Goal: Task Accomplishment & Management: Manage account settings

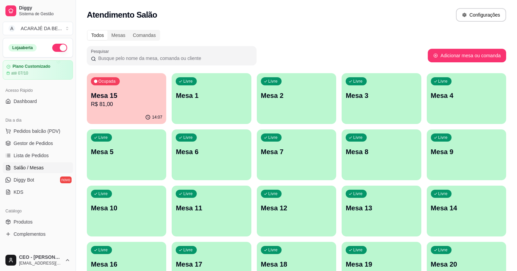
click at [438, 80] on p "Livre" at bounding box center [443, 81] width 10 height 5
click at [385, 80] on body "Diggy Sistema de Gestão A ACARAJÉ DA BE ... Loja aberta Plano Customizado até 0…" at bounding box center [258, 135] width 517 height 271
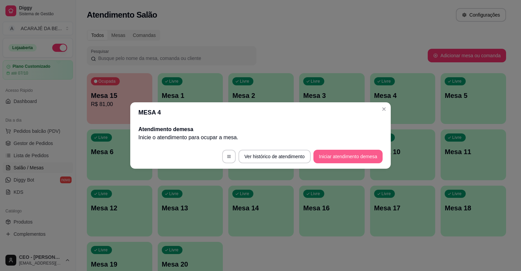
click at [344, 156] on button "Iniciar atendimento de mesa" at bounding box center [348, 157] width 69 height 14
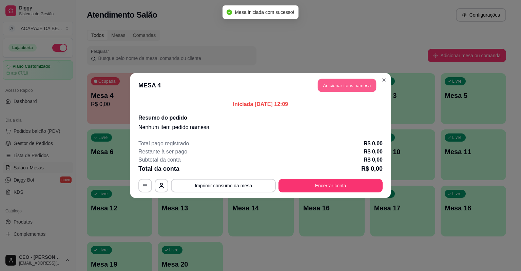
click at [350, 90] on button "Adicionar itens na mesa" at bounding box center [347, 85] width 58 height 13
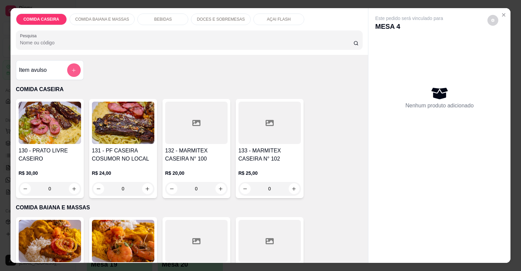
click at [71, 71] on icon "add-separate-item" at bounding box center [73, 70] width 5 height 5
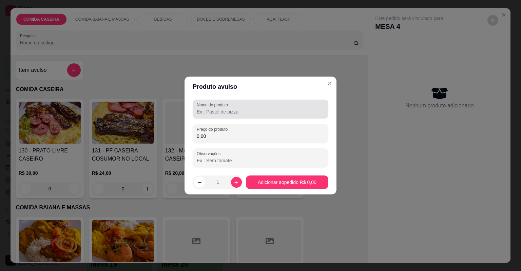
click at [222, 115] on input "Nome do produto" at bounding box center [261, 112] width 128 height 7
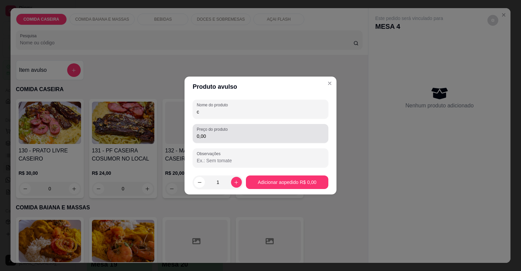
type input "c"
click at [223, 129] on label "Preço do produto" at bounding box center [213, 130] width 33 height 6
click at [223, 133] on input "0,00" at bounding box center [261, 136] width 128 height 7
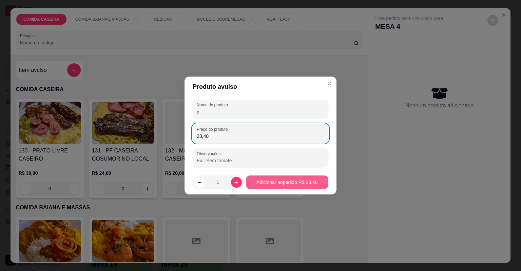
type input "23,40"
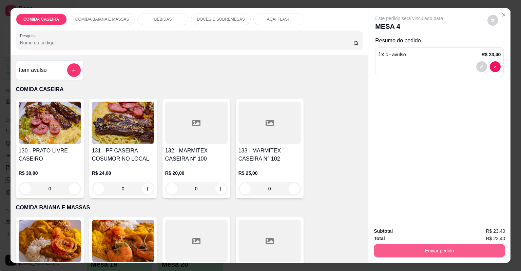
click at [417, 248] on button "Enviar pedido" at bounding box center [439, 251] width 131 height 14
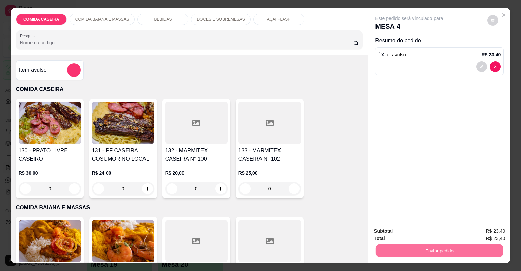
click at [415, 231] on button "Não registrar e enviar pedido" at bounding box center [417, 234] width 71 height 13
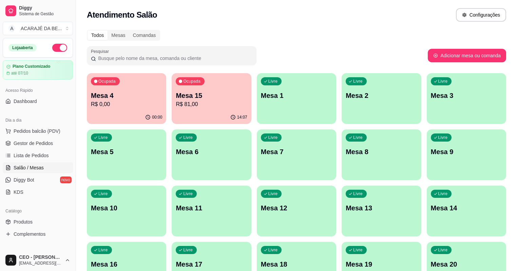
click at [125, 97] on p "Mesa 4" at bounding box center [126, 96] width 71 height 10
click at [122, 109] on div "Ocupada Mesa 4 R$ 0,00" at bounding box center [126, 92] width 79 height 38
click at [203, 108] on p "R$ 81,00" at bounding box center [211, 104] width 71 height 8
click at [251, 186] on div "Livre Mesa 11" at bounding box center [211, 207] width 79 height 43
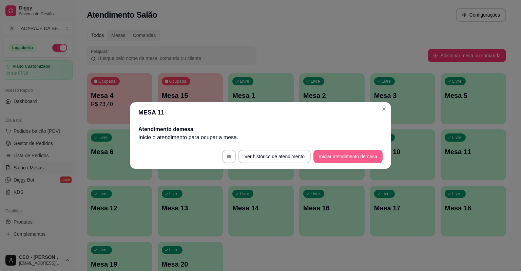
click at [338, 158] on button "Iniciar atendimento de mesa" at bounding box center [348, 157] width 69 height 14
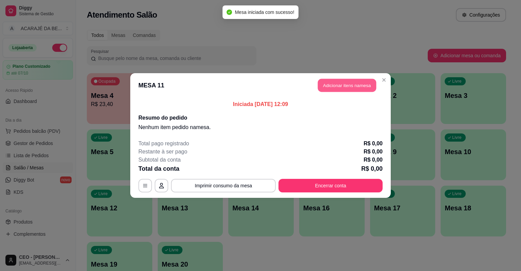
click at [343, 85] on button "Adicionar itens na mesa" at bounding box center [347, 85] width 58 height 13
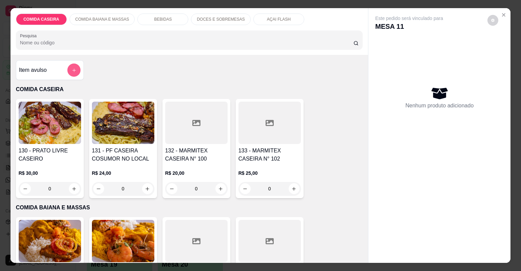
click at [71, 71] on icon "add-separate-item" at bounding box center [73, 70] width 5 height 5
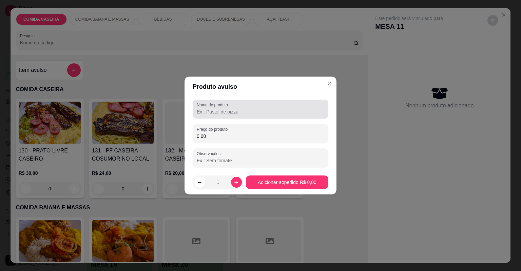
click at [234, 113] on input "Nome do produto" at bounding box center [261, 112] width 128 height 7
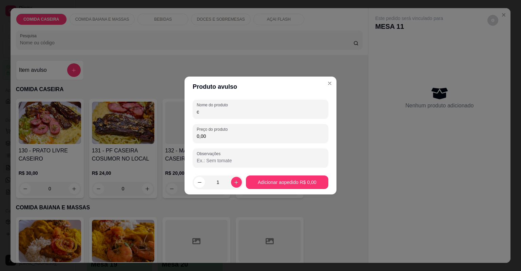
type input "c"
click at [235, 145] on div "Nome do produto c Preço do produto 0,00 Observações" at bounding box center [261, 134] width 136 height 68
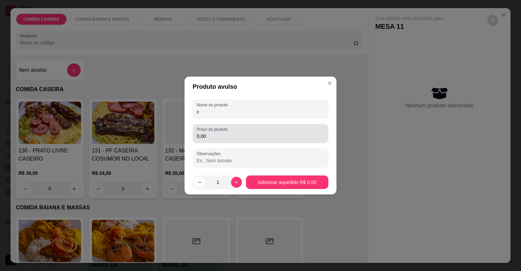
click at [232, 140] on div "Preço do produto 0,00" at bounding box center [261, 133] width 136 height 19
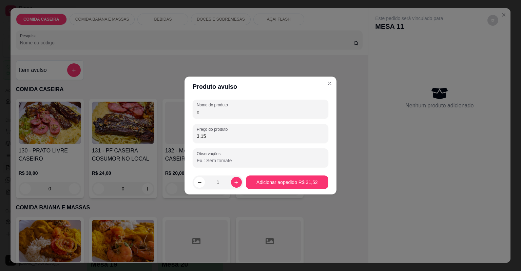
type input "31,52"
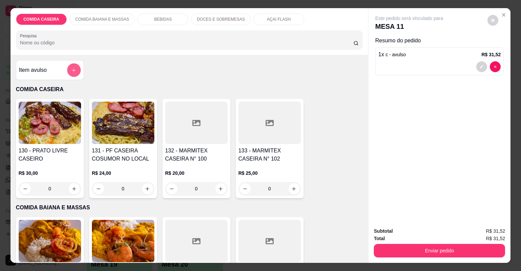
click at [72, 70] on icon "add-separate-item" at bounding box center [73, 70] width 5 height 5
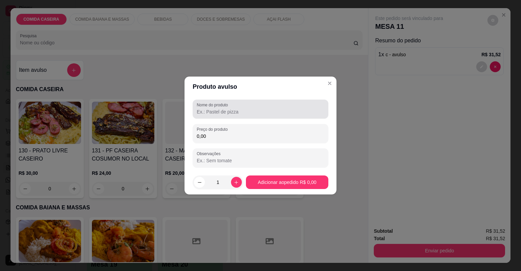
click at [205, 110] on input "Nome do produto" at bounding box center [261, 112] width 128 height 7
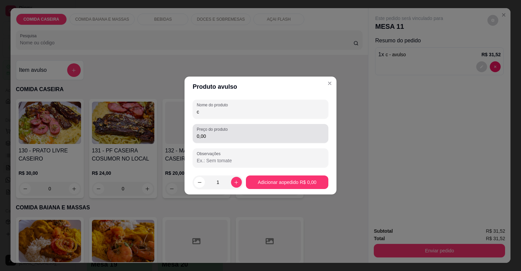
type input "c"
click at [233, 142] on div "Preço do produto 0,00" at bounding box center [261, 133] width 136 height 19
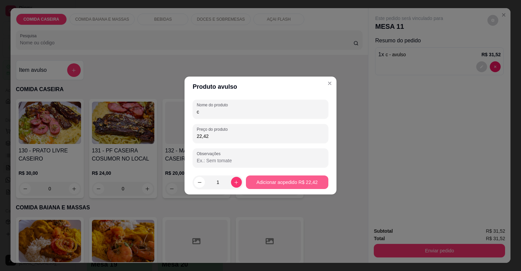
type input "22,42"
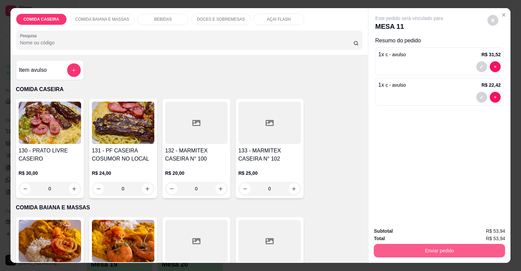
click at [381, 252] on button "Enviar pedido" at bounding box center [439, 251] width 131 height 14
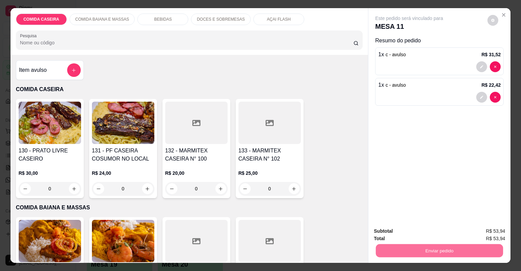
click at [390, 234] on button "Não registrar e enviar pedido" at bounding box center [417, 234] width 71 height 13
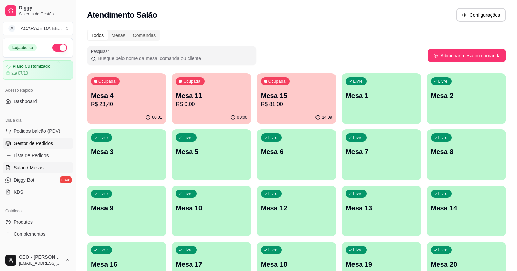
click at [53, 138] on link "Gestor de Pedidos" at bounding box center [38, 143] width 70 height 11
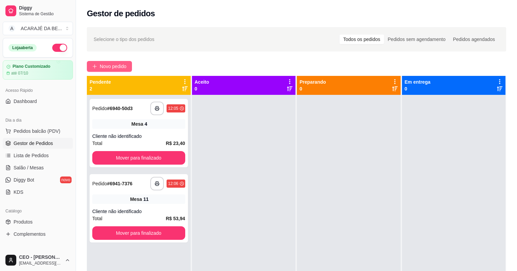
click at [107, 63] on span "Novo pedido" at bounding box center [113, 66] width 27 height 7
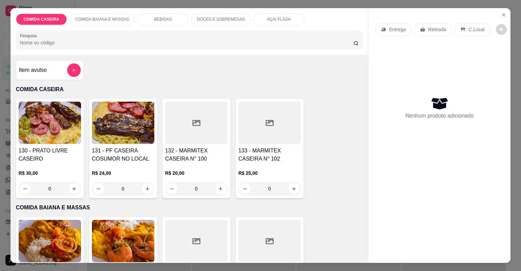
click at [197, 157] on h4 "132 - MARMITEX CASEIRA N° 100" at bounding box center [196, 155] width 62 height 16
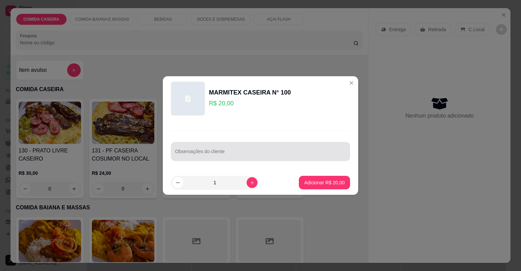
click at [232, 149] on div at bounding box center [260, 152] width 171 height 14
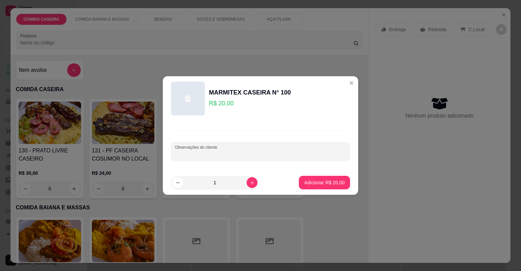
paste input "Feijão tropeiro, arroz branco Purê Panqueca frango Carne assada"
type input "Feijão tropeiro, arroz branco Purê Panqueca frango Carne assada"
click at [330, 185] on p "Adicionar R$ 20,00" at bounding box center [324, 183] width 40 height 7
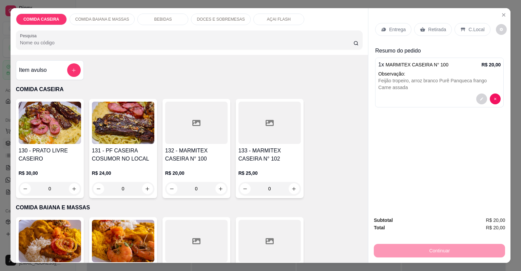
click at [385, 27] on div "Entrega" at bounding box center [393, 29] width 36 height 13
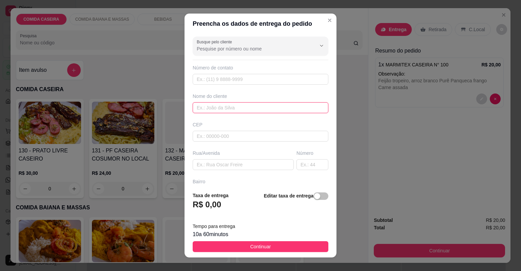
click at [257, 111] on input "text" at bounding box center [261, 107] width 136 height 11
type input "leidiane"
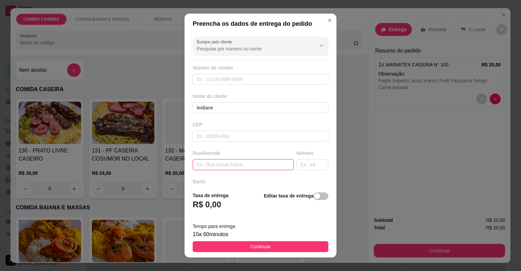
click at [243, 167] on input "text" at bounding box center [243, 164] width 101 height 11
paste input "Loja veste se Bem"
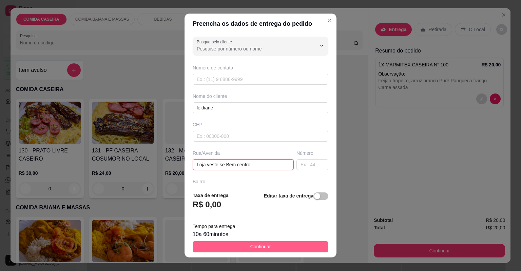
type input "Loja veste se Bem centro"
click at [283, 243] on button "Continuar" at bounding box center [261, 247] width 136 height 11
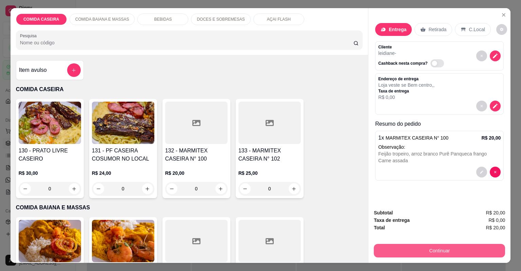
click at [379, 247] on button "Continuar" at bounding box center [439, 251] width 131 height 14
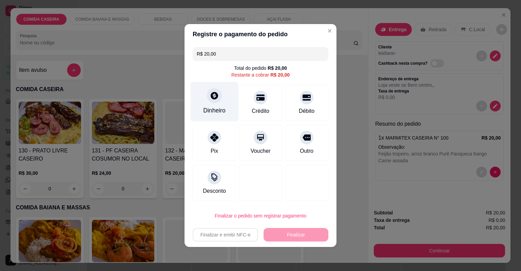
click at [220, 104] on div "Dinheiro" at bounding box center [215, 102] width 48 height 40
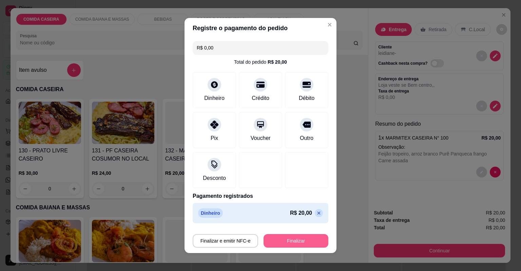
click at [303, 237] on button "Finalizar" at bounding box center [296, 241] width 65 height 14
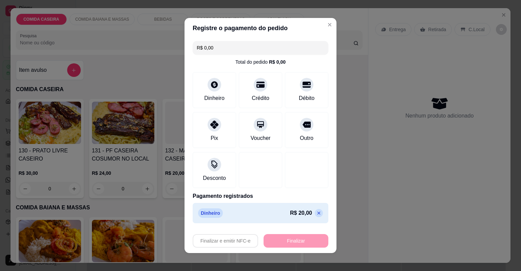
type input "-R$ 20,00"
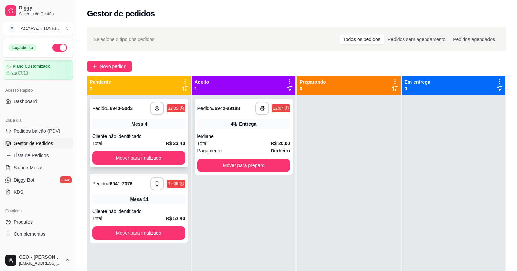
click at [156, 149] on div "**********" at bounding box center [139, 133] width 98 height 69
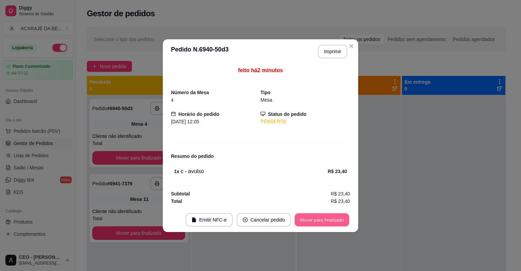
click at [334, 215] on button "Mover para finalizado" at bounding box center [322, 219] width 55 height 13
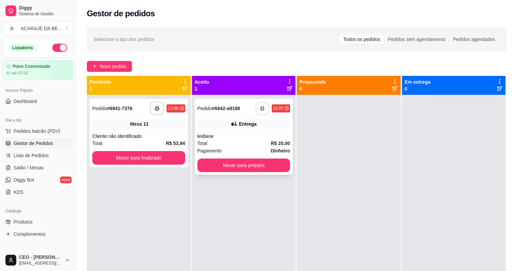
click at [263, 106] on button "button" at bounding box center [262, 108] width 13 height 13
click at [249, 164] on button "Mover para preparo" at bounding box center [243, 166] width 93 height 14
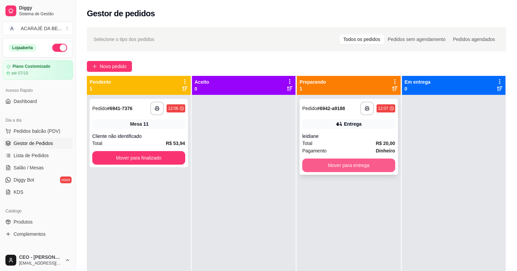
click at [318, 163] on button "Mover para entrega" at bounding box center [348, 166] width 93 height 14
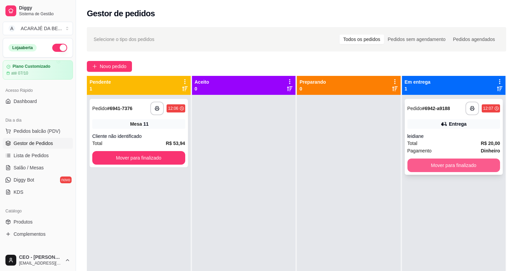
click at [449, 161] on button "Mover para finalizado" at bounding box center [454, 166] width 93 height 14
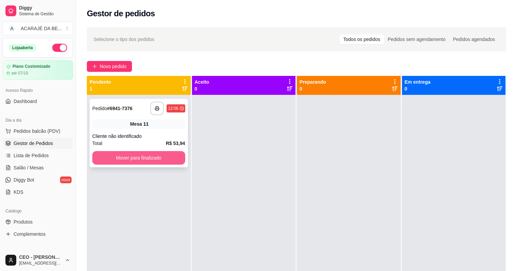
click at [152, 152] on button "Mover para finalizado" at bounding box center [138, 158] width 93 height 14
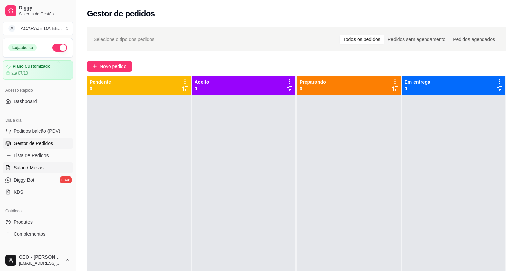
click at [40, 170] on span "Salão / Mesas" at bounding box center [29, 168] width 30 height 7
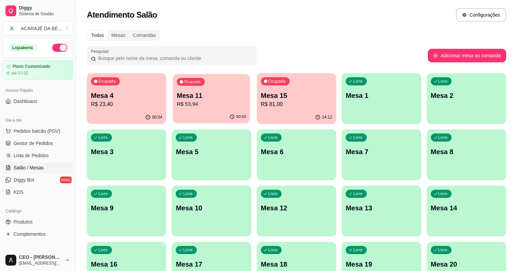
click at [193, 98] on p "Mesa 11" at bounding box center [211, 95] width 69 height 9
click at [45, 147] on link "Gestor de Pedidos" at bounding box center [38, 143] width 70 height 11
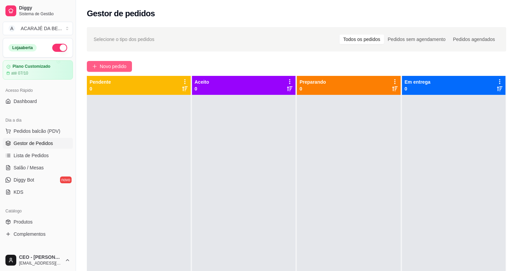
click at [111, 68] on span "Novo pedido" at bounding box center [113, 66] width 27 height 7
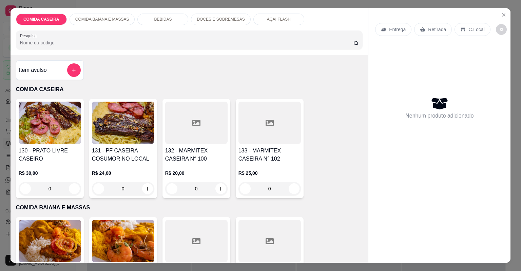
click at [222, 114] on div at bounding box center [196, 123] width 62 height 42
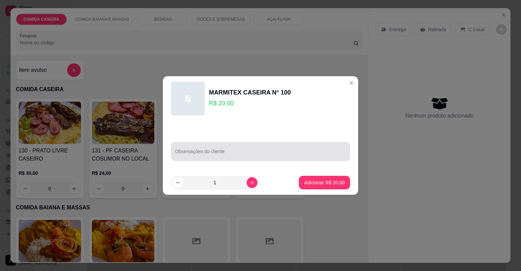
click at [249, 152] on input "Observações do cliente" at bounding box center [260, 154] width 171 height 7
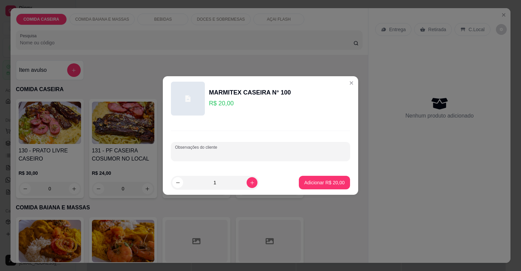
paste input "Carne de panela com batata , macarrão alho óleo, feijão de caldo alface tomate"
type input "Carne de panela com batata , macarrão alho óleo, feijão de caldo alface tomate"
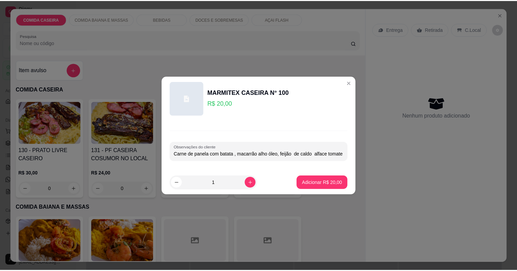
scroll to position [0, 1]
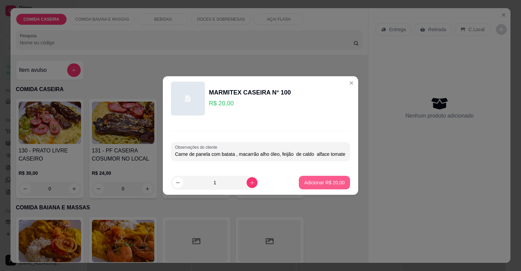
click at [322, 182] on p "Adicionar R$ 20,00" at bounding box center [324, 183] width 40 height 7
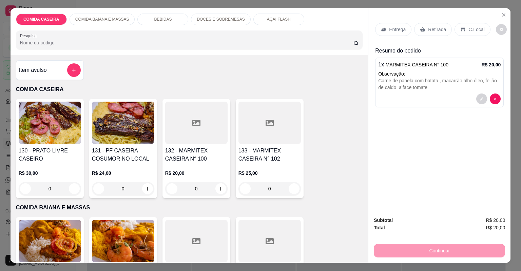
click at [399, 32] on p "Entrega" at bounding box center [397, 29] width 17 height 7
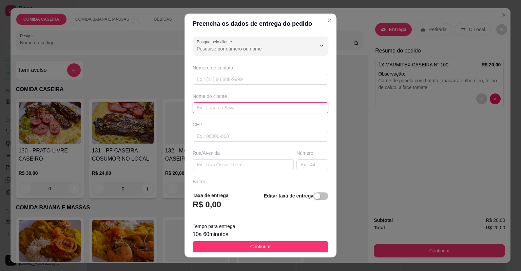
click at [253, 106] on input "text" at bounding box center [261, 107] width 136 height 11
type input "aquisson"
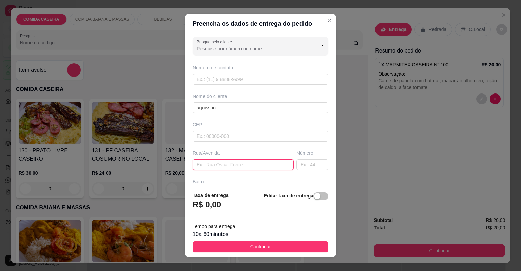
click at [268, 168] on input "text" at bounding box center [243, 164] width 101 height 11
paste input "Bario [PERSON_NAME]"
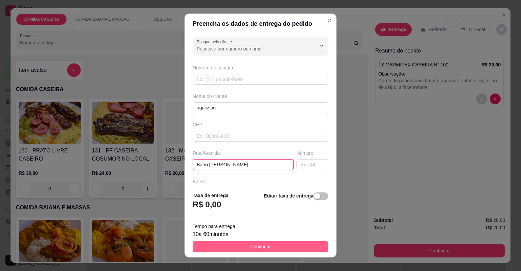
type input "Bario [PERSON_NAME]"
click at [289, 246] on button "Continuar" at bounding box center [261, 247] width 136 height 11
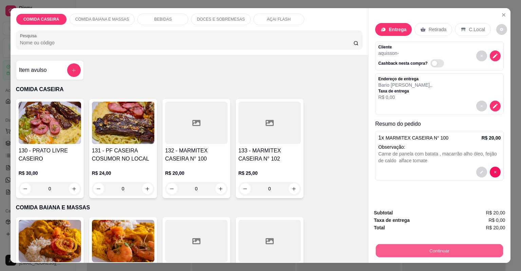
click at [389, 257] on button "Continuar" at bounding box center [439, 251] width 127 height 13
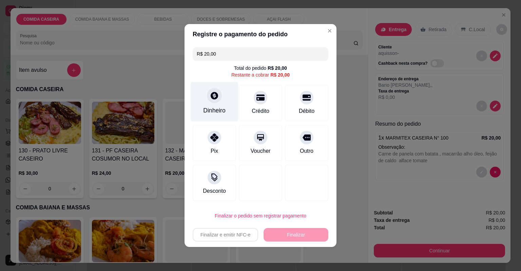
click at [219, 102] on div "Dinheiro" at bounding box center [215, 102] width 48 height 40
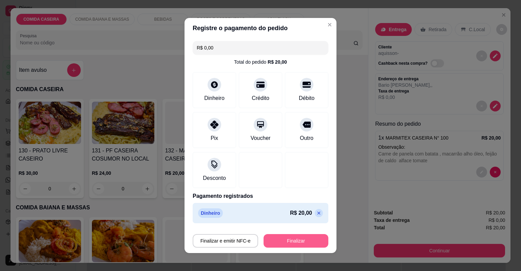
click at [309, 238] on button "Finalizar" at bounding box center [296, 241] width 65 height 14
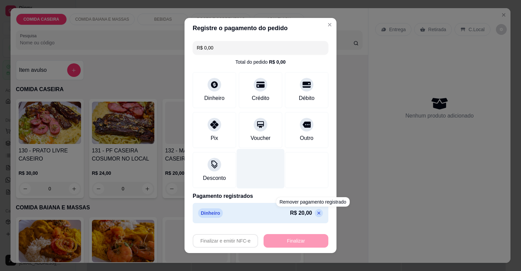
type input "-R$ 20,00"
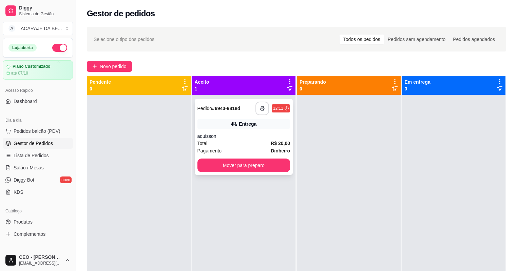
click at [260, 106] on icon "button" at bounding box center [262, 108] width 5 height 5
click at [220, 164] on button "Mover para preparo" at bounding box center [244, 165] width 90 height 13
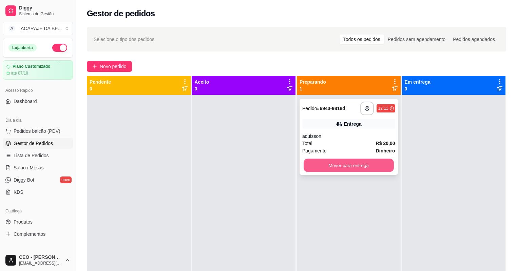
click at [305, 161] on button "Mover para entrega" at bounding box center [349, 165] width 90 height 13
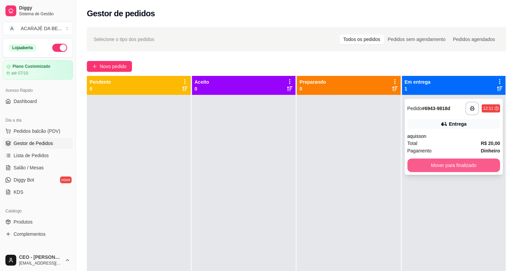
click at [431, 167] on button "Mover para finalizado" at bounding box center [454, 166] width 93 height 14
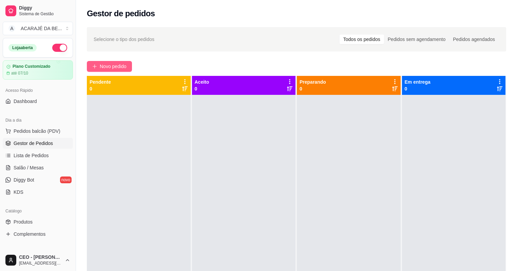
click at [108, 65] on span "Novo pedido" at bounding box center [113, 66] width 27 height 7
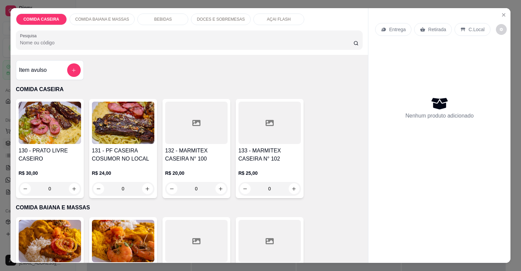
click at [193, 142] on div at bounding box center [196, 123] width 62 height 42
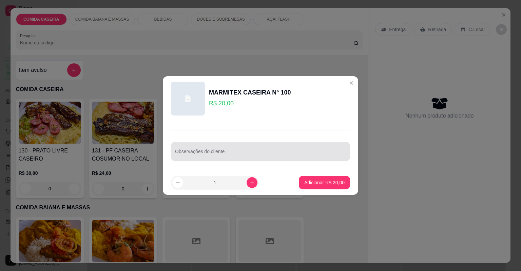
click at [239, 160] on div "Observações do cliente" at bounding box center [260, 151] width 179 height 19
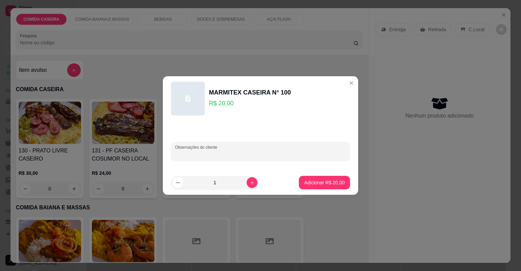
paste input "Feijão tropeiro arroz purê batata vinagrete churrasco carne e coxinha da asa me…"
type input "Feijão tropeiro arroz purê batata vinagrete churrasco carne e coxinha da asa me…"
click at [337, 185] on p "Adicionar R$ 20,00" at bounding box center [324, 183] width 40 height 7
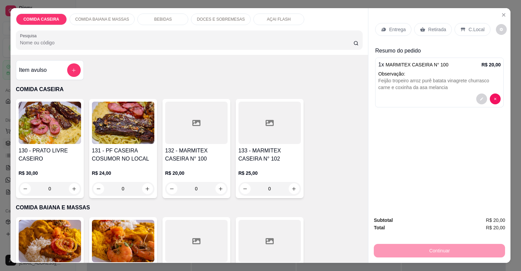
click at [402, 26] on p "Entrega" at bounding box center [397, 29] width 17 height 7
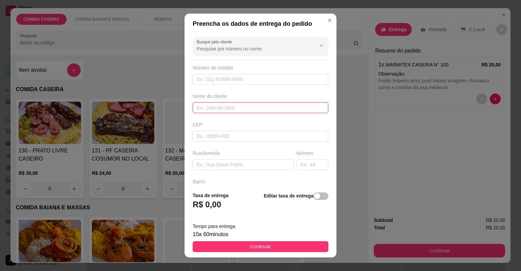
click at [274, 108] on input "text" at bounding box center [261, 107] width 136 height 11
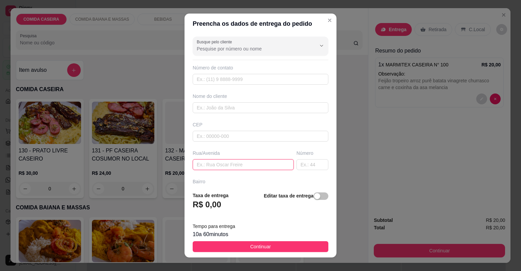
click at [243, 167] on input "text" at bounding box center [243, 164] width 101 height 11
paste input "Rua 6 bairro popular ao lado da [DEMOGRAPHIC_DATA] [DEMOGRAPHIC_DATA]"
type input "Rua 6 bairro popular ao lado da [DEMOGRAPHIC_DATA] [DEMOGRAPHIC_DATA]"
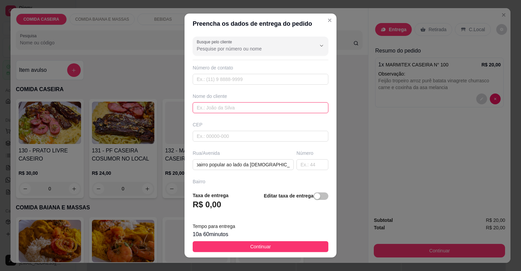
click at [247, 107] on input "text" at bounding box center [261, 107] width 136 height 11
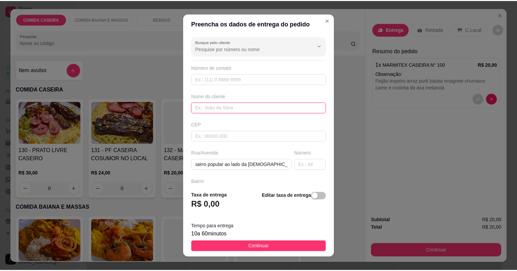
scroll to position [0, 0]
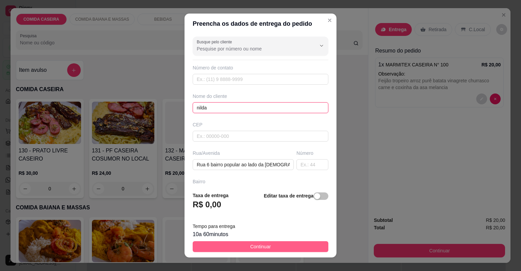
type input "nilda"
click at [295, 246] on button "Continuar" at bounding box center [261, 247] width 136 height 11
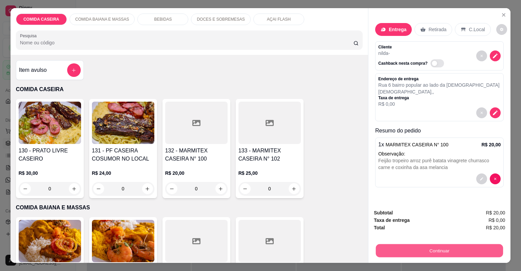
click at [394, 245] on button "Continuar" at bounding box center [439, 251] width 127 height 13
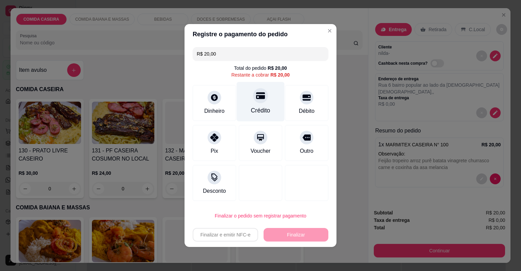
click at [252, 105] on div "Crédito" at bounding box center [261, 102] width 48 height 40
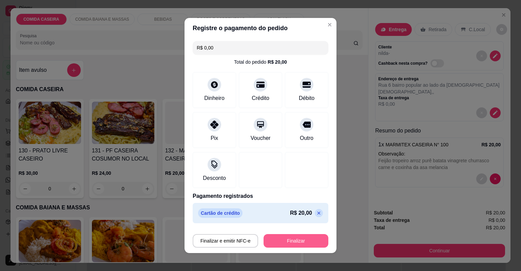
click at [298, 237] on button "Finalizar" at bounding box center [296, 241] width 65 height 14
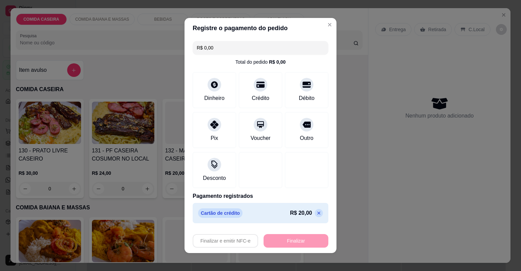
type input "-R$ 20,00"
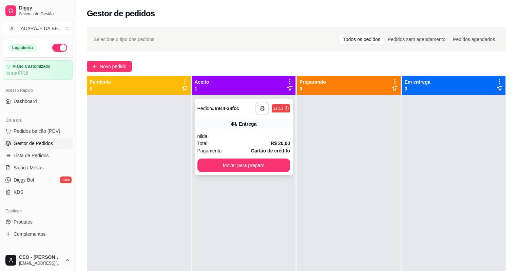
click at [256, 107] on button "button" at bounding box center [263, 109] width 14 height 14
click at [270, 166] on button "Mover para preparo" at bounding box center [244, 165] width 90 height 13
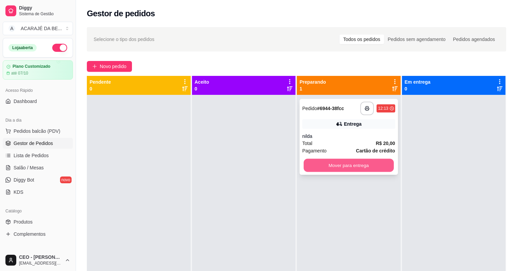
click at [323, 162] on button "Mover para entrega" at bounding box center [349, 165] width 90 height 13
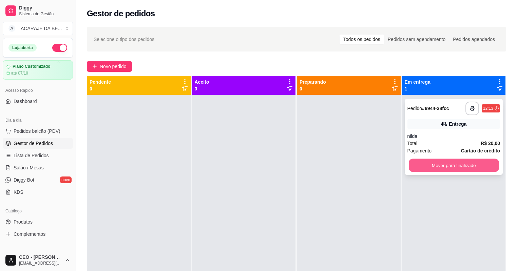
click at [417, 164] on button "Mover para finalizado" at bounding box center [454, 165] width 90 height 13
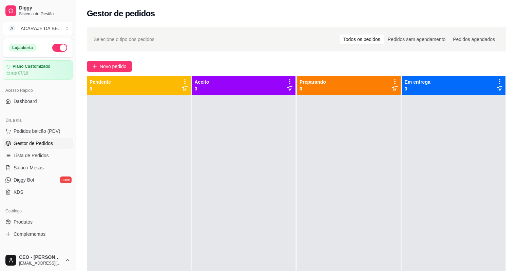
click at [110, 61] on div "Selecione o tipo dos pedidos Todos os pedidos Pedidos sem agendamento Pedidos a…" at bounding box center [296, 189] width 441 height 333
click at [115, 59] on div "Selecione o tipo dos pedidos Todos os pedidos Pedidos sem agendamento Pedidos a…" at bounding box center [296, 189] width 441 height 333
click at [117, 61] on div "Selecione o tipo dos pedidos Todos os pedidos Pedidos sem agendamento Pedidos a…" at bounding box center [296, 189] width 441 height 333
click at [122, 68] on span "Novo pedido" at bounding box center [113, 66] width 27 height 7
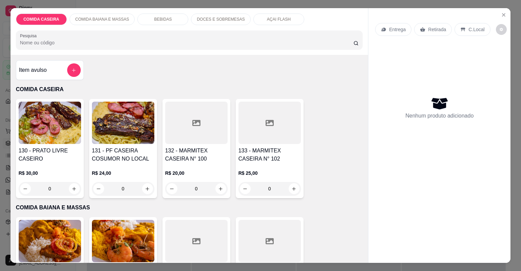
click at [268, 139] on div at bounding box center [270, 123] width 62 height 42
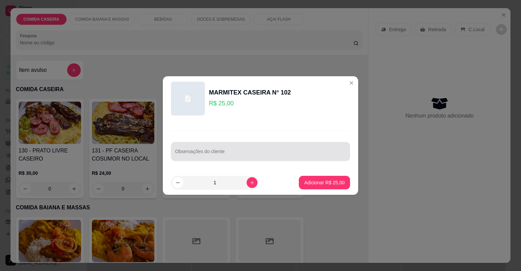
click at [257, 154] on input "Observações do cliente" at bounding box center [260, 154] width 171 height 7
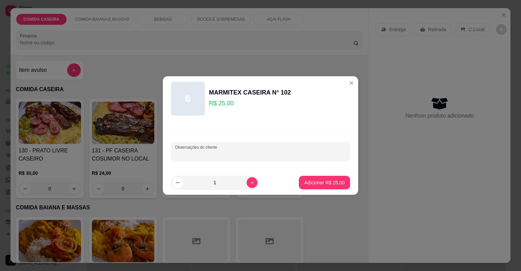
paste input "Feijão tropeiro Arroz branco Macarrão Purê Vinagrete Churrasco só carne."
type input "Feijão tropeiro Arroz branco Macarrão Purê Vinagrete Churrasco só carne."
click at [250, 181] on icon "increase-product-quantity" at bounding box center [252, 183] width 5 height 5
type input "3"
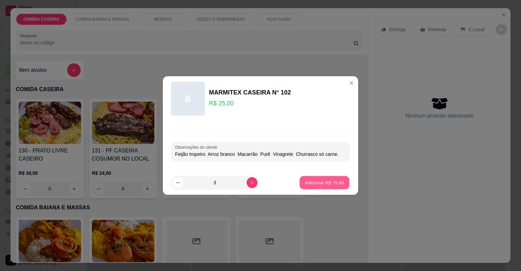
click at [315, 179] on button "Adicionar R$ 75,00" at bounding box center [325, 182] width 50 height 13
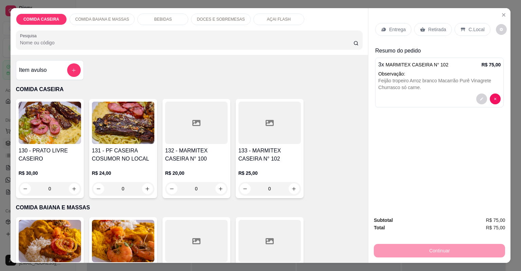
click at [204, 150] on h4 "132 - MARMITEX CASEIRA N° 100" at bounding box center [196, 155] width 62 height 16
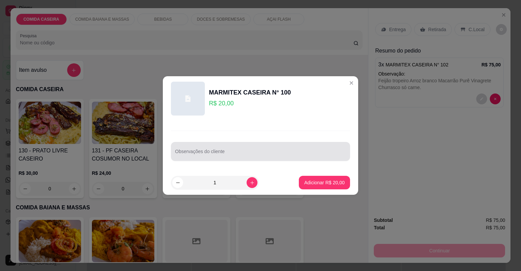
click at [213, 153] on input "Observações do cliente" at bounding box center [260, 154] width 171 height 7
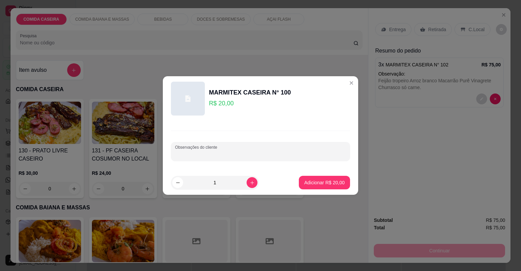
paste input "Feijão tropeiro [PERSON_NAME] e chuchu Linguiça de frango"
type input "Feijão tropeiro [PERSON_NAME] e chuchu Linguiça de frango"
click at [307, 182] on p "Adicionar R$ 20,00" at bounding box center [324, 183] width 40 height 7
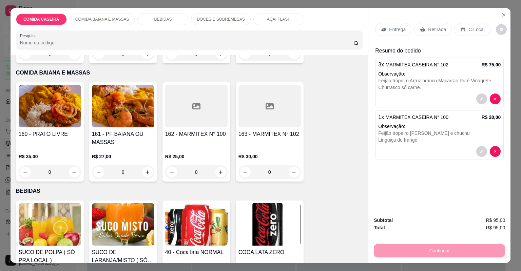
scroll to position [136, 0]
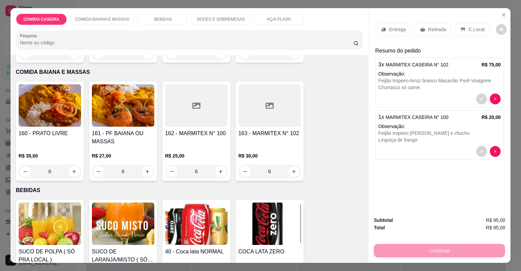
click at [164, 19] on p "BEBIDAS" at bounding box center [163, 19] width 18 height 5
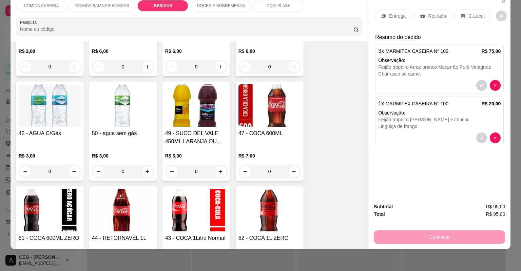
scroll to position [647, 0]
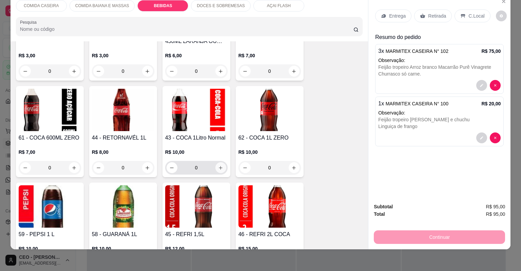
click at [220, 171] on button "increase-product-quantity" at bounding box center [220, 168] width 11 height 11
type input "1"
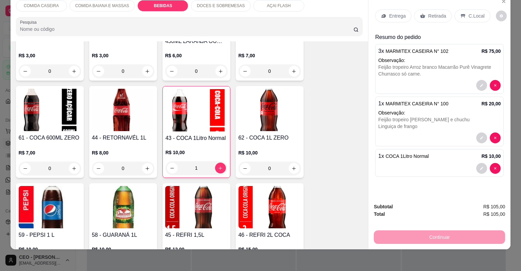
click at [392, 18] on p "Entrega" at bounding box center [397, 16] width 17 height 7
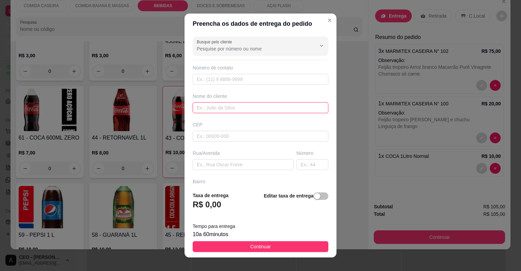
click at [249, 105] on input "text" at bounding box center [261, 107] width 136 height 11
type input "luiza"
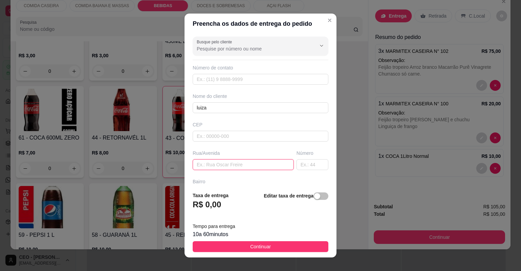
click at [262, 167] on input "text" at bounding box center [243, 164] width 101 height 11
paste input "[STREET_ADDRESS][PERSON_NAME]"
type input "[STREET_ADDRESS][PERSON_NAME]"
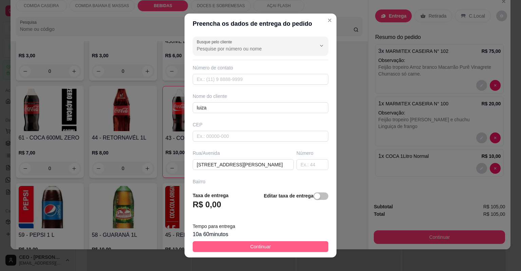
click at [274, 245] on button "Continuar" at bounding box center [261, 247] width 136 height 11
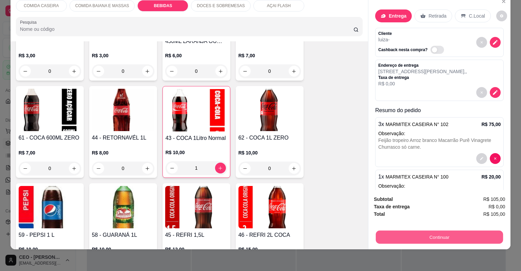
click at [383, 233] on button "Continuar" at bounding box center [439, 237] width 127 height 13
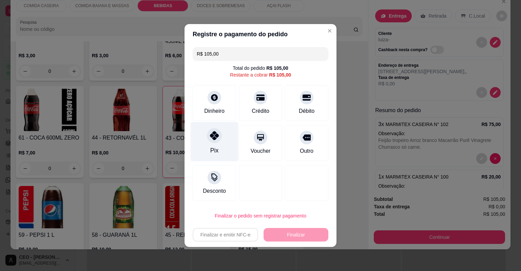
click at [214, 142] on div at bounding box center [214, 135] width 15 height 15
type input "R$ 0,00"
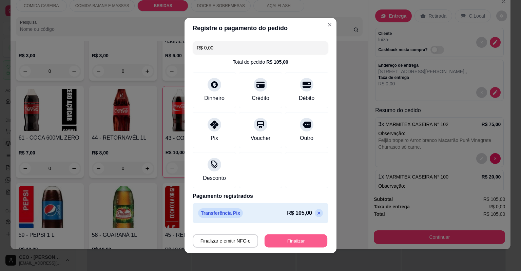
click at [287, 243] on button "Finalizar" at bounding box center [296, 241] width 63 height 13
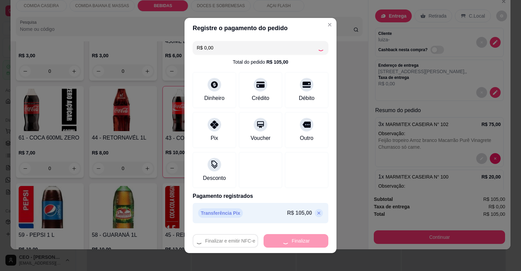
type input "0"
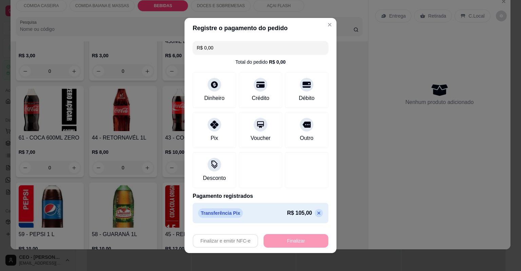
type input "-R$ 105,00"
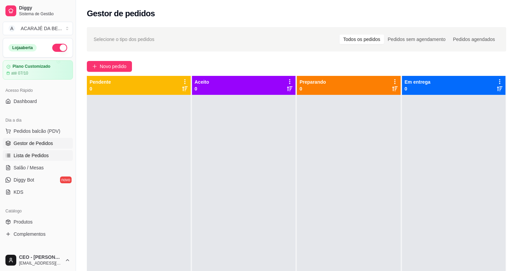
click at [62, 155] on link "Lista de Pedidos" at bounding box center [38, 155] width 70 height 11
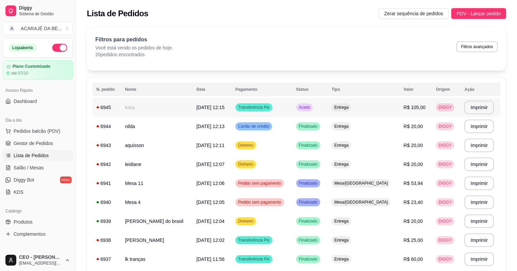
click at [216, 114] on td "[DATE] 12:15" at bounding box center [211, 107] width 39 height 19
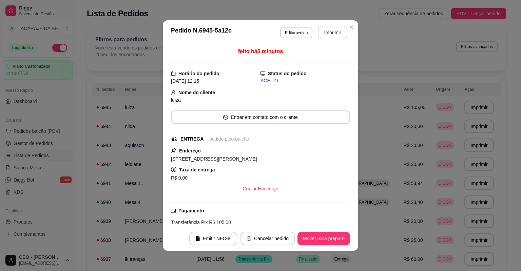
click at [333, 31] on button "Imprimir" at bounding box center [333, 33] width 30 height 14
click at [339, 235] on button "Mover para preparo" at bounding box center [324, 239] width 53 height 14
click at [339, 236] on button "Mover para entrega" at bounding box center [324, 239] width 52 height 14
click at [339, 236] on button "Mover para finalizado" at bounding box center [322, 239] width 56 height 14
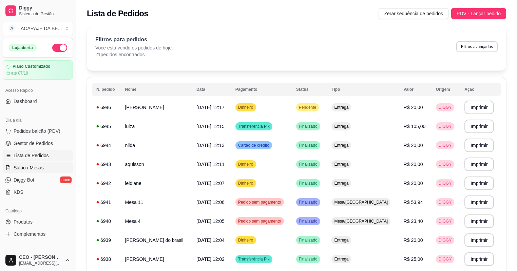
click at [39, 165] on span "Salão / Mesas" at bounding box center [29, 168] width 30 height 7
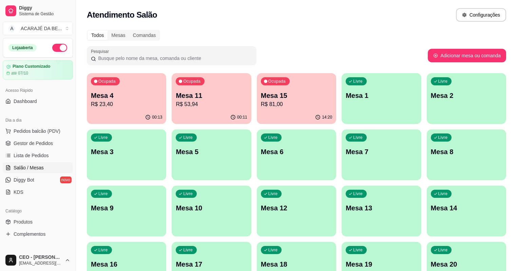
click at [192, 92] on p "Mesa 11" at bounding box center [211, 96] width 71 height 10
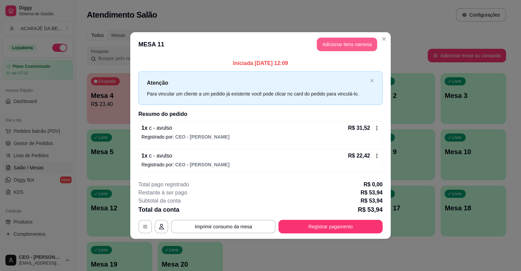
click at [346, 46] on button "Adicionar itens na mesa" at bounding box center [347, 45] width 60 height 14
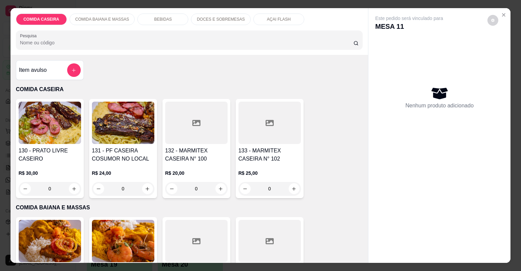
click at [62, 71] on div "Item avulso" at bounding box center [50, 70] width 62 height 14
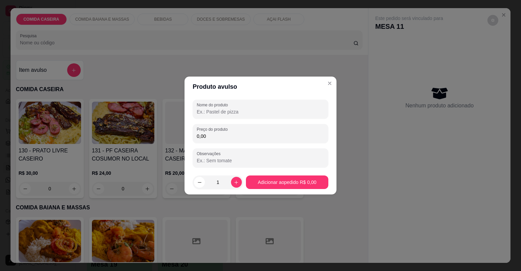
click at [202, 114] on input "Nome do produto" at bounding box center [261, 112] width 128 height 7
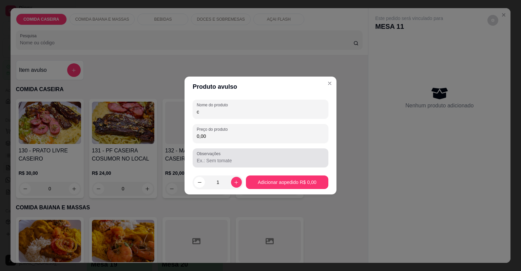
type input "c"
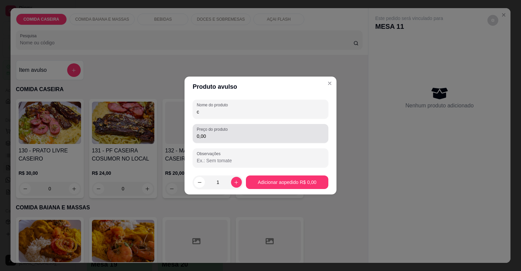
click at [213, 141] on div "Preço do produto 0,00" at bounding box center [261, 133] width 136 height 19
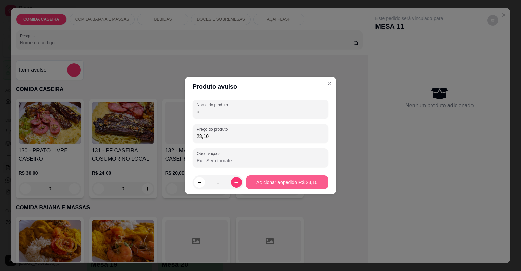
type input "23,10"
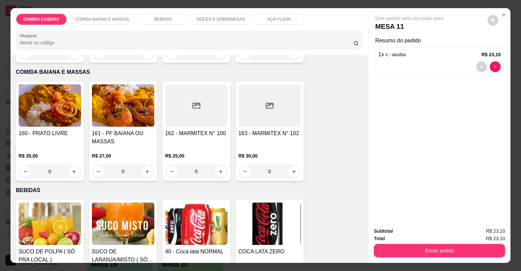
scroll to position [326, 0]
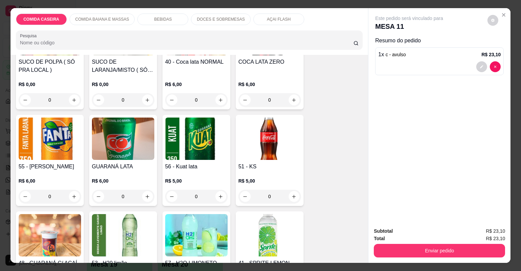
click at [163, 15] on div "BEBIDAS" at bounding box center [162, 20] width 51 height 12
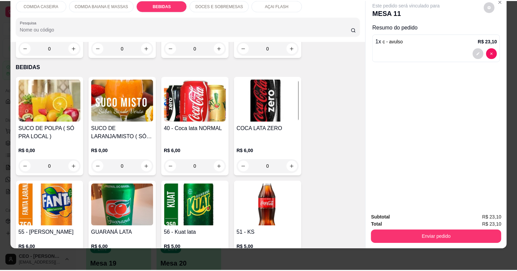
scroll to position [213, 0]
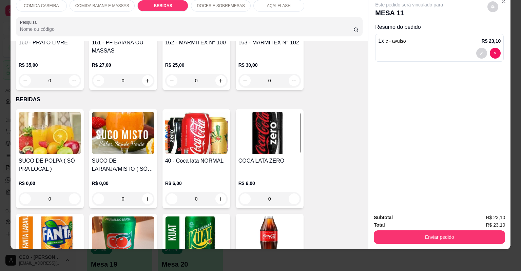
click at [145, 198] on div "0" at bounding box center [123, 199] width 62 height 14
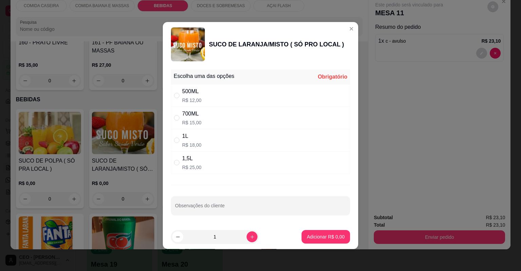
click at [238, 99] on div "500ML R$ 12,00" at bounding box center [260, 95] width 179 height 22
radio input "true"
click at [316, 235] on p "Adicionar R$ 12,00" at bounding box center [324, 237] width 40 height 7
type input "1"
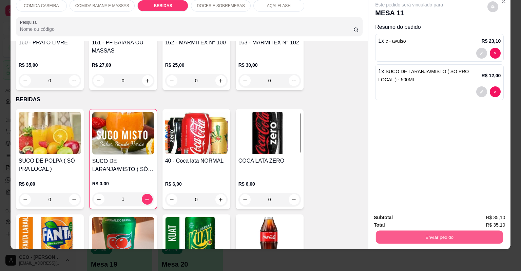
click at [407, 233] on button "Enviar pedido" at bounding box center [439, 237] width 127 height 13
click at [395, 221] on button "Não registrar e enviar pedido" at bounding box center [417, 220] width 69 height 13
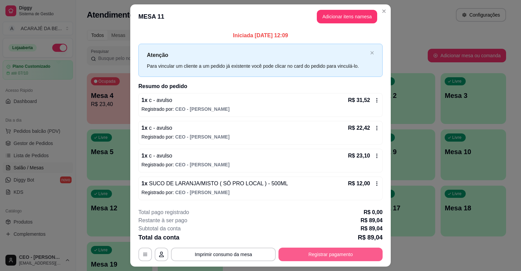
click at [349, 257] on button "Registrar pagamento" at bounding box center [331, 255] width 104 height 14
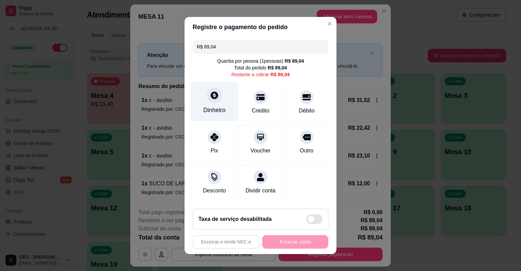
click at [219, 95] on div at bounding box center [214, 95] width 15 height 15
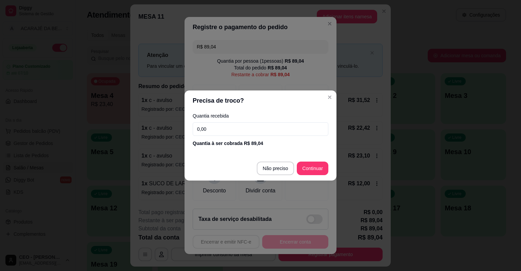
click at [228, 133] on input "0,00" at bounding box center [261, 129] width 136 height 14
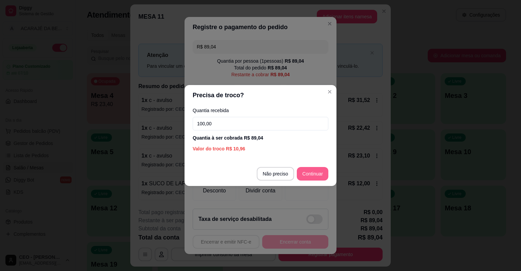
type input "100,00"
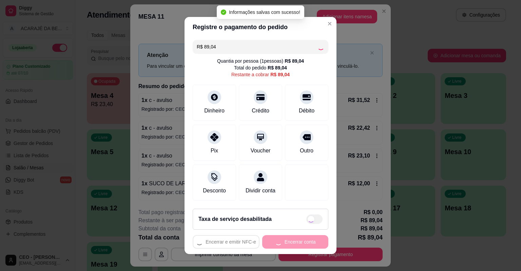
type input "R$ 0,00"
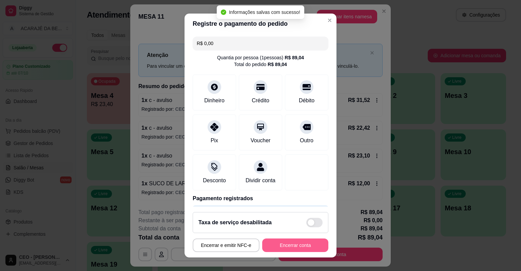
click at [308, 242] on button "Encerrar conta" at bounding box center [295, 246] width 66 height 14
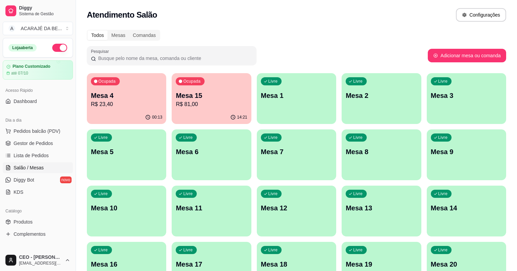
click at [365, 52] on div "Pesquisar" at bounding box center [257, 55] width 341 height 19
click at [32, 154] on span "Lista de Pedidos" at bounding box center [31, 155] width 35 height 7
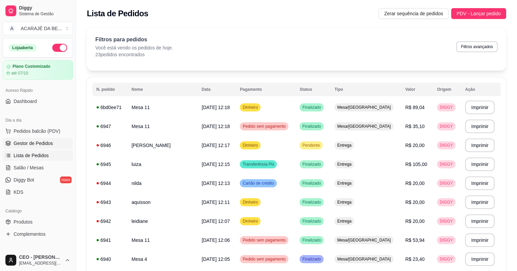
click at [44, 138] on link "Gestor de Pedidos" at bounding box center [38, 143] width 70 height 11
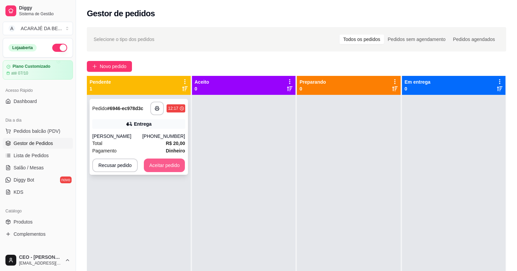
click at [170, 166] on button "Aceitar pedido" at bounding box center [164, 166] width 41 height 14
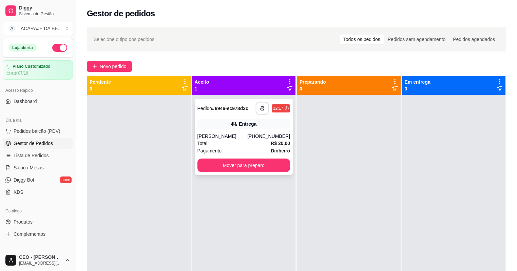
click at [262, 107] on icon "button" at bounding box center [262, 108] width 5 height 5
click at [250, 166] on button "Mover para preparo" at bounding box center [243, 166] width 93 height 14
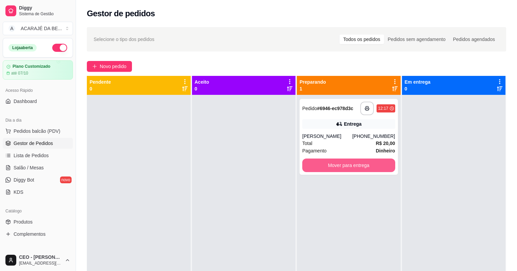
click at [320, 161] on button "Mover para entrega" at bounding box center [348, 166] width 93 height 14
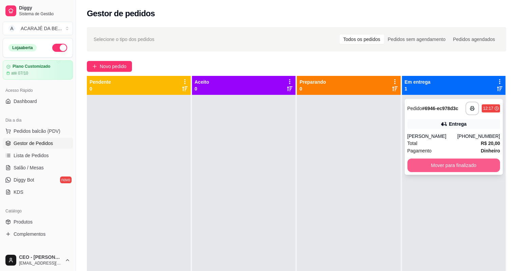
click at [411, 161] on button "Mover para finalizado" at bounding box center [454, 166] width 93 height 14
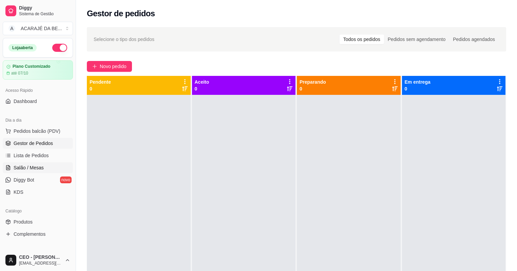
click at [49, 167] on link "Salão / Mesas" at bounding box center [38, 168] width 70 height 11
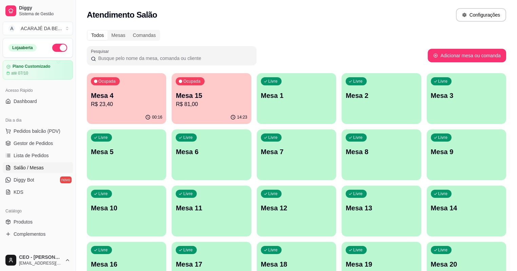
click at [166, 130] on div "Livre Mesa 5" at bounding box center [126, 151] width 79 height 43
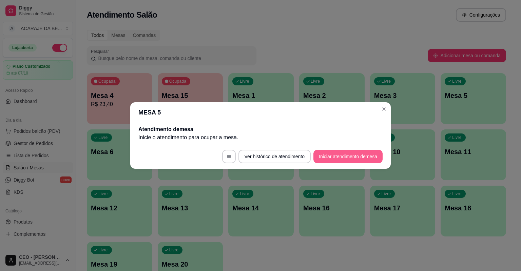
click at [333, 153] on button "Iniciar atendimento de mesa" at bounding box center [348, 157] width 69 height 14
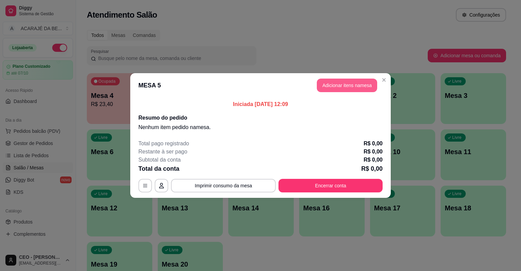
click at [353, 86] on button "Adicionar itens na mesa" at bounding box center [347, 86] width 60 height 14
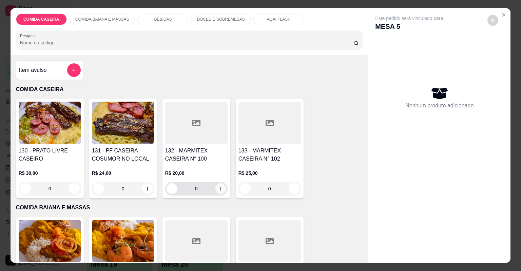
click at [221, 186] on button "increase-product-quantity" at bounding box center [220, 189] width 11 height 11
type input "1"
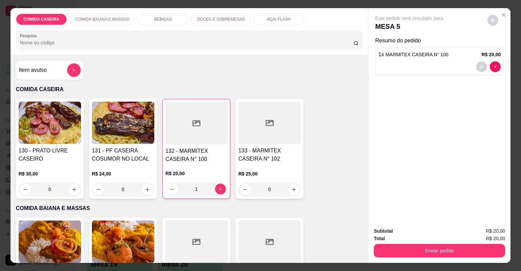
click at [166, 17] on div "BEBIDAS" at bounding box center [162, 20] width 51 height 12
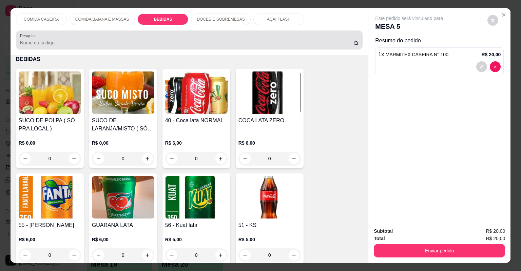
scroll to position [14, 0]
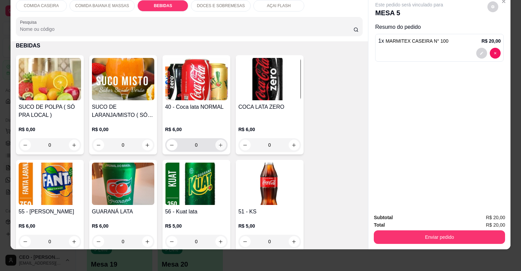
click at [219, 144] on icon "increase-product-quantity" at bounding box center [221, 146] width 4 height 4
type input "1"
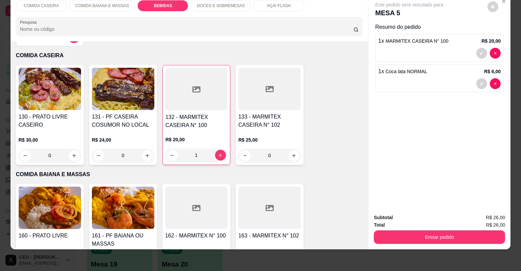
scroll to position [0, 0]
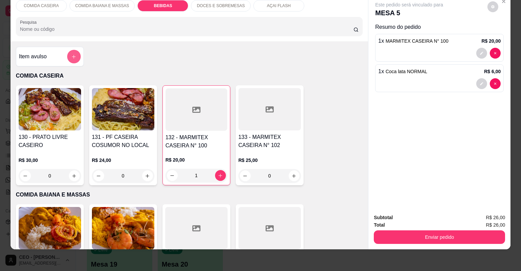
click at [69, 57] on button "add-separate-item" at bounding box center [74, 57] width 14 height 14
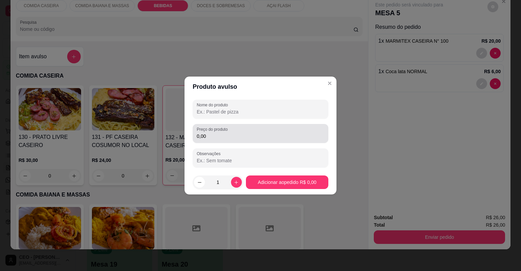
click at [228, 137] on input "0,00" at bounding box center [261, 136] width 128 height 7
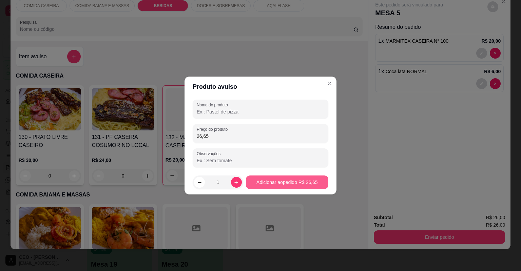
type input "26,65"
click at [271, 185] on button "Adicionar ao pedido R$ 26,65" at bounding box center [287, 183] width 82 height 14
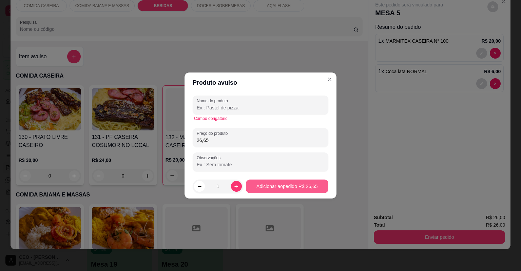
click at [321, 191] on button "Adicionar ao pedido R$ 26,65" at bounding box center [287, 187] width 82 height 14
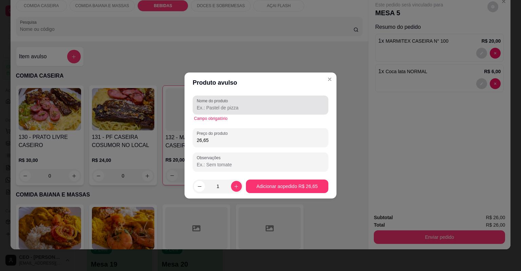
click at [280, 107] on input "Nome do produto" at bounding box center [261, 108] width 128 height 7
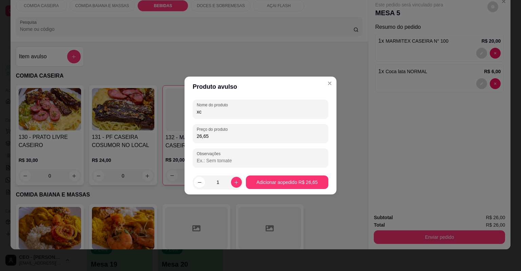
type input "x"
type input "c"
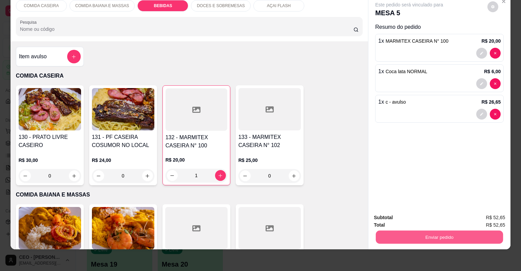
click at [410, 233] on button "Enviar pedido" at bounding box center [439, 237] width 127 height 13
click at [412, 221] on button "Não registrar e enviar pedido" at bounding box center [417, 220] width 71 height 13
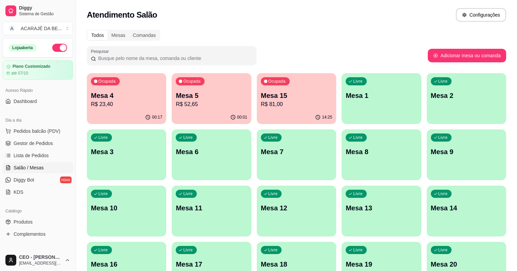
click at [357, 99] on p "Mesa 1" at bounding box center [381, 96] width 71 height 10
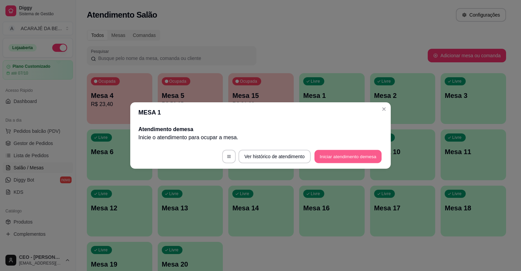
click at [335, 154] on button "Iniciar atendimento de mesa" at bounding box center [348, 156] width 67 height 13
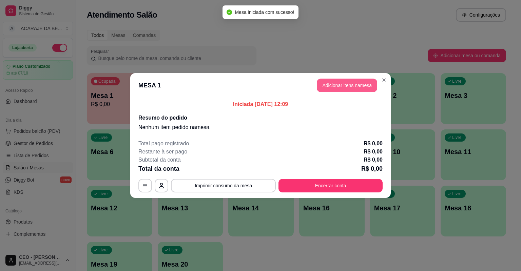
click at [338, 86] on button "Adicionar itens na mesa" at bounding box center [347, 86] width 60 height 14
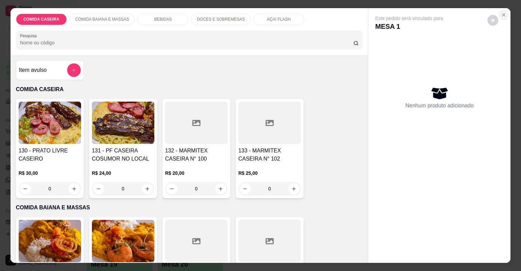
click at [502, 16] on icon "Close" at bounding box center [503, 14] width 5 height 5
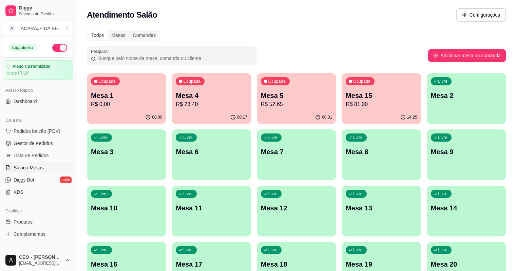
click at [198, 96] on p "Mesa 4" at bounding box center [211, 96] width 71 height 10
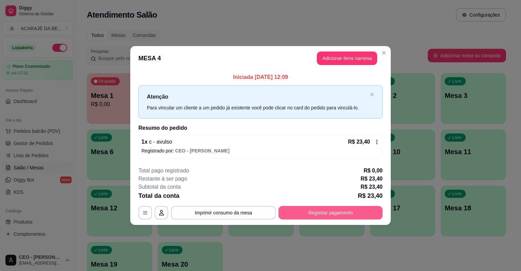
click at [348, 208] on button "Registrar pagamento" at bounding box center [331, 213] width 104 height 14
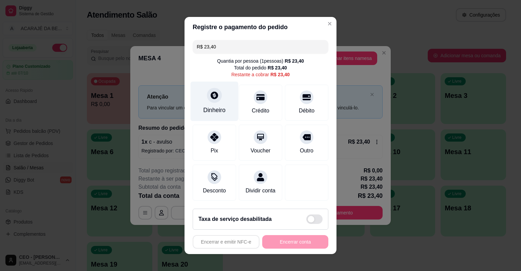
click at [202, 101] on div "Dinheiro" at bounding box center [215, 102] width 48 height 40
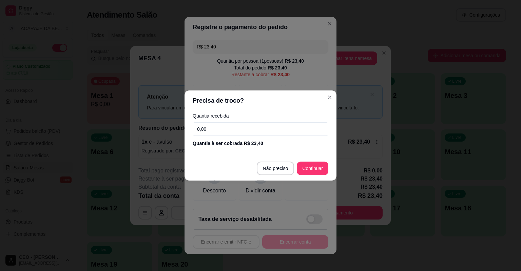
click at [234, 130] on input "0,00" at bounding box center [261, 129] width 136 height 14
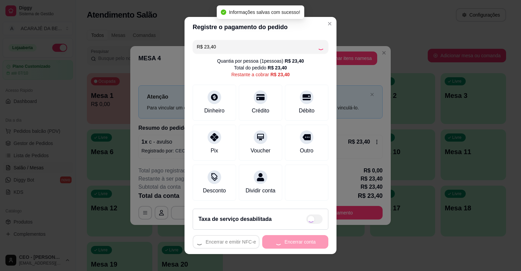
type input "R$ 0,00"
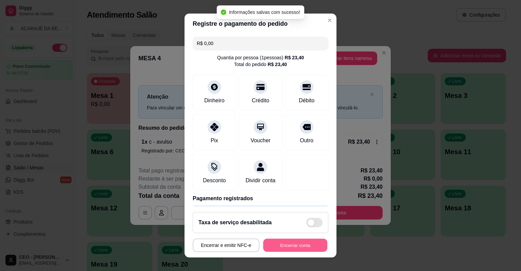
click at [292, 246] on button "Encerrar conta" at bounding box center [295, 245] width 64 height 13
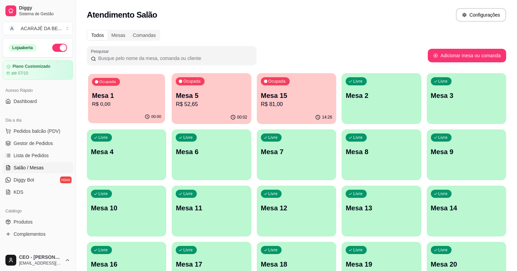
click at [112, 96] on p "Mesa 1" at bounding box center [126, 95] width 69 height 9
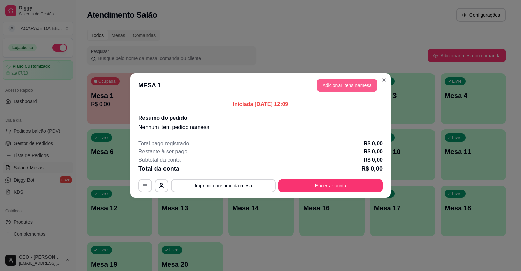
click at [351, 86] on button "Adicionar itens na mesa" at bounding box center [347, 86] width 60 height 14
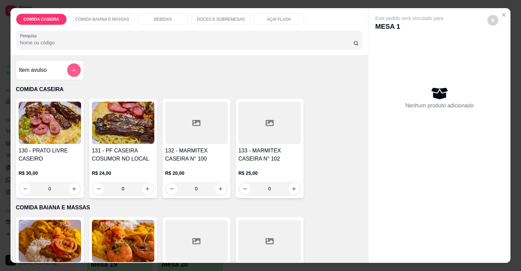
click at [75, 73] on button "add-separate-item" at bounding box center [74, 70] width 14 height 14
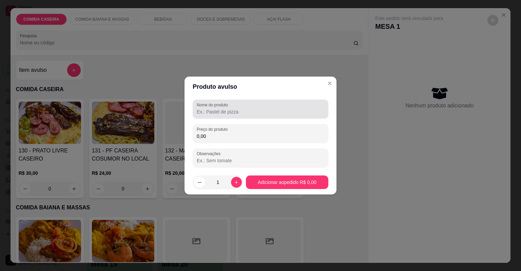
click at [206, 106] on label "Nome do produto" at bounding box center [214, 105] width 34 height 6
click at [206, 109] on input "Nome do produto" at bounding box center [261, 112] width 128 height 7
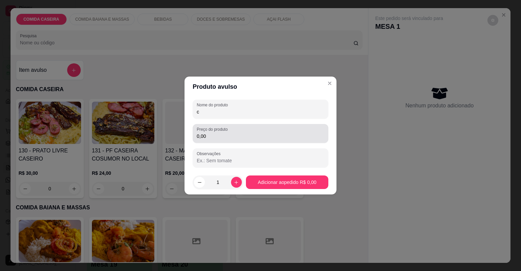
type input "c"
click at [223, 130] on label "Preço do produto" at bounding box center [213, 130] width 33 height 6
click at [223, 133] on input "0,00" at bounding box center [261, 136] width 128 height 7
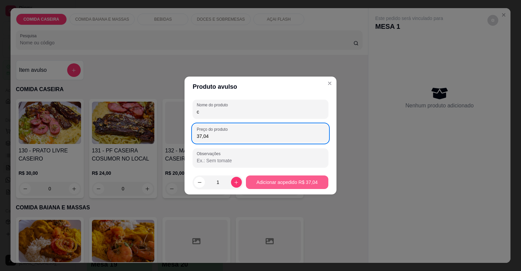
type input "37,04"
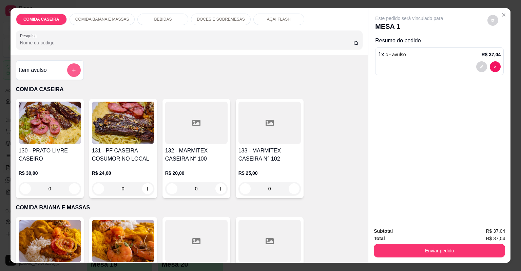
click at [73, 64] on button "add-separate-item" at bounding box center [74, 70] width 14 height 14
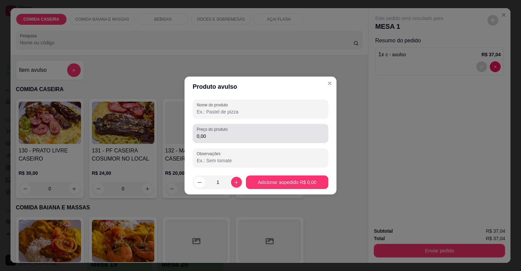
click at [203, 143] on div "Preço do produto 0,00" at bounding box center [261, 133] width 136 height 19
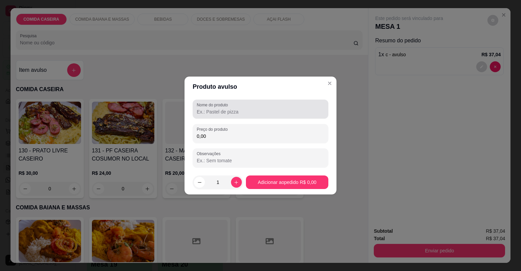
click at [204, 112] on input "Nome do produto" at bounding box center [261, 112] width 128 height 7
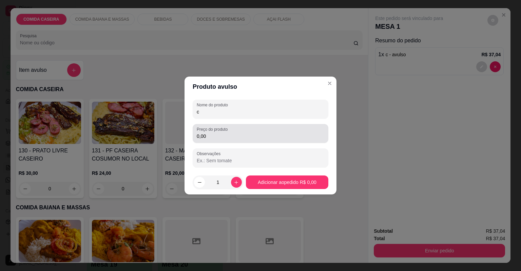
type input "c"
click at [219, 136] on input "0,00" at bounding box center [261, 136] width 128 height 7
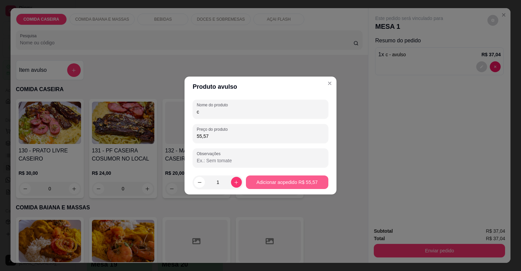
type input "55,57"
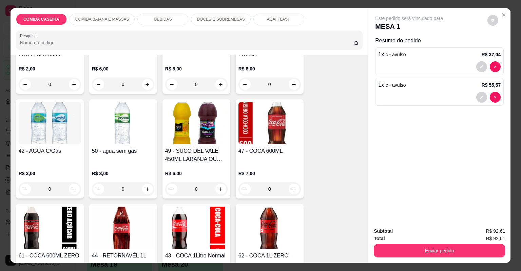
scroll to position [624, 0]
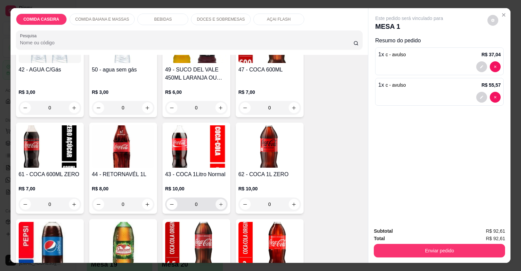
click at [215, 203] on button "increase-product-quantity" at bounding box center [220, 204] width 11 height 11
type input "1"
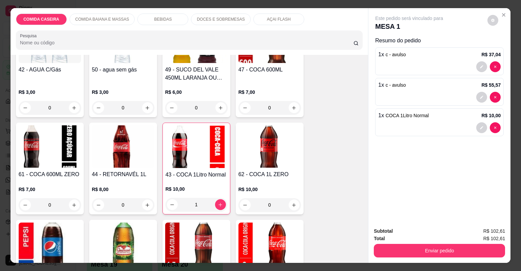
click at [397, 244] on div "Enviar pedido" at bounding box center [439, 250] width 131 height 15
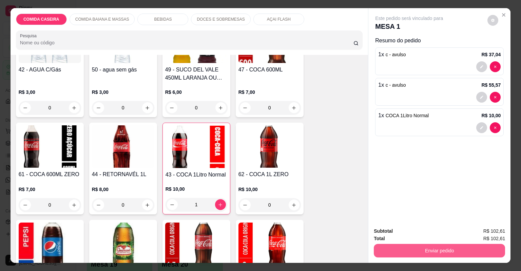
click at [399, 250] on button "Enviar pedido" at bounding box center [439, 251] width 131 height 14
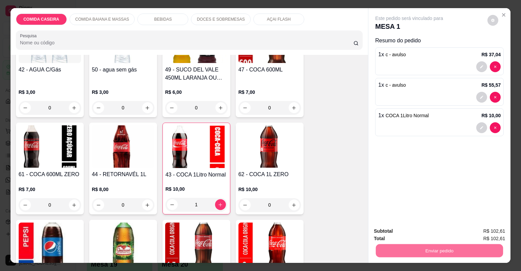
click at [398, 237] on button "Não registrar e enviar pedido" at bounding box center [417, 234] width 71 height 13
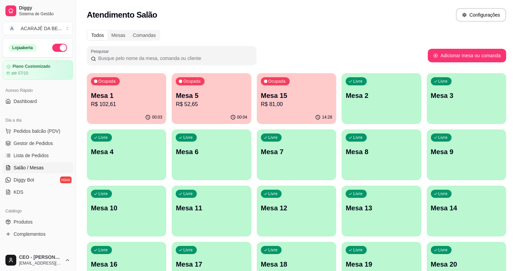
click at [181, 105] on p "R$ 52,65" at bounding box center [211, 104] width 71 height 8
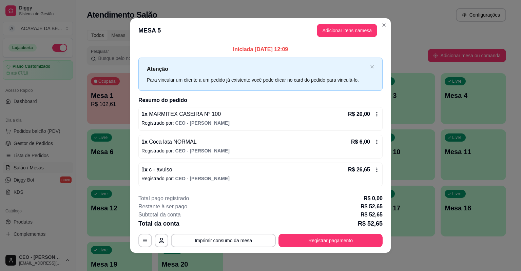
scroll to position [3, 0]
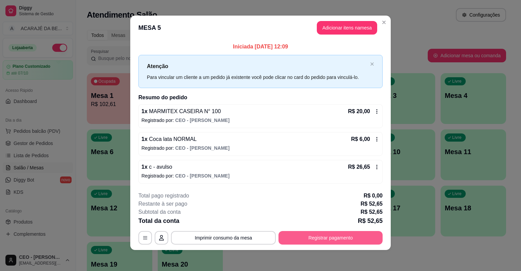
click at [374, 237] on button "Registrar pagamento" at bounding box center [331, 238] width 104 height 14
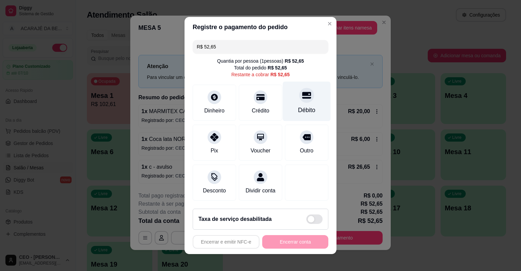
click at [300, 109] on div "Débito" at bounding box center [306, 110] width 17 height 9
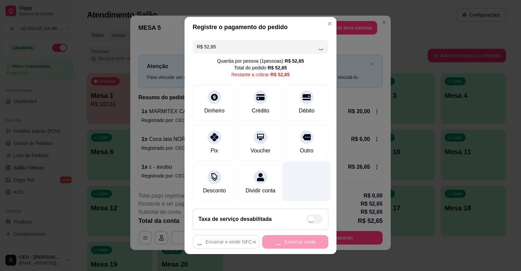
type input "R$ 0,00"
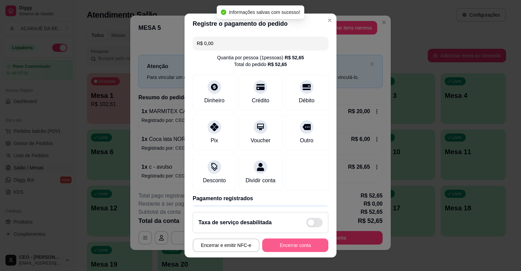
click at [284, 245] on button "Encerrar conta" at bounding box center [295, 246] width 66 height 14
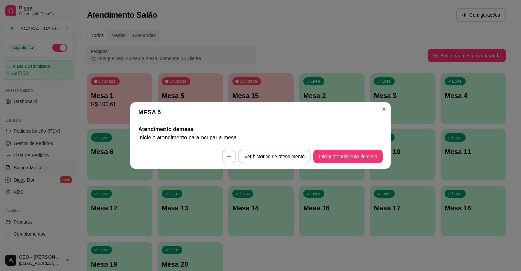
scroll to position [0, 0]
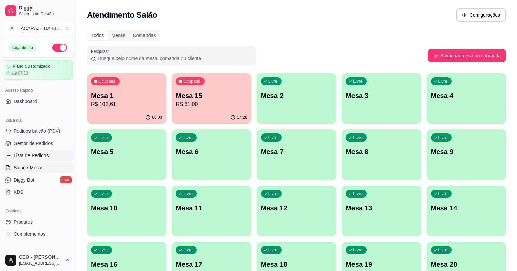
click at [31, 153] on span "Lista de Pedidos" at bounding box center [31, 155] width 35 height 7
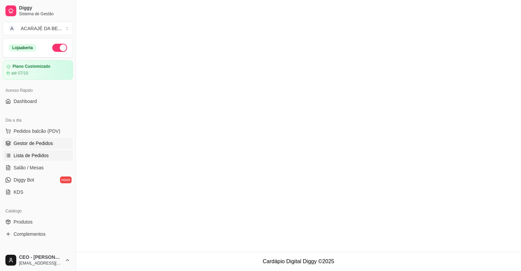
click at [34, 146] on span "Gestor de Pedidos" at bounding box center [33, 143] width 39 height 7
click at [35, 145] on span "Gestor de Pedidos" at bounding box center [33, 143] width 39 height 7
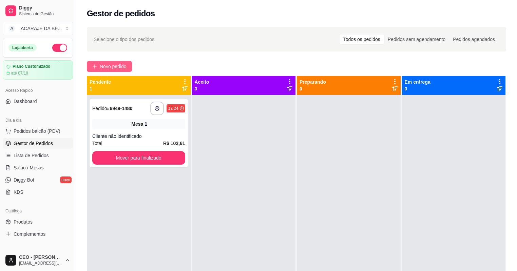
click at [117, 61] on button "Novo pedido" at bounding box center [109, 66] width 45 height 11
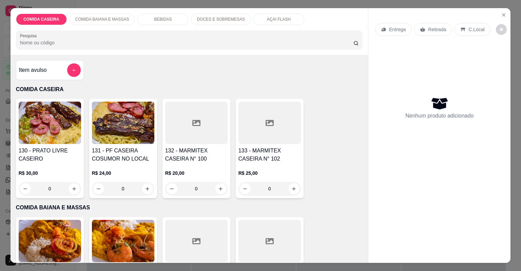
click at [202, 118] on div at bounding box center [196, 123] width 62 height 42
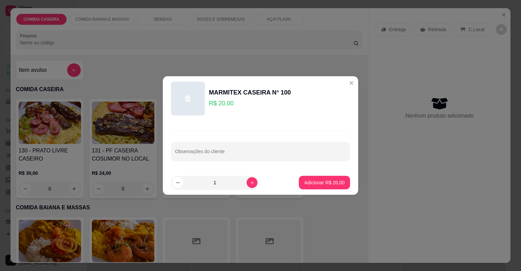
click at [232, 147] on div at bounding box center [260, 152] width 171 height 14
paste input "Feijão tropeiro Arroz branco Purê de batata Vinagrete Linguiça mista Fraldinha"
type input "Feijão tropeiro Arroz branco Purê de batata Vinagrete Linguiça mista Fraldinha"
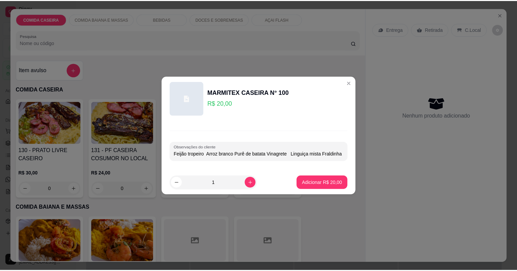
scroll to position [0, 1]
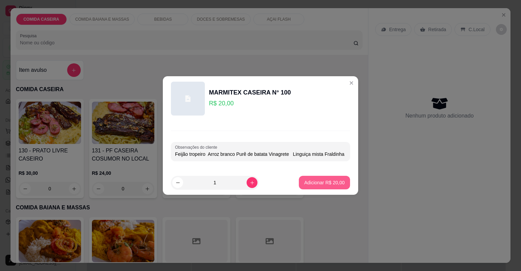
click at [305, 183] on p "Adicionar R$ 20,00" at bounding box center [324, 183] width 40 height 7
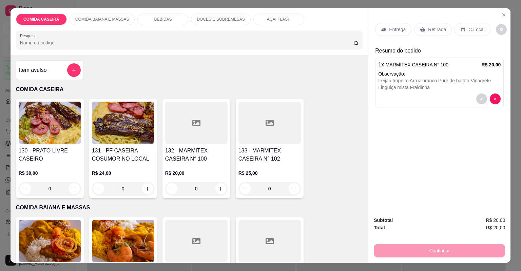
click at [381, 27] on icon at bounding box center [383, 29] width 5 height 5
click at [499, 14] on button "Close" at bounding box center [503, 15] width 11 height 11
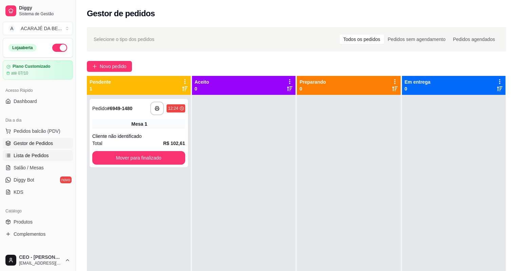
click at [46, 155] on span "Lista de Pedidos" at bounding box center [31, 155] width 35 height 7
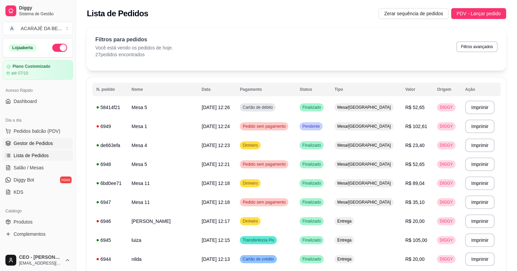
click at [44, 139] on link "Gestor de Pedidos" at bounding box center [38, 143] width 70 height 11
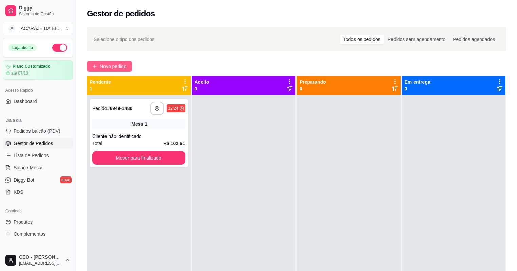
click at [116, 64] on span "Novo pedido" at bounding box center [113, 66] width 27 height 7
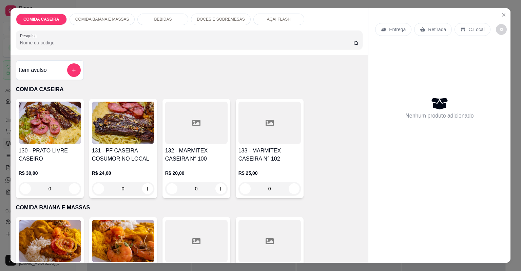
click at [199, 122] on div at bounding box center [196, 123] width 62 height 42
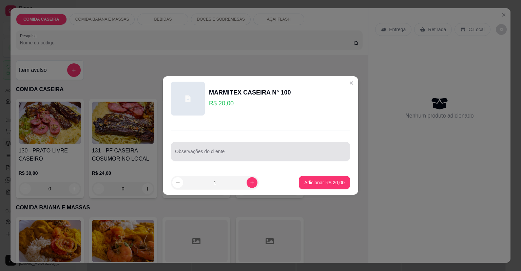
drag, startPoint x: 260, startPoint y: 152, endPoint x: 263, endPoint y: 168, distance: 15.8
click at [260, 152] on input "Observações do cliente" at bounding box center [260, 154] width 171 height 7
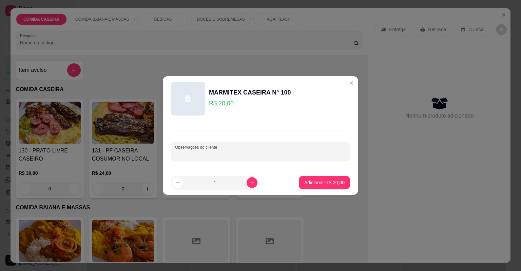
paste input "Feijão tropeiro Arroz branco Purê de batata Vinagrete Linguiça mista Fraldinha"
type input "Feijão tropeiro Arroz branco Purê de batata Vinagrete Linguiça mista Fraldinha"
click at [316, 186] on button "Adicionar R$ 20,00" at bounding box center [324, 183] width 51 height 14
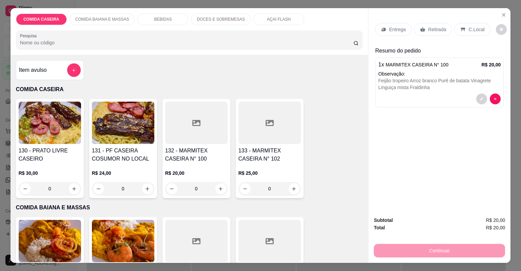
click at [387, 25] on div "Entrega" at bounding box center [393, 29] width 36 height 13
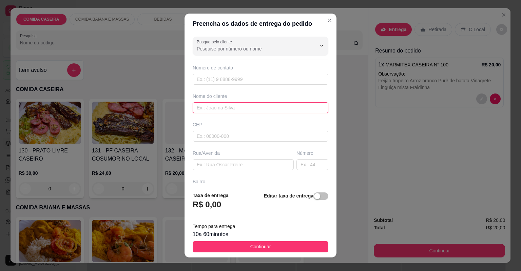
click at [240, 105] on input "text" at bounding box center [261, 107] width 136 height 11
type input "tailan"
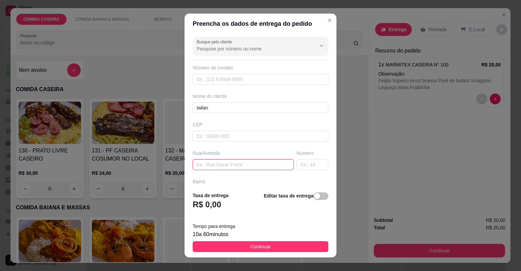
click at [240, 162] on input "text" at bounding box center [243, 164] width 101 height 11
paste input "Rua [PERSON_NAME] N763 [GEOGRAPHIC_DATA]"
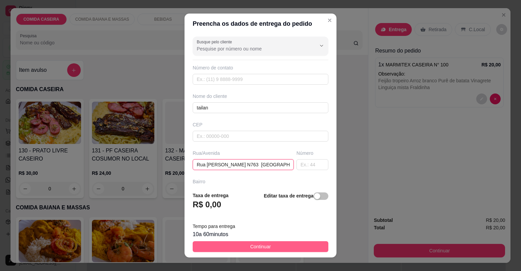
type input "Rua [PERSON_NAME] N763 [GEOGRAPHIC_DATA]"
click at [270, 247] on button "Continuar" at bounding box center [261, 247] width 136 height 11
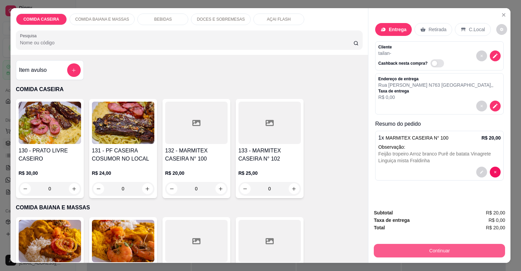
click at [383, 255] on button "Continuar" at bounding box center [439, 251] width 131 height 14
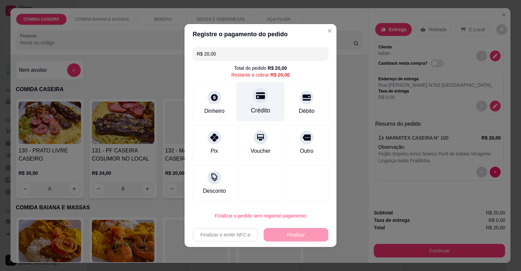
click at [250, 104] on div "Crédito" at bounding box center [261, 102] width 48 height 40
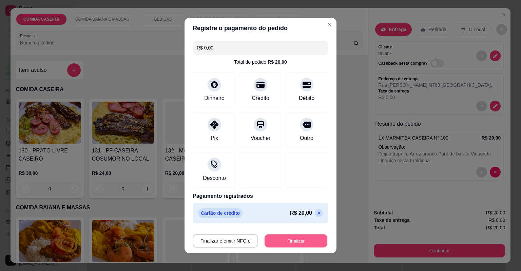
click at [293, 238] on button "Finalizar" at bounding box center [296, 241] width 63 height 13
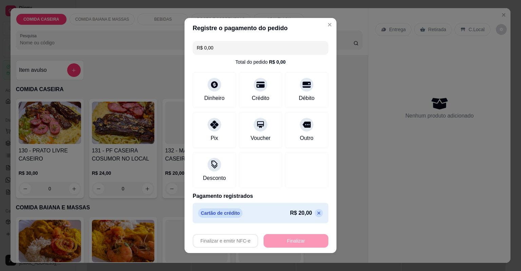
type input "-R$ 20,00"
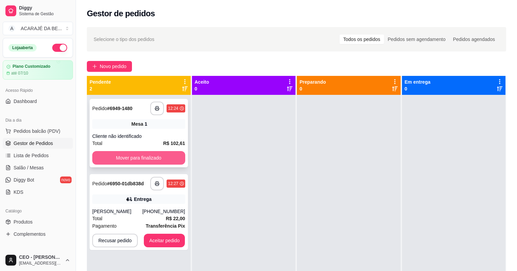
click at [171, 155] on button "Mover para finalizado" at bounding box center [138, 158] width 93 height 14
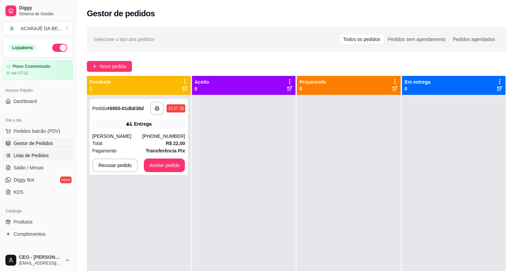
click at [57, 152] on link "Lista de Pedidos" at bounding box center [38, 155] width 70 height 11
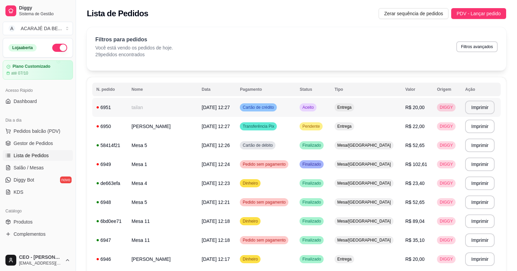
click at [172, 113] on td "tailan" at bounding box center [163, 107] width 70 height 19
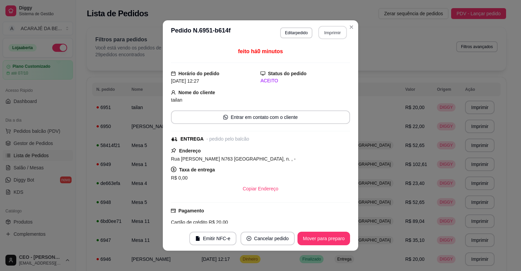
click at [335, 34] on button "Imprimir" at bounding box center [333, 32] width 29 height 13
click at [314, 237] on button "Mover para preparo" at bounding box center [324, 239] width 53 height 14
click at [320, 238] on button "Mover para entrega" at bounding box center [324, 239] width 52 height 14
click at [339, 242] on button "Mover para finalizado" at bounding box center [322, 239] width 56 height 14
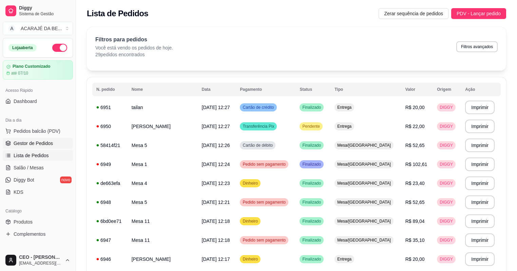
click at [48, 140] on span "Gestor de Pedidos" at bounding box center [33, 143] width 39 height 7
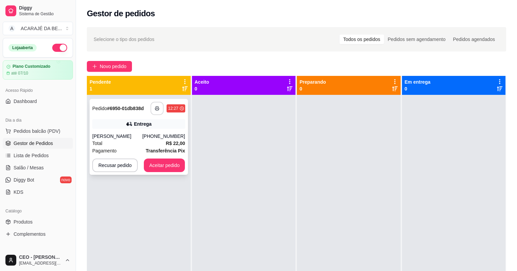
click at [153, 109] on button "button" at bounding box center [157, 108] width 13 height 13
click at [167, 162] on button "Aceitar pedido" at bounding box center [164, 166] width 41 height 14
click at [175, 162] on button "Aceitar pedido" at bounding box center [164, 166] width 41 height 14
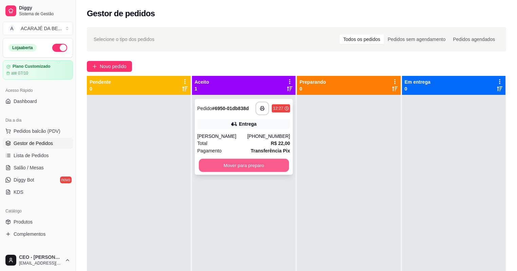
click at [240, 169] on button "Mover para preparo" at bounding box center [244, 165] width 90 height 13
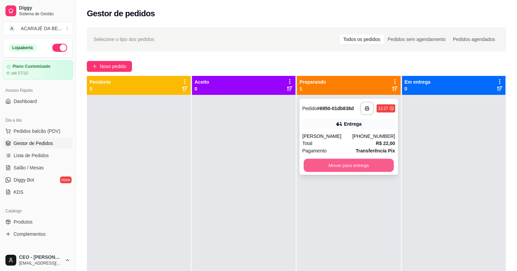
click at [306, 165] on button "Mover para entrega" at bounding box center [349, 165] width 90 height 13
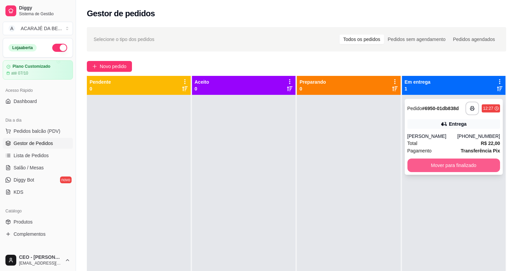
click at [412, 167] on button "Mover para finalizado" at bounding box center [454, 166] width 93 height 14
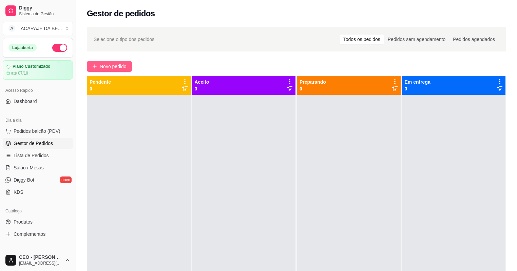
click at [113, 68] on span "Novo pedido" at bounding box center [113, 66] width 27 height 7
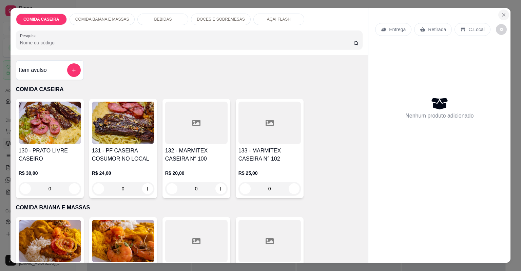
click at [501, 15] on icon "Close" at bounding box center [503, 14] width 5 height 5
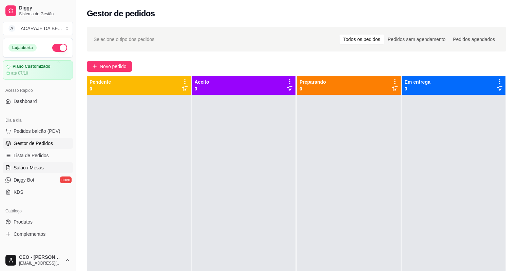
click at [38, 165] on span "Salão / Mesas" at bounding box center [29, 168] width 30 height 7
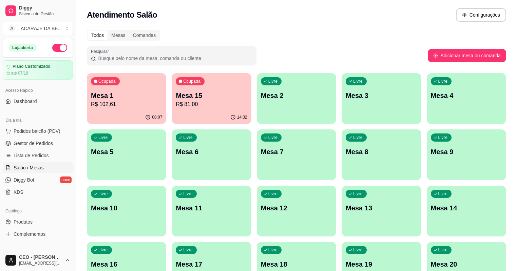
click at [111, 97] on p "Mesa 1" at bounding box center [126, 96] width 71 height 10
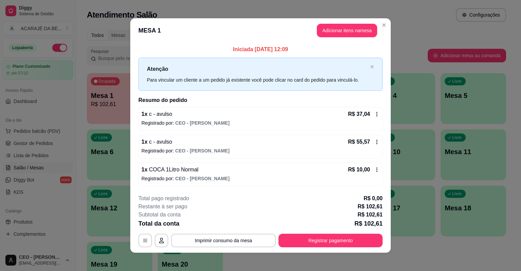
click at [376, 173] on div "R$ 10,00" at bounding box center [364, 170] width 32 height 8
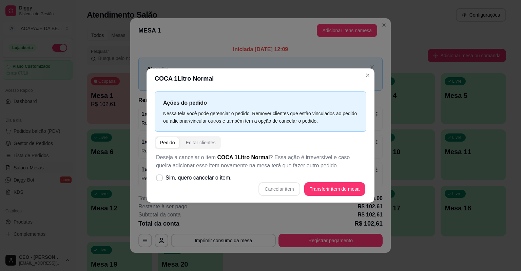
click at [284, 189] on div "Cancelar item Transferir item de mesa" at bounding box center [260, 190] width 209 height 14
click at [162, 176] on span at bounding box center [159, 178] width 7 height 7
click at [160, 180] on input "Sim, quero cancelar o item." at bounding box center [158, 182] width 4 height 4
checkbox input "true"
click at [280, 187] on button "Cancelar item" at bounding box center [279, 189] width 40 height 13
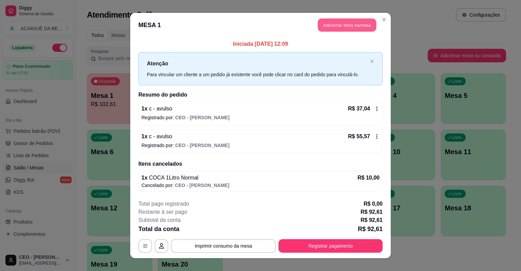
click at [340, 27] on button "Adicionar itens na mesa" at bounding box center [347, 25] width 58 height 13
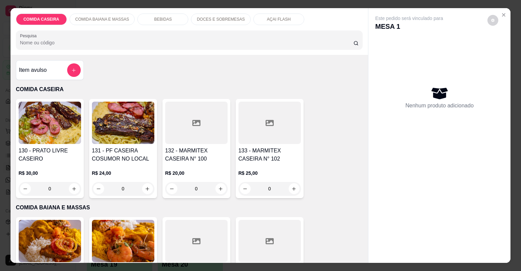
click at [154, 18] on p "BEBIDAS" at bounding box center [163, 19] width 18 height 5
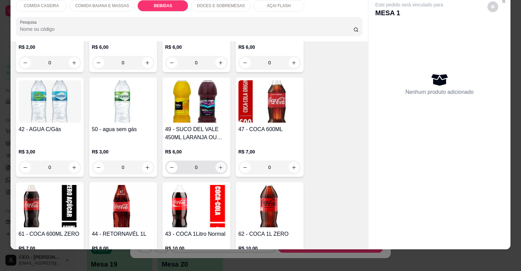
scroll to position [566, 0]
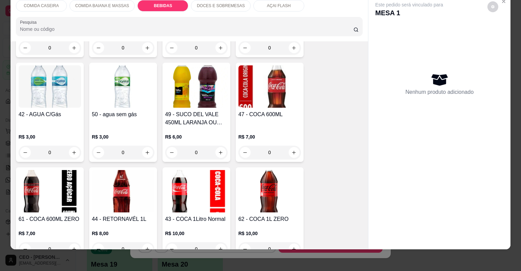
click at [143, 210] on img at bounding box center [123, 191] width 62 height 42
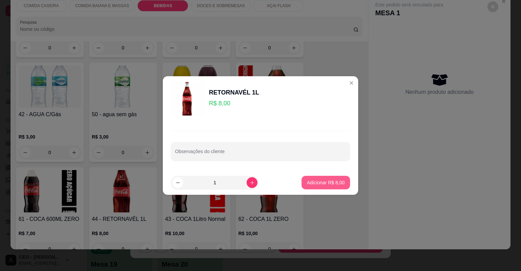
click at [310, 184] on p "Adicionar R$ 8,00" at bounding box center [326, 183] width 38 height 7
type input "1"
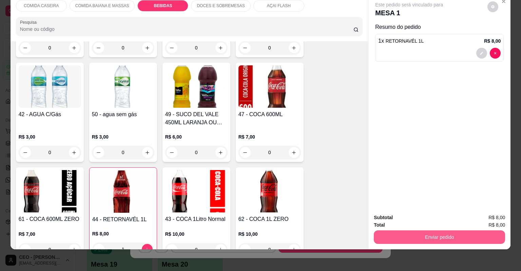
click at [412, 238] on button "Enviar pedido" at bounding box center [439, 238] width 131 height 14
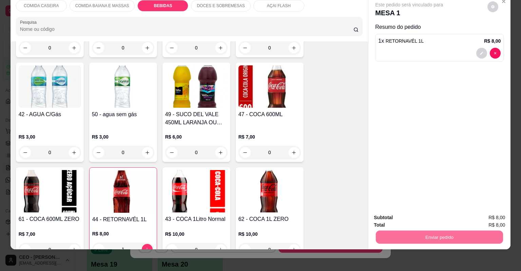
click at [430, 216] on button "Não registrar e enviar pedido" at bounding box center [417, 220] width 71 height 13
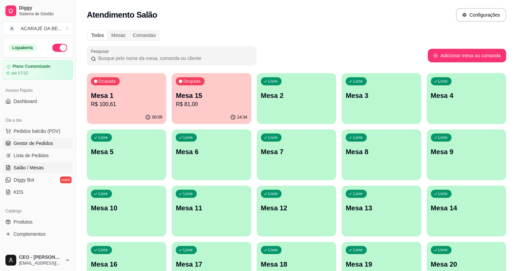
click at [58, 144] on link "Gestor de Pedidos" at bounding box center [38, 143] width 70 height 11
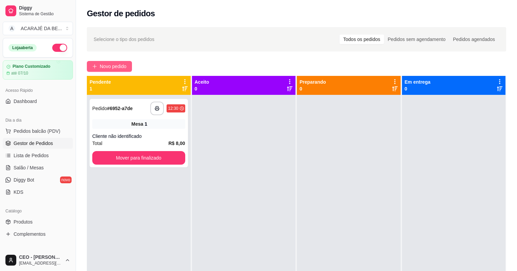
click at [115, 66] on span "Novo pedido" at bounding box center [113, 66] width 27 height 7
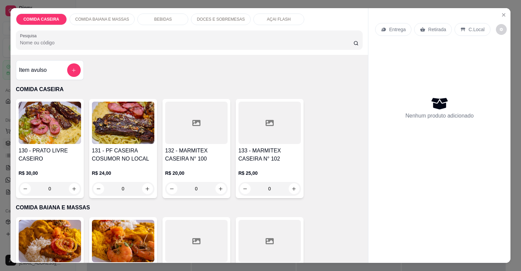
click at [211, 133] on div at bounding box center [196, 123] width 62 height 42
click at [259, 132] on div at bounding box center [270, 123] width 62 height 42
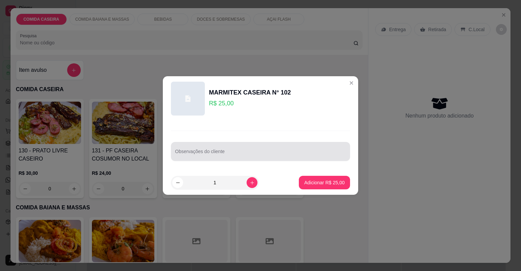
click at [264, 148] on div at bounding box center [260, 152] width 171 height 14
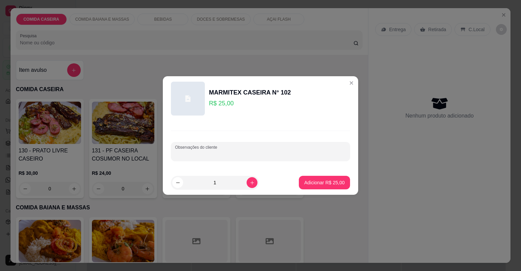
paste input "1pure de batata arroz churrasco contra file carne viagrete"
type input "1pure de batata arroz churrasco contra file carne viagrete"
click at [321, 186] on p "Adicionar R$ 25,00" at bounding box center [324, 183] width 39 height 6
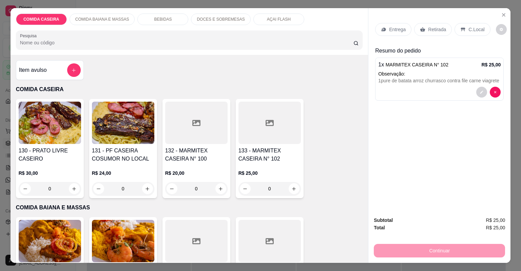
click at [382, 32] on div "Entrega" at bounding box center [393, 29] width 36 height 13
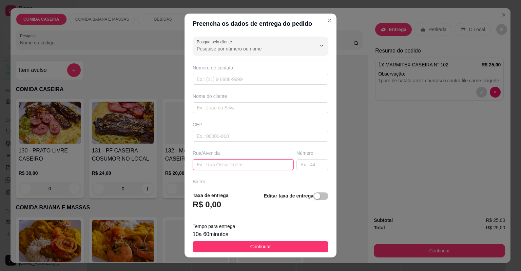
click at [236, 162] on input "text" at bounding box center [243, 164] width 101 height 11
paste input "Endereço no material de construção construales em frente à igreja assembleia a …"
type input "Endereço no material de construção construales em frente à igreja assembleia a …"
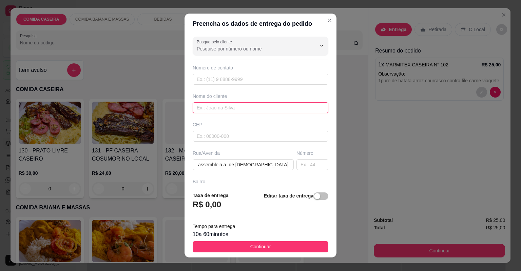
click at [248, 106] on input "text" at bounding box center [261, 107] width 136 height 11
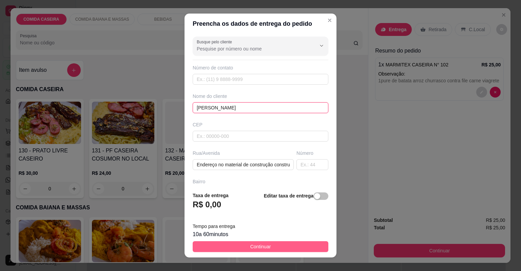
type input "[PERSON_NAME]"
click at [264, 244] on span "Continuar" at bounding box center [260, 246] width 21 height 7
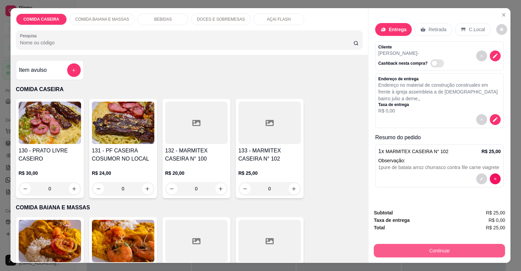
click at [386, 249] on button "Continuar" at bounding box center [439, 251] width 131 height 14
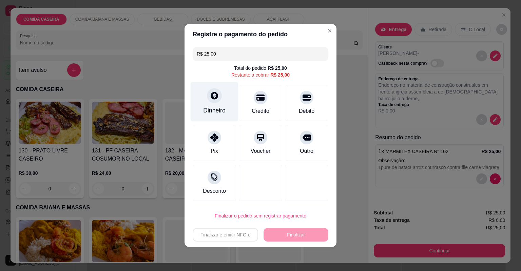
click at [215, 105] on div "Dinheiro" at bounding box center [215, 102] width 48 height 40
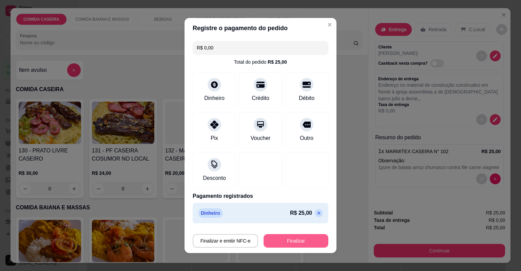
click at [282, 241] on button "Finalizar" at bounding box center [296, 241] width 65 height 14
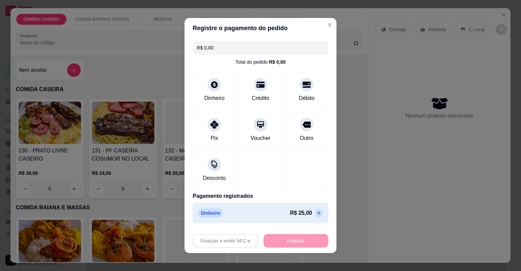
type input "-R$ 25,00"
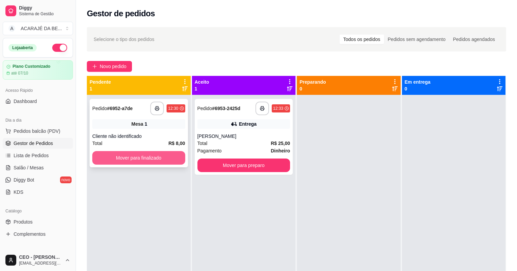
click at [151, 151] on div "Mover para finalizado" at bounding box center [138, 158] width 93 height 14
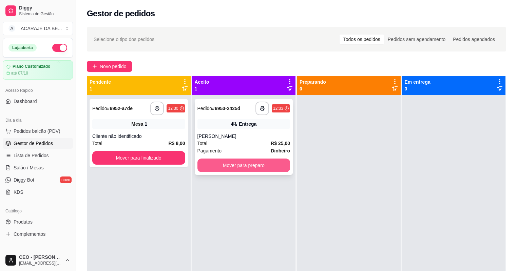
click at [276, 163] on button "Mover para preparo" at bounding box center [243, 166] width 93 height 14
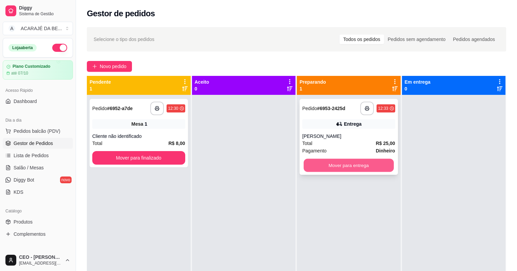
click at [322, 164] on button "Mover para entrega" at bounding box center [349, 165] width 90 height 13
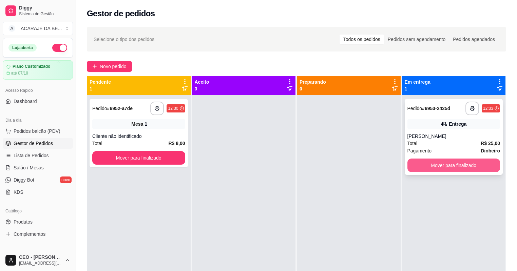
click at [446, 164] on button "Mover para finalizado" at bounding box center [454, 166] width 93 height 14
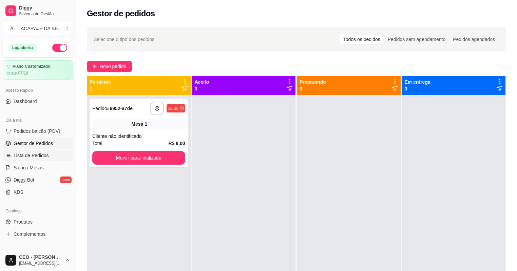
click at [30, 158] on span "Lista de Pedidos" at bounding box center [31, 155] width 35 height 7
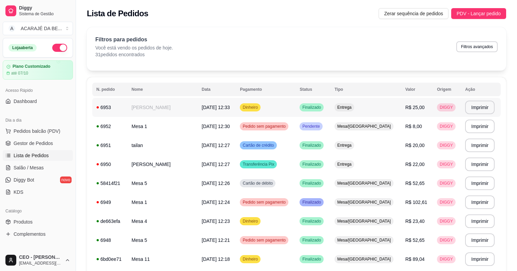
click at [163, 107] on td "[PERSON_NAME]" at bounding box center [163, 107] width 70 height 19
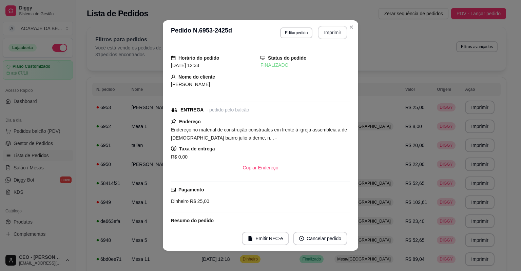
click at [335, 37] on button "Imprimir" at bounding box center [333, 33] width 30 height 14
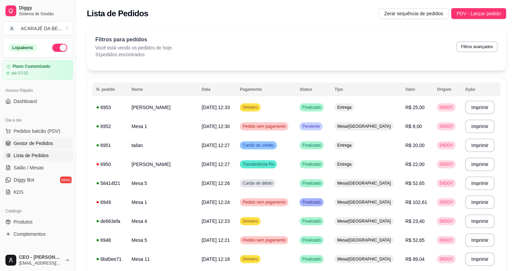
click at [46, 142] on span "Gestor de Pedidos" at bounding box center [33, 143] width 39 height 7
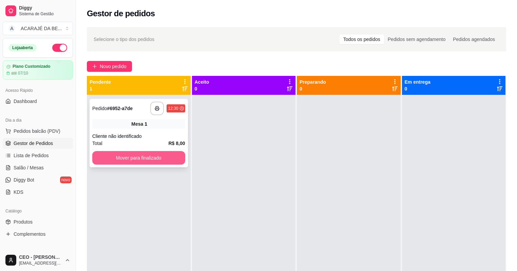
click at [153, 158] on button "Mover para finalizado" at bounding box center [138, 158] width 93 height 14
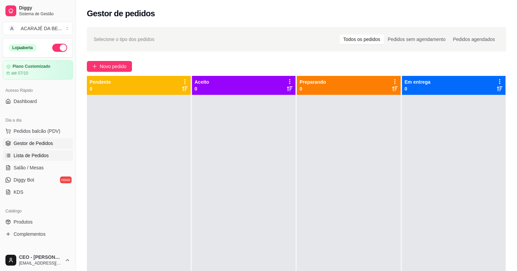
click at [45, 155] on span "Lista de Pedidos" at bounding box center [31, 155] width 35 height 7
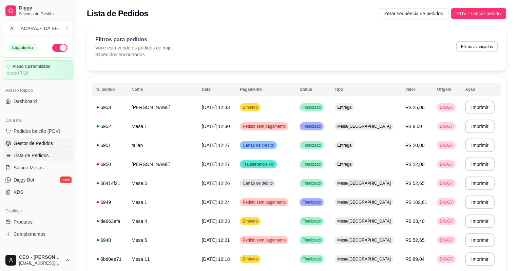
click at [41, 144] on span "Gestor de Pedidos" at bounding box center [33, 143] width 39 height 7
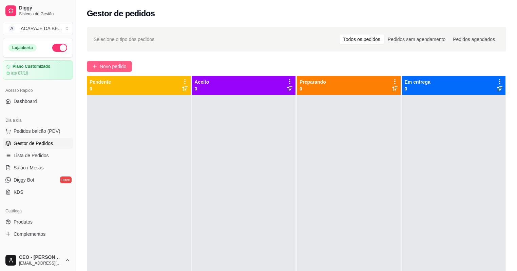
click at [91, 65] on button "Novo pedido" at bounding box center [109, 66] width 45 height 11
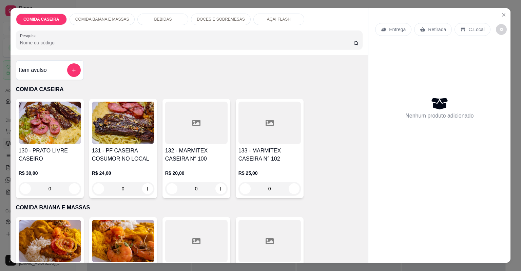
click at [42, 64] on div "Item avulso" at bounding box center [50, 70] width 62 height 14
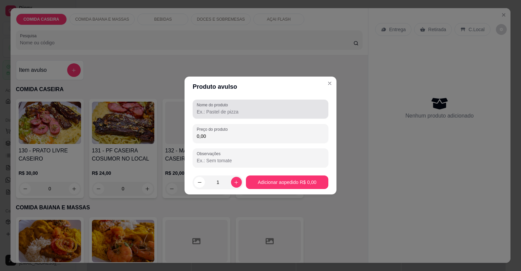
click at [224, 115] on div at bounding box center [261, 109] width 128 height 14
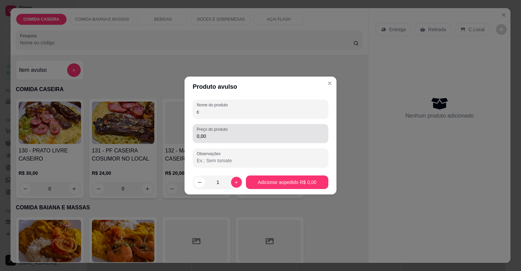
type input "c"
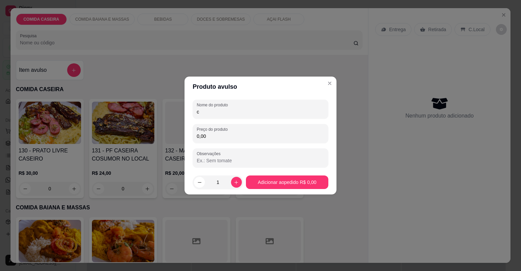
click at [219, 133] on input "0,00" at bounding box center [261, 136] width 128 height 7
type input "24,50"
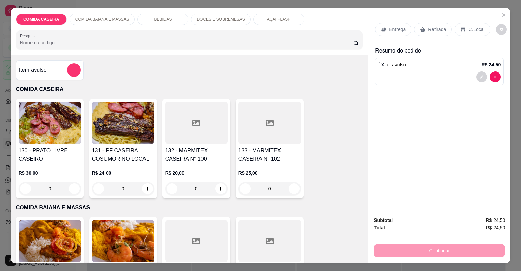
click at [428, 25] on div "Retirada" at bounding box center [433, 29] width 38 height 13
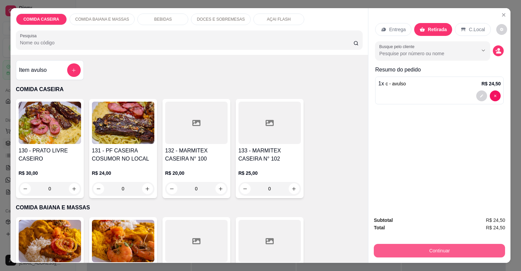
click at [411, 246] on button "Continuar" at bounding box center [439, 251] width 131 height 14
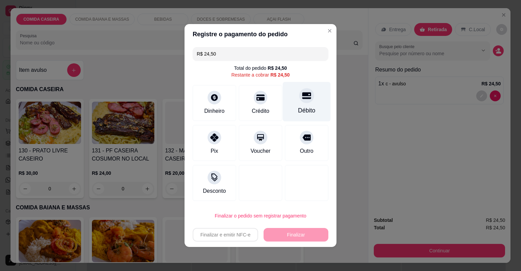
click at [298, 108] on div "Débito" at bounding box center [306, 110] width 17 height 9
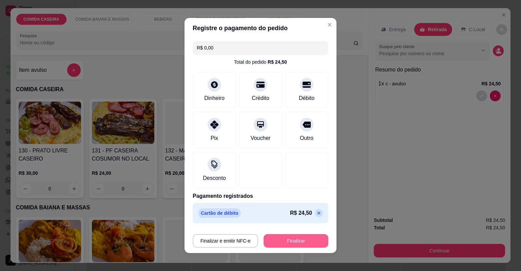
click at [300, 237] on button "Finalizar" at bounding box center [296, 241] width 65 height 14
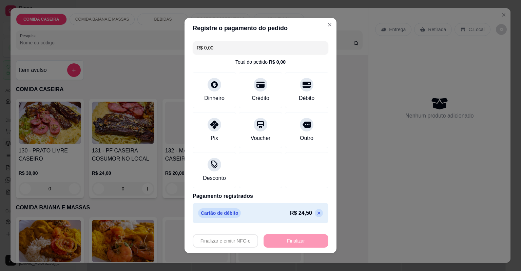
type input "-R$ 24,50"
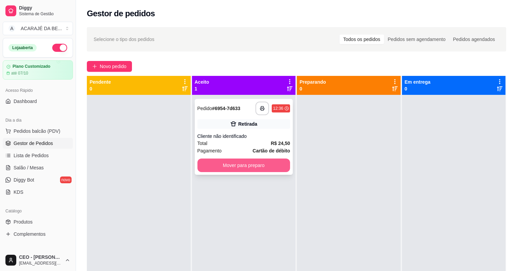
click at [258, 162] on button "Mover para preparo" at bounding box center [243, 166] width 93 height 14
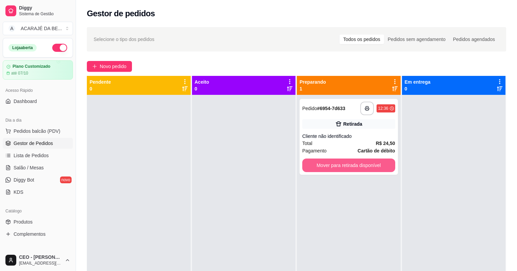
click at [316, 163] on button "Mover para retirada disponível" at bounding box center [348, 166] width 93 height 14
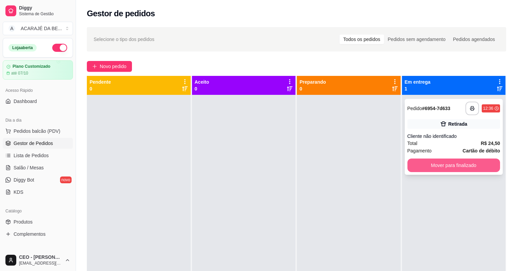
click at [442, 160] on button "Mover para finalizado" at bounding box center [454, 166] width 93 height 14
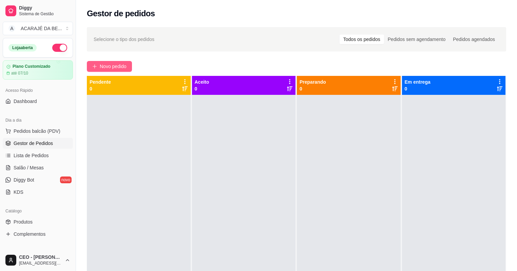
click at [120, 63] on span "Novo pedido" at bounding box center [113, 66] width 27 height 7
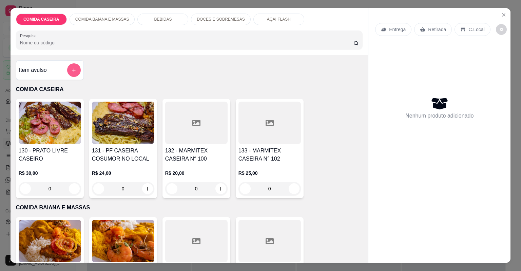
click at [73, 73] on button "add-separate-item" at bounding box center [74, 70] width 14 height 14
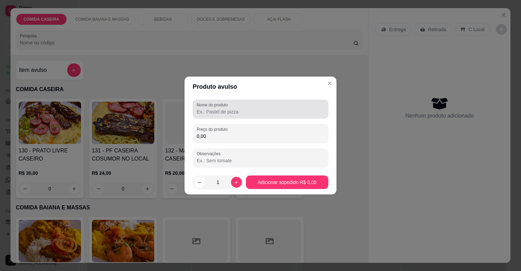
click at [214, 105] on label "Nome do produto" at bounding box center [214, 105] width 34 height 6
click at [214, 109] on input "Nome do produto" at bounding box center [261, 112] width 128 height 7
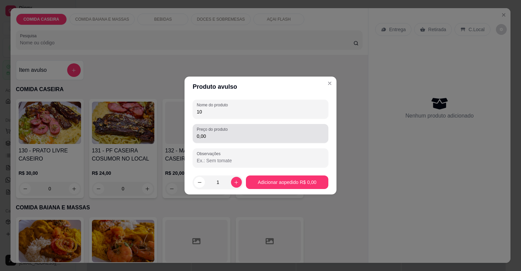
type input "1"
type input "c"
click at [243, 137] on input "0,00" at bounding box center [261, 136] width 128 height 7
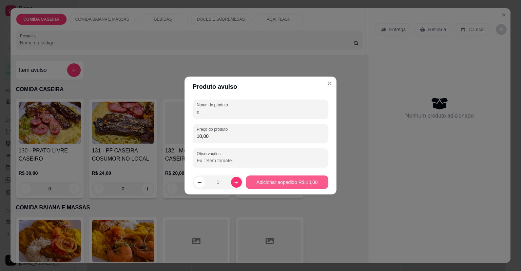
type input "10,00"
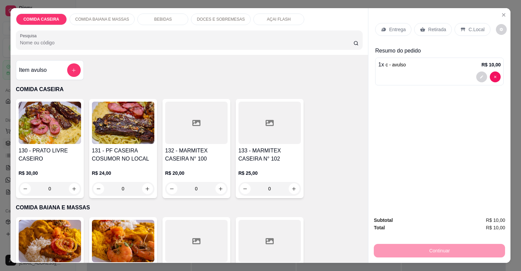
click at [433, 38] on div "Entrega Retirada C.Local" at bounding box center [439, 30] width 129 height 24
drag, startPoint x: 433, startPoint y: 38, endPoint x: 433, endPoint y: 31, distance: 6.8
click at [433, 31] on p "Retirada" at bounding box center [437, 29] width 18 height 7
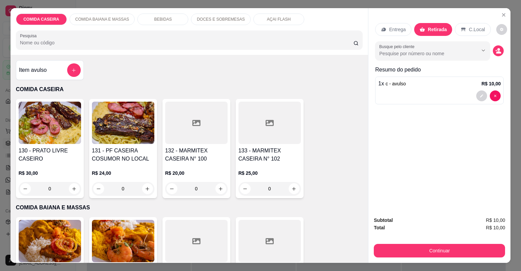
click at [412, 258] on div "Subtotal R$ 10,00 Total R$ 10,00 Continuar" at bounding box center [440, 237] width 142 height 52
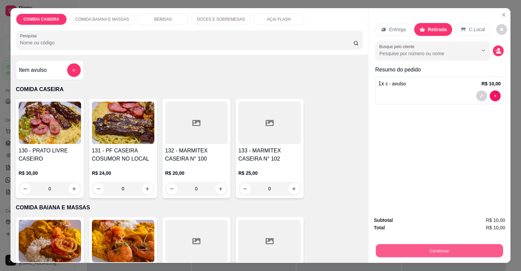
click at [412, 256] on button "Continuar" at bounding box center [439, 251] width 127 height 13
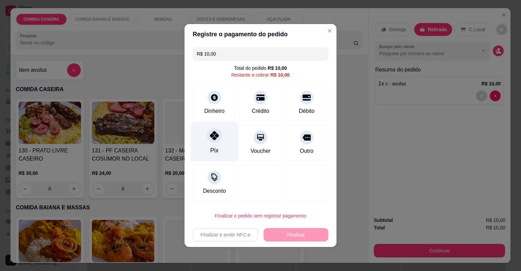
click at [227, 154] on div "Pix" at bounding box center [215, 142] width 48 height 40
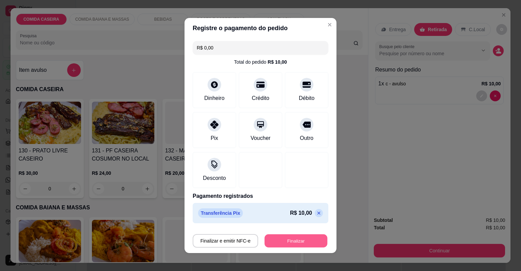
click at [293, 247] on button "Finalizar" at bounding box center [296, 241] width 63 height 13
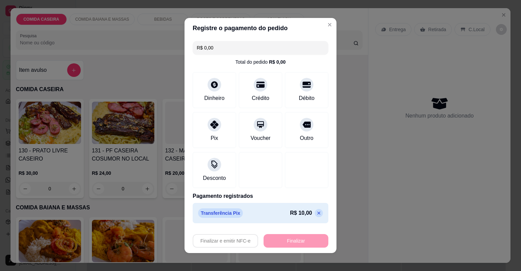
type input "-R$ 10,00"
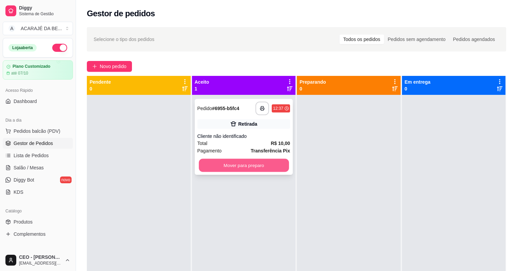
click at [243, 160] on button "Mover para preparo" at bounding box center [244, 165] width 90 height 13
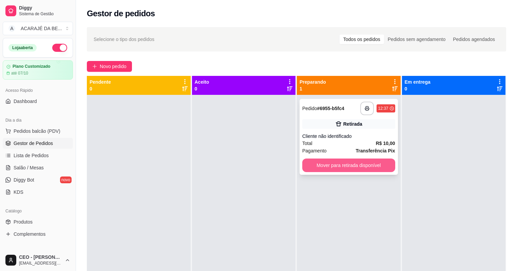
click at [338, 167] on button "Mover para retirada disponível" at bounding box center [348, 166] width 93 height 14
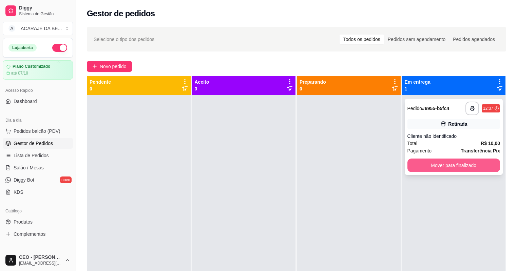
click at [432, 166] on button "Mover para finalizado" at bounding box center [454, 166] width 93 height 14
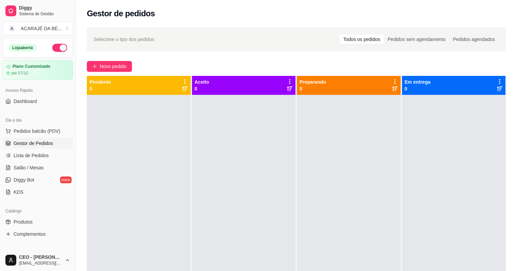
drag, startPoint x: 437, startPoint y: 253, endPoint x: 429, endPoint y: 223, distance: 31.3
click at [437, 252] on div at bounding box center [454, 230] width 104 height 271
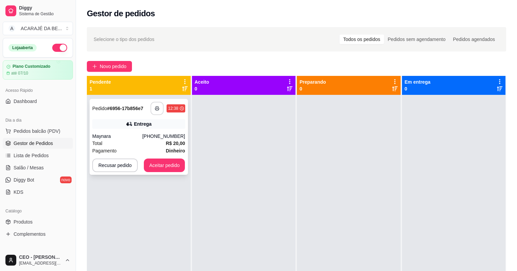
click at [155, 109] on icon "button" at bounding box center [157, 108] width 5 height 5
click at [171, 161] on button "Aceitar pedido" at bounding box center [164, 166] width 41 height 14
click at [161, 163] on button "Aceitar pedido" at bounding box center [164, 166] width 41 height 14
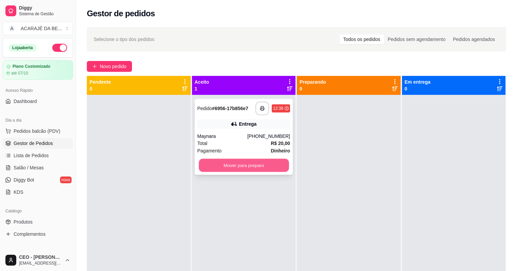
click at [229, 164] on button "Mover para preparo" at bounding box center [244, 165] width 90 height 13
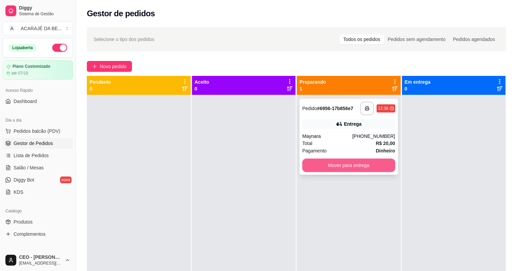
click at [327, 166] on button "Mover para entrega" at bounding box center [348, 166] width 93 height 14
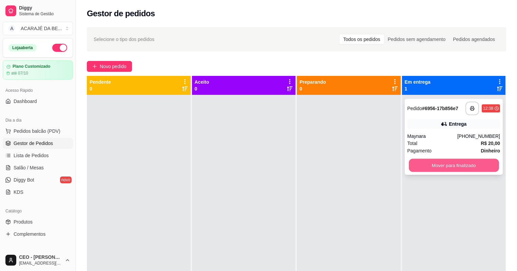
click at [422, 162] on button "Mover para finalizado" at bounding box center [454, 165] width 90 height 13
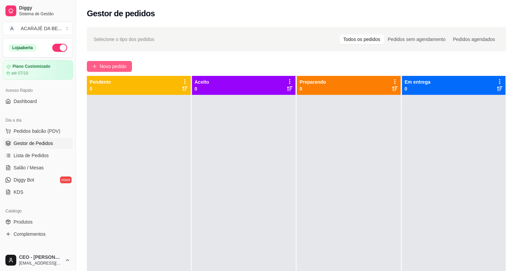
click at [116, 64] on span "Novo pedido" at bounding box center [113, 66] width 27 height 7
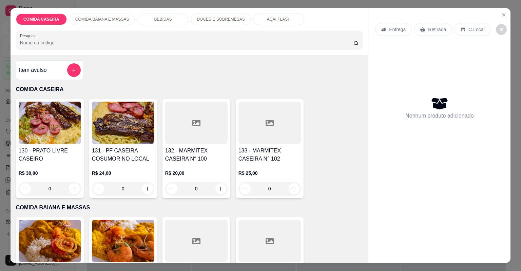
click at [183, 127] on div at bounding box center [196, 123] width 62 height 42
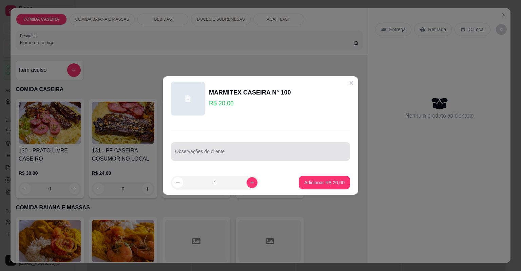
click at [200, 150] on div at bounding box center [260, 152] width 171 height 14
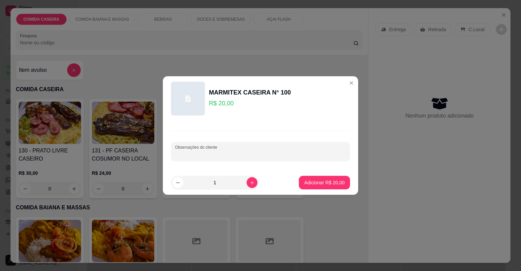
paste input "Arroz, chuchu, churrasco carne sem molho, farofa, beterraba e bem pouco de purê"
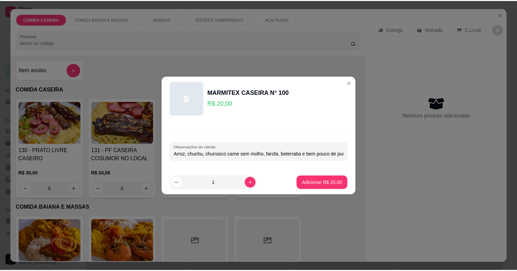
scroll to position [0, 5]
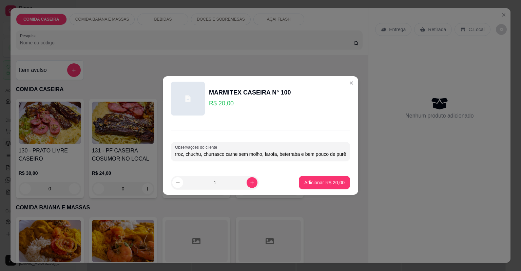
type input "Arroz, chuchu, churrasco carne sem molho, farofa, beterraba e bem pouco de purê"
click at [305, 180] on p "Adicionar R$ 20,00" at bounding box center [324, 183] width 39 height 6
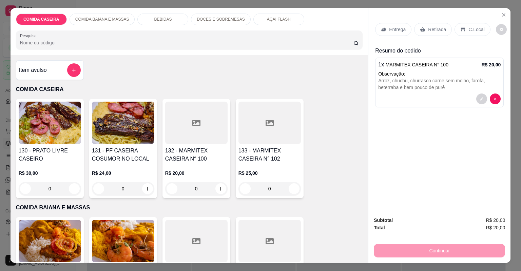
click at [390, 27] on p "Entrega" at bounding box center [397, 29] width 17 height 7
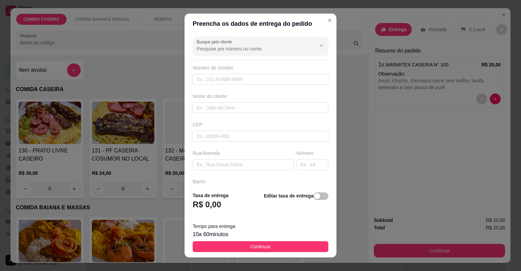
click at [276, 99] on div "Nome do cliente" at bounding box center [260, 103] width 138 height 20
click at [283, 109] on input "text" at bounding box center [261, 107] width 136 height 11
type input "namorado de kezia"
click at [257, 160] on input "text" at bounding box center [243, 164] width 101 height 11
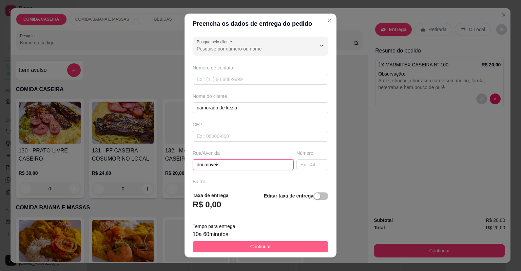
type input "doi moveis"
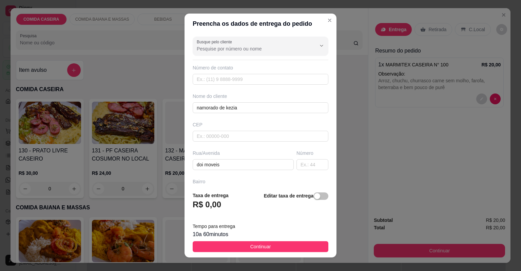
drag, startPoint x: 218, startPoint y: 250, endPoint x: 274, endPoint y: 248, distance: 56.0
click at [219, 249] on button "Continuar" at bounding box center [261, 247] width 136 height 11
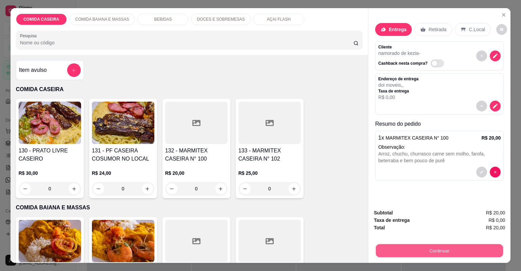
click at [404, 251] on button "Continuar" at bounding box center [439, 251] width 127 height 13
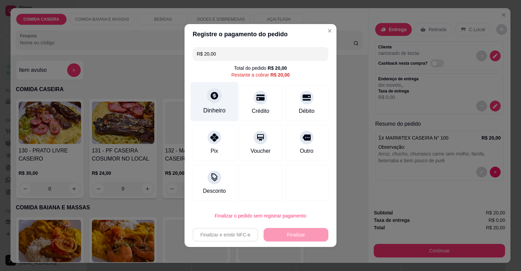
click at [220, 106] on div "Dinheiro" at bounding box center [215, 102] width 48 height 40
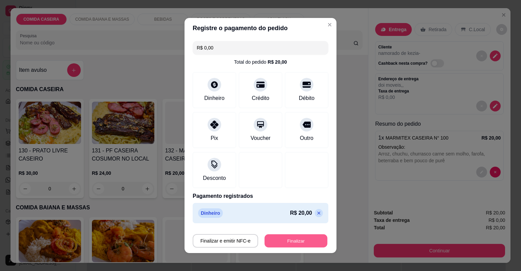
click at [285, 239] on button "Finalizar" at bounding box center [296, 241] width 63 height 13
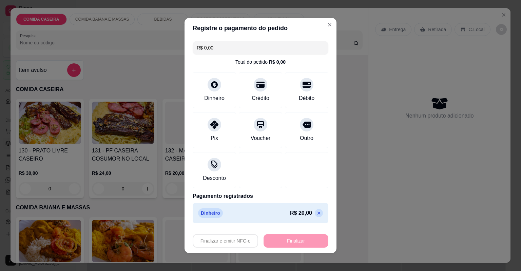
type input "-R$ 20,00"
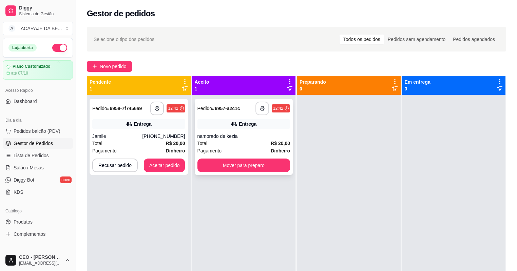
click at [260, 107] on icon "button" at bounding box center [262, 108] width 5 height 5
click at [229, 164] on button "Mover para preparo" at bounding box center [243, 166] width 93 height 14
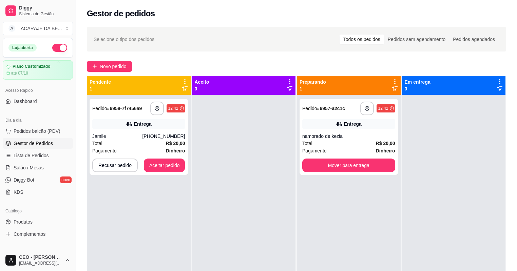
click at [308, 158] on div "**********" at bounding box center [349, 137] width 98 height 76
click at [387, 167] on button "Mover para entrega" at bounding box center [348, 166] width 93 height 14
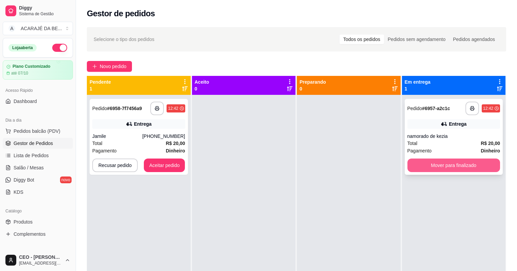
click at [428, 164] on button "Mover para finalizado" at bounding box center [454, 166] width 93 height 14
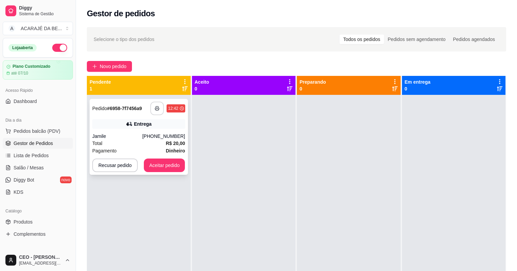
click at [159, 109] on icon "button" at bounding box center [157, 109] width 4 height 2
click at [157, 163] on button "Aceitar pedido" at bounding box center [165, 165] width 40 height 13
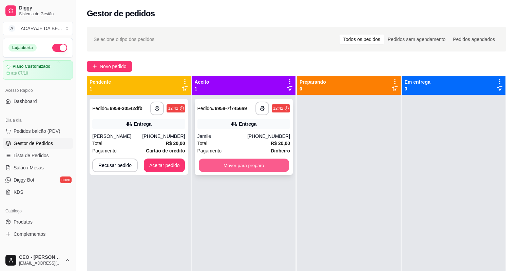
click at [241, 163] on button "Mover para preparo" at bounding box center [244, 165] width 90 height 13
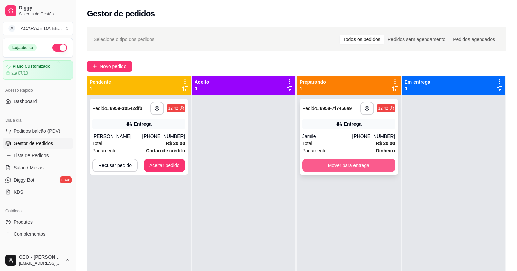
click at [321, 163] on button "Mover para entrega" at bounding box center [348, 166] width 93 height 14
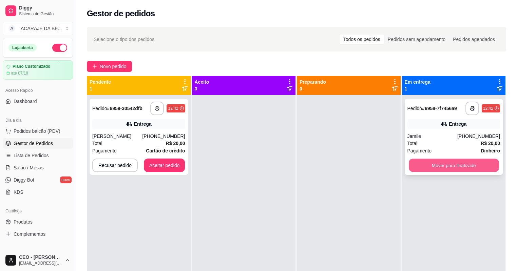
click at [446, 171] on button "Mover para finalizado" at bounding box center [454, 165] width 90 height 13
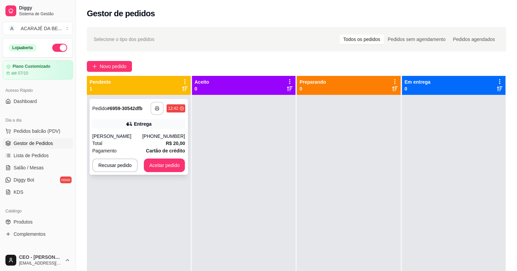
click at [156, 107] on icon "button" at bounding box center [157, 108] width 5 height 5
click at [157, 163] on button "Aceitar pedido" at bounding box center [164, 166] width 41 height 14
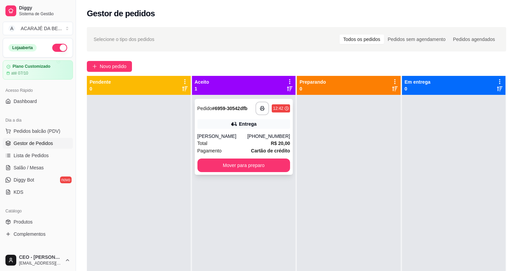
click at [239, 159] on button "Mover para preparo" at bounding box center [243, 166] width 93 height 14
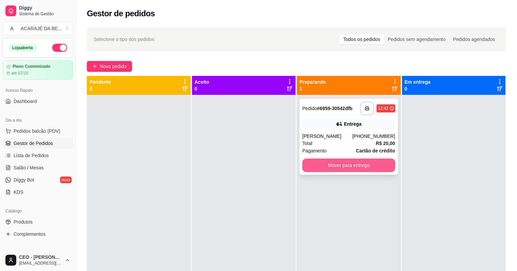
click at [337, 165] on button "Mover para entrega" at bounding box center [348, 166] width 93 height 14
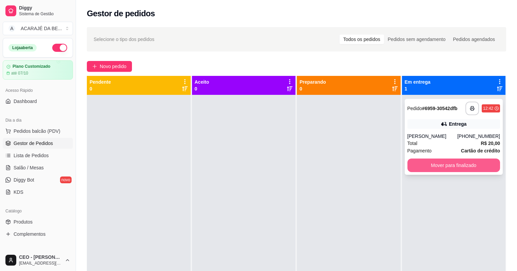
click at [414, 168] on button "Mover para finalizado" at bounding box center [454, 166] width 93 height 14
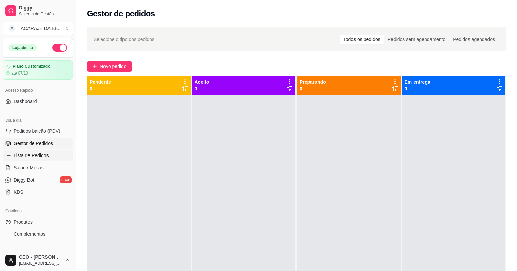
click at [42, 153] on span "Lista de Pedidos" at bounding box center [31, 155] width 35 height 7
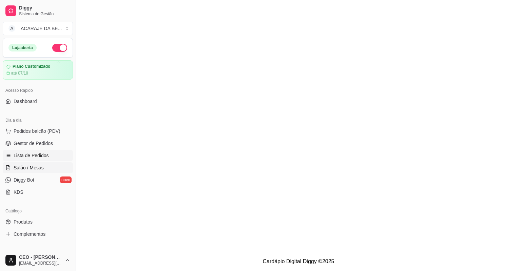
click at [43, 169] on link "Salão / Mesas" at bounding box center [38, 168] width 70 height 11
click at [44, 168] on link "Salão / Mesas" at bounding box center [38, 168] width 70 height 11
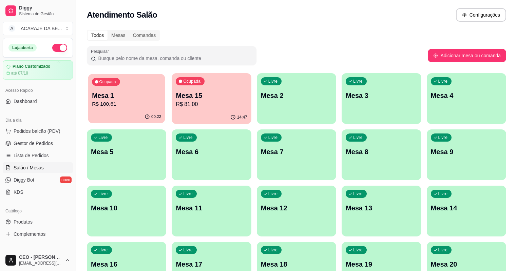
click at [115, 83] on p "Ocupada" at bounding box center [107, 81] width 17 height 5
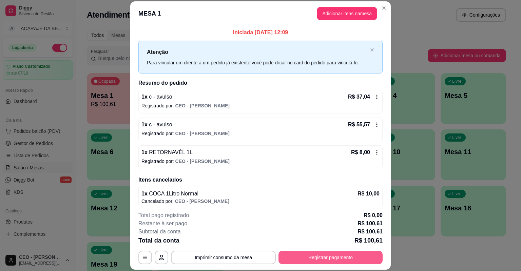
click at [335, 258] on button "Registrar pagamento" at bounding box center [331, 258] width 104 height 14
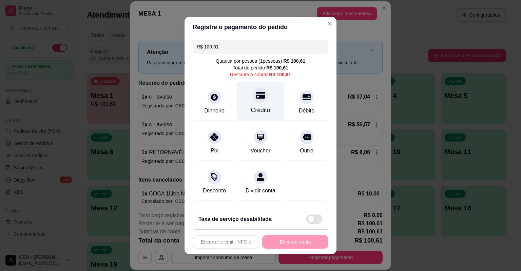
click at [253, 103] on div "Crédito" at bounding box center [261, 102] width 48 height 40
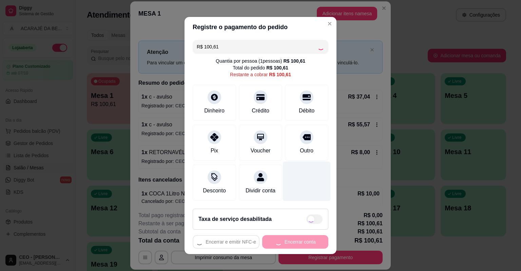
type input "R$ 0,00"
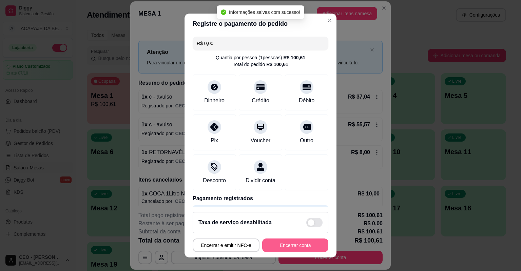
click at [286, 248] on button "Encerrar conta" at bounding box center [295, 246] width 66 height 14
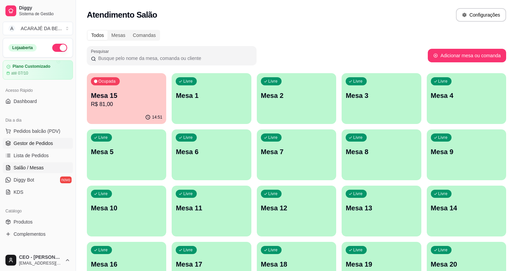
click at [34, 145] on span "Gestor de Pedidos" at bounding box center [33, 143] width 39 height 7
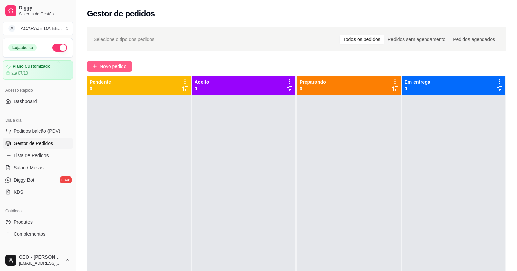
click at [107, 69] on span "Novo pedido" at bounding box center [113, 66] width 27 height 7
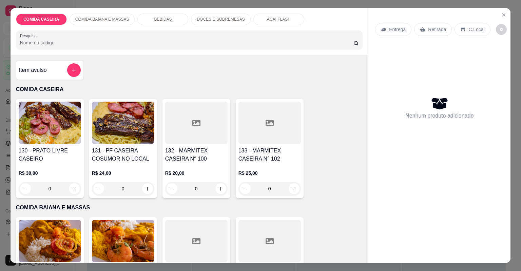
click at [248, 132] on div at bounding box center [270, 123] width 62 height 42
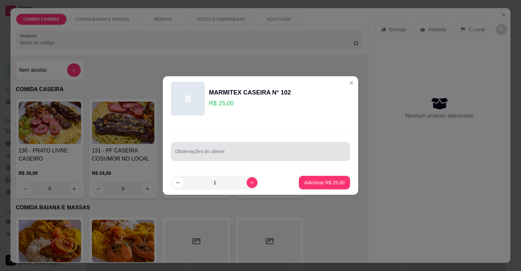
click at [255, 149] on div at bounding box center [260, 152] width 171 height 14
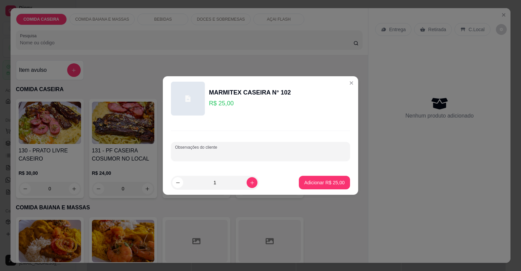
paste input "Feijão tropeiro Arroz branco Vinagrete Alface Chuchu com vargem Panqueca de bac…"
click at [316, 155] on input "Feijão tropeiro Arroz branco Vinagrete Alface Chuchu com vargem Panqueca de bac…" at bounding box center [260, 154] width 171 height 7
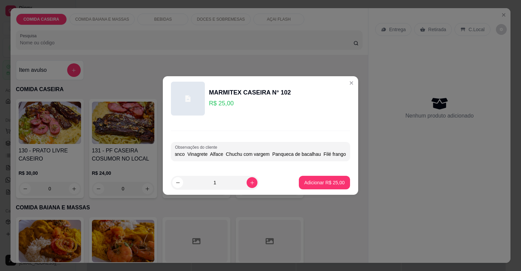
click at [315, 155] on input "Feijão tropeiro Arroz branco Vinagrete Alface Chuchu com vargem Panqueca de bac…" at bounding box center [260, 154] width 171 height 7
click at [317, 155] on input "Feijão tropeiro Arroz branco Vinagrete Alface Chuchu com vargem Panqueca de bac…" at bounding box center [260, 154] width 171 height 7
type input "Feijão tropeiro Arroz branco Vinagrete Alface Chuchu com vargem alcatra Filé fr…"
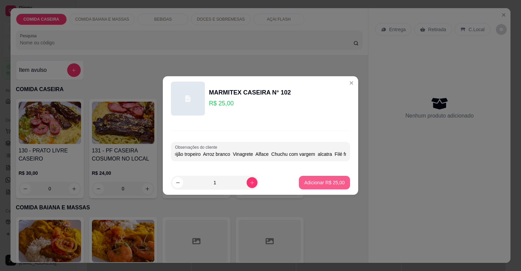
click at [319, 180] on p "Adicionar R$ 25,00" at bounding box center [324, 183] width 40 height 7
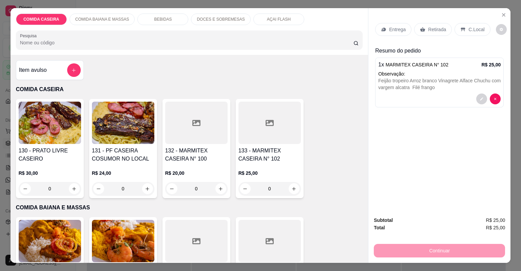
click at [277, 144] on div "133 - MARMITEX CASEIRA N° 102 R$ 25,00 0" at bounding box center [270, 148] width 68 height 99
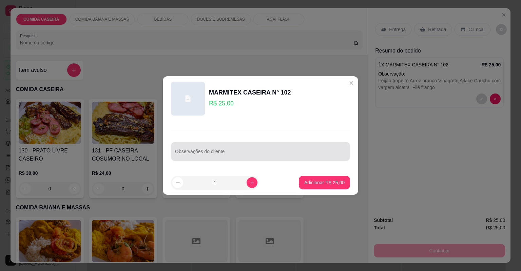
click at [243, 158] on div "Observações do cliente" at bounding box center [260, 151] width 179 height 19
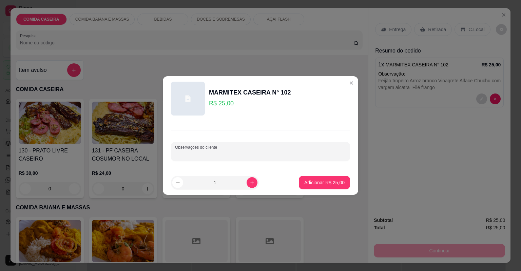
paste input "Feijão tropeiro [PERSON_NAME] Purê Vinagrete Alface Churrasco Alcatra Calabresa"
type input "Feijão tropeiro [PERSON_NAME] Purê Vinagrete Alface Churrasco Alcatra Calabresa"
click at [311, 179] on button "Adicionar R$ 25,00" at bounding box center [325, 182] width 50 height 13
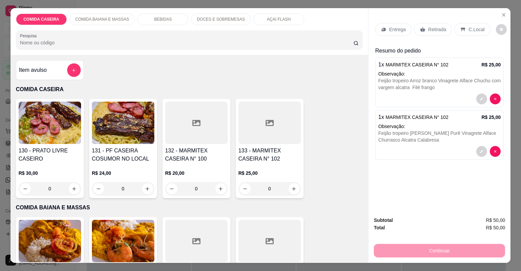
click at [404, 27] on div "Entrega" at bounding box center [393, 29] width 36 height 13
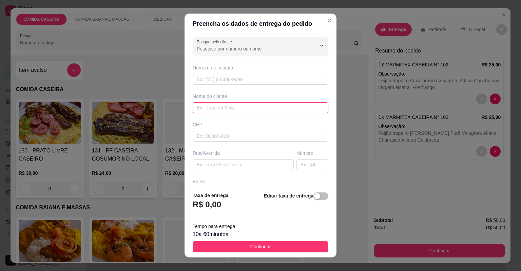
click at [252, 107] on input "text" at bounding box center [261, 107] width 136 height 11
type input "rosalia"
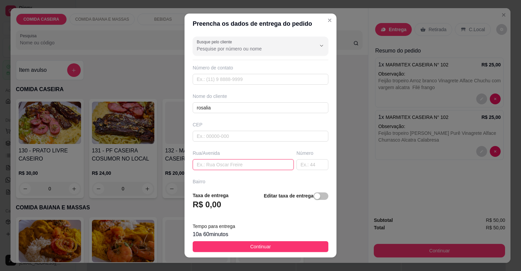
click at [255, 166] on input "text" at bounding box center [243, 164] width 101 height 11
paste input "[STREET_ADDRESS][PERSON_NAME][DEMOGRAPHIC_DATA][PERSON_NAME]"
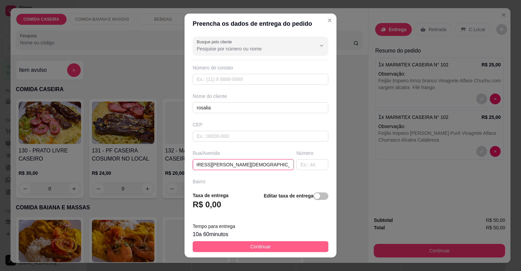
type input "[STREET_ADDRESS][PERSON_NAME][DEMOGRAPHIC_DATA][PERSON_NAME]"
click at [253, 243] on button "Continuar" at bounding box center [261, 247] width 136 height 11
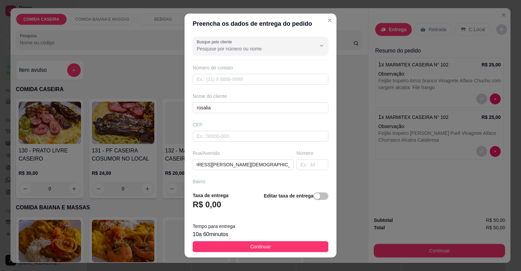
scroll to position [0, 0]
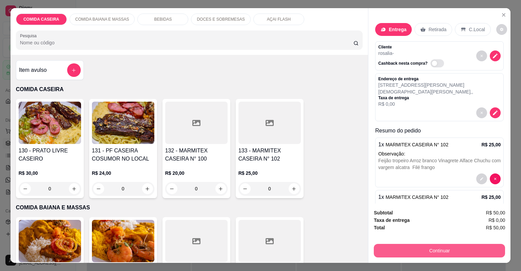
click at [420, 251] on button "Continuar" at bounding box center [439, 251] width 131 height 14
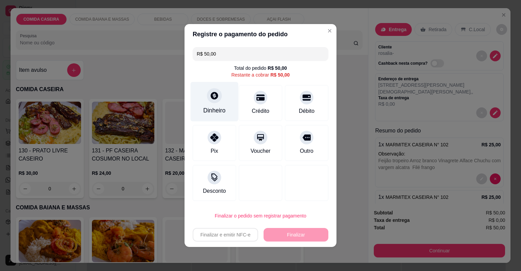
click at [220, 110] on div "Dinheiro" at bounding box center [214, 110] width 22 height 9
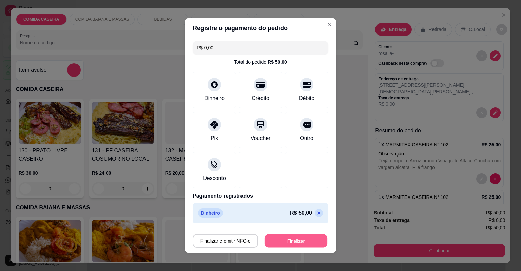
click at [307, 236] on button "Finalizar" at bounding box center [296, 241] width 63 height 13
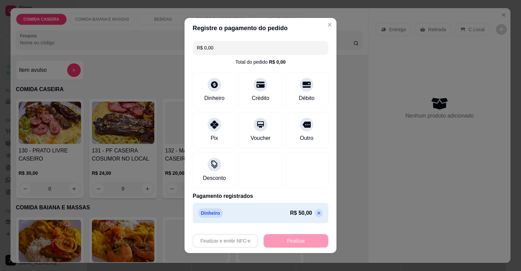
type input "-R$ 50,00"
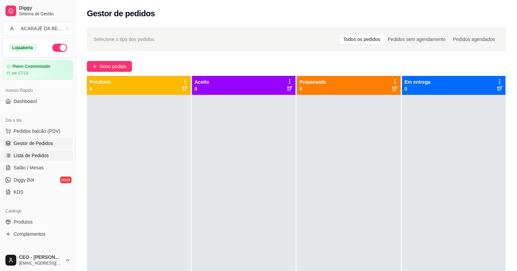
click at [53, 153] on link "Lista de Pedidos" at bounding box center [38, 155] width 70 height 11
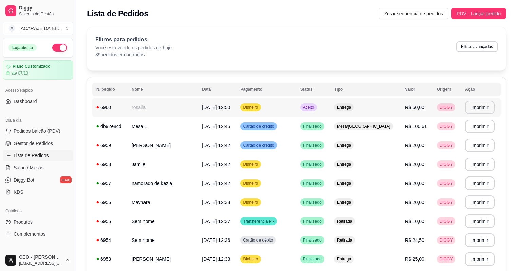
click at [162, 106] on td "rosalia" at bounding box center [163, 107] width 70 height 19
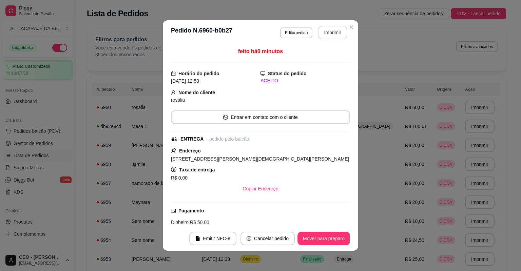
click at [325, 32] on button "Imprimir" at bounding box center [333, 33] width 30 height 14
click at [321, 240] on button "Mover para preparo" at bounding box center [324, 239] width 53 height 14
click at [327, 238] on button "Mover para entrega" at bounding box center [324, 239] width 52 height 14
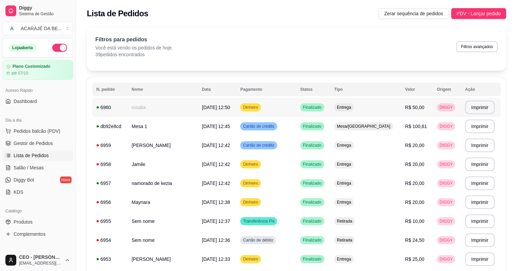
click at [224, 110] on span "[DATE] 12:50" at bounding box center [216, 107] width 28 height 5
click at [41, 140] on span "Gestor de Pedidos" at bounding box center [33, 143] width 39 height 7
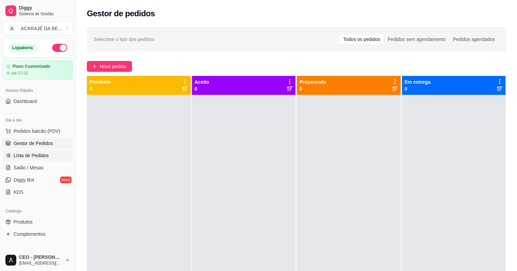
click at [52, 157] on link "Lista de Pedidos" at bounding box center [38, 155] width 70 height 11
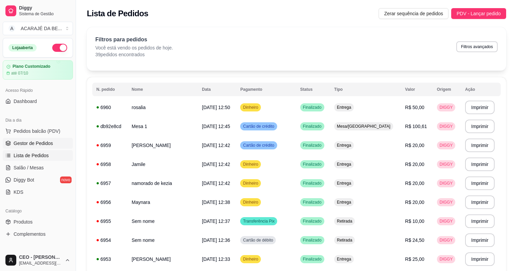
click at [23, 143] on span "Gestor de Pedidos" at bounding box center [33, 143] width 39 height 7
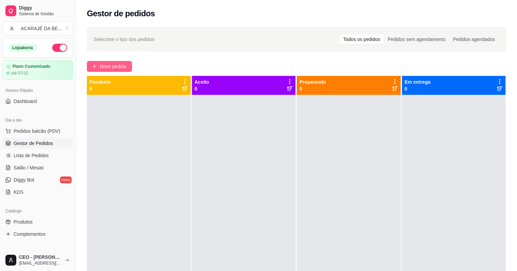
click at [100, 64] on span "Novo pedido" at bounding box center [113, 66] width 27 height 7
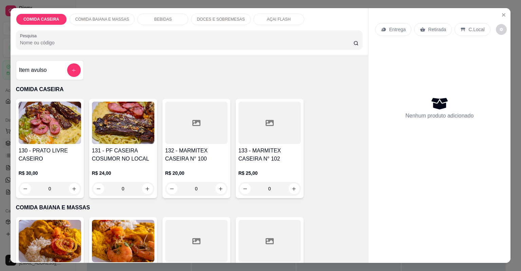
click at [251, 118] on div at bounding box center [270, 123] width 62 height 42
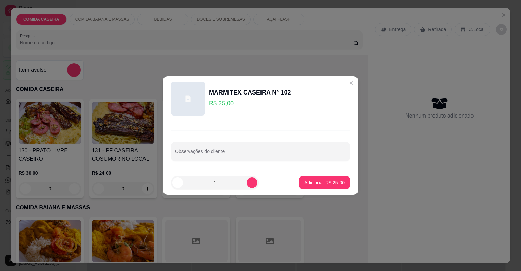
click at [248, 167] on div "Observações do cliente" at bounding box center [260, 146] width 195 height 50
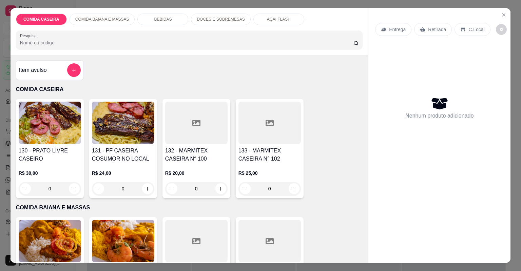
click at [262, 130] on div at bounding box center [270, 123] width 62 height 42
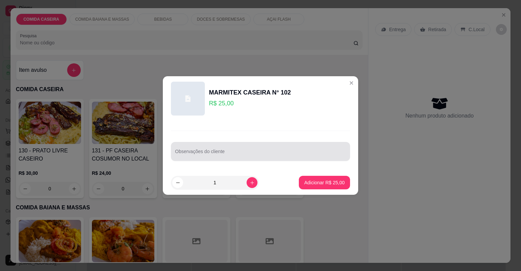
click at [260, 150] on div at bounding box center [260, 152] width 171 height 14
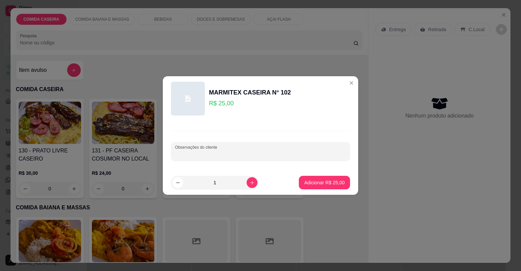
paste input "Feijão tropeiro [PERSON_NAME] Purê de batata Farofa Carne de panela com batata …"
click at [286, 153] on input "Feijão tropeiro [PERSON_NAME] Purê de batata Farofa Carne de panela com batata …" at bounding box center [260, 154] width 171 height 7
type input "Feijão tropeiro [PERSON_NAME] Purê de batata Farofa Carne de panela com batata …"
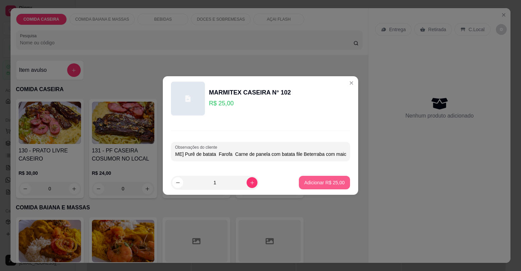
click at [328, 178] on button "Adicionar R$ 25,00" at bounding box center [324, 183] width 51 height 14
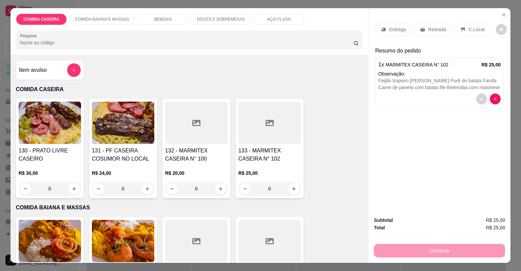
click at [385, 25] on div "Entrega" at bounding box center [393, 29] width 36 height 13
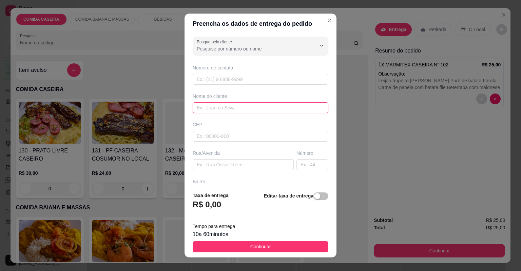
drag, startPoint x: 251, startPoint y: 107, endPoint x: 252, endPoint y: 102, distance: 5.7
click at [251, 107] on input "text" at bounding box center [261, 107] width 136 height 11
type input "mikaele"
click at [243, 155] on div "Rua/Avenida" at bounding box center [243, 153] width 101 height 7
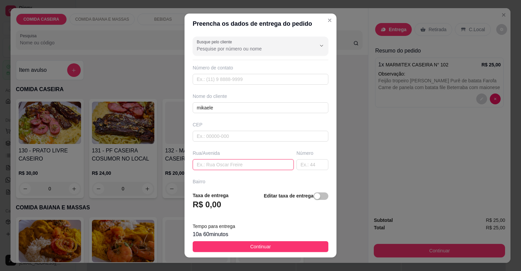
click at [251, 164] on input "text" at bounding box center [243, 164] width 101 height 11
paste input "Rua [GEOGRAPHIC_DATA] ao lado de Betinho chapista próximo a [PERSON_NAME]"
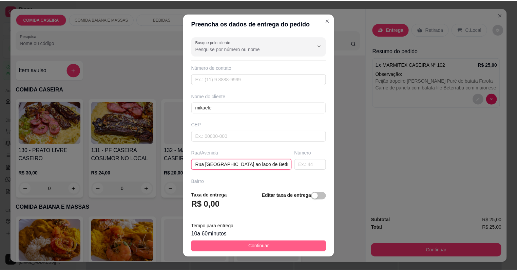
scroll to position [0, 47]
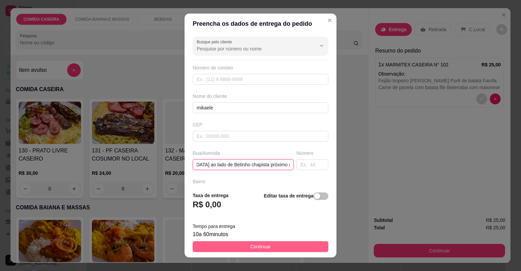
type input "Rua [GEOGRAPHIC_DATA] ao lado de Betinho chapista próximo a [PERSON_NAME]"
click at [274, 243] on button "Continuar" at bounding box center [261, 247] width 136 height 11
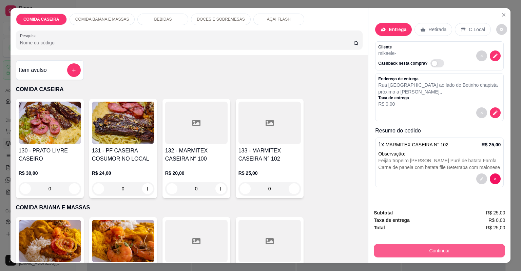
click at [395, 248] on button "Continuar" at bounding box center [439, 251] width 131 height 14
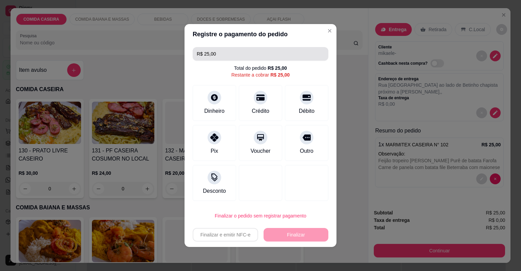
click at [226, 54] on input "R$ 25,00" at bounding box center [261, 54] width 128 height 14
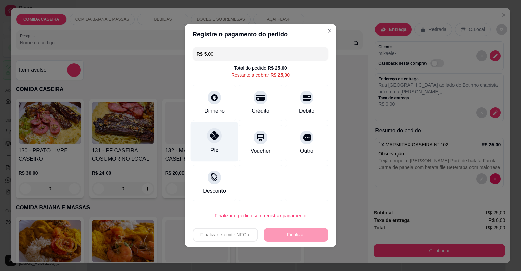
click at [213, 135] on icon at bounding box center [214, 135] width 9 height 9
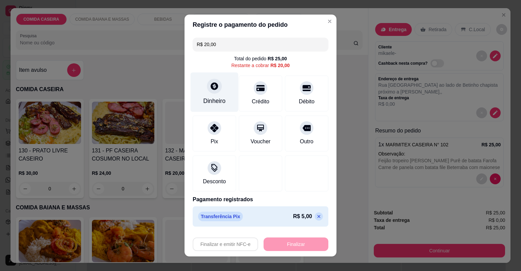
click at [214, 99] on div "Dinheiro" at bounding box center [214, 101] width 22 height 9
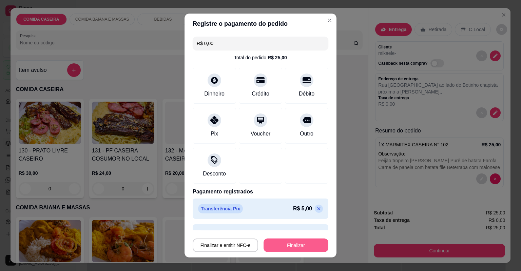
click at [283, 243] on button "Finalizar" at bounding box center [296, 246] width 65 height 14
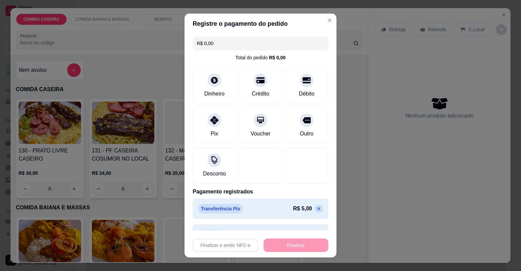
type input "-R$ 25,00"
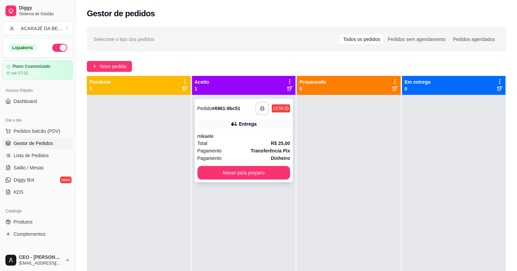
click at [261, 109] on rect "button" at bounding box center [262, 110] width 2 height 2
click at [276, 171] on button "Mover para preparo" at bounding box center [243, 173] width 93 height 14
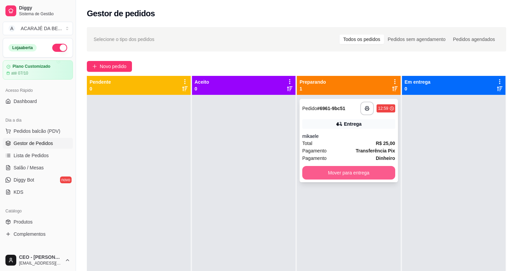
click at [333, 175] on button "Mover para entrega" at bounding box center [348, 173] width 93 height 14
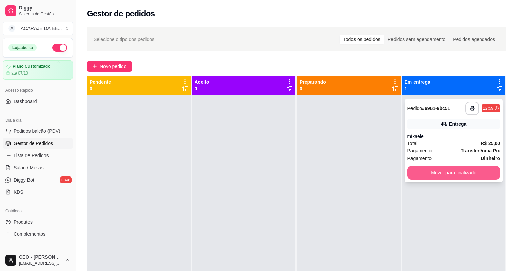
click at [430, 170] on button "Mover para finalizado" at bounding box center [454, 173] width 93 height 14
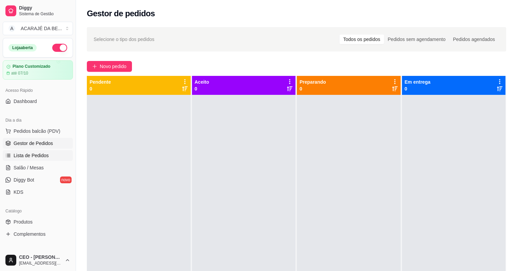
click at [46, 155] on span "Lista de Pedidos" at bounding box center [31, 155] width 35 height 7
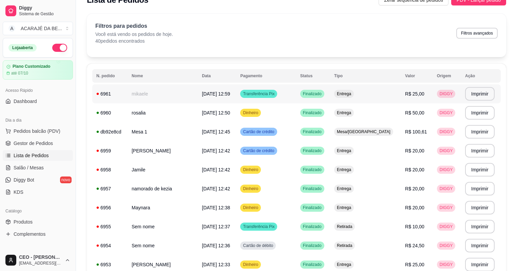
scroll to position [27, 0]
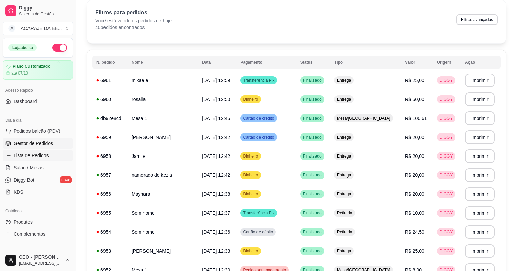
click at [39, 146] on span "Gestor de Pedidos" at bounding box center [33, 143] width 39 height 7
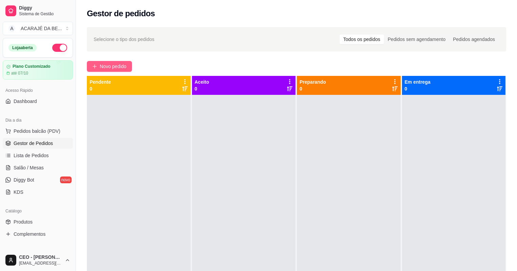
click at [121, 69] on span "Novo pedido" at bounding box center [113, 66] width 27 height 7
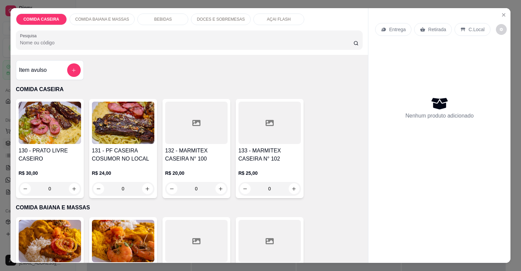
click at [268, 132] on div at bounding box center [270, 123] width 62 height 42
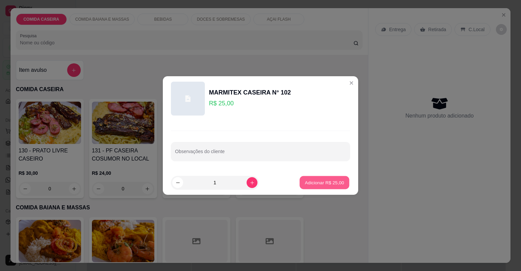
click at [305, 182] on p "Adicionar R$ 25,00" at bounding box center [324, 183] width 39 height 6
type input "1"
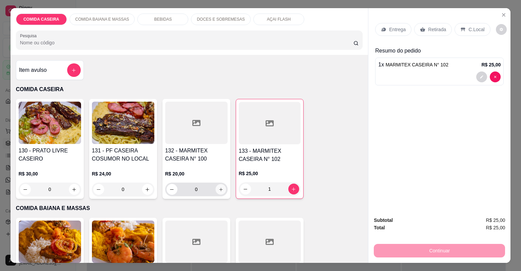
click at [218, 188] on icon "increase-product-quantity" at bounding box center [220, 189] width 5 height 5
type input "1"
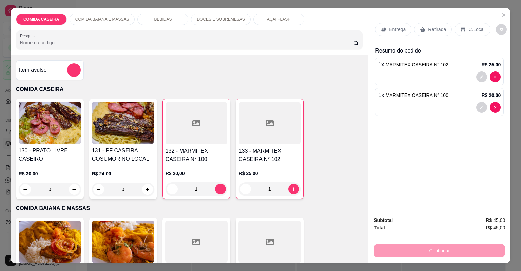
click at [428, 31] on p "Retirada" at bounding box center [437, 29] width 18 height 7
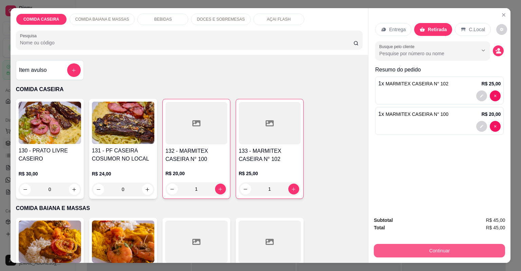
click at [425, 245] on button "Continuar" at bounding box center [439, 251] width 131 height 14
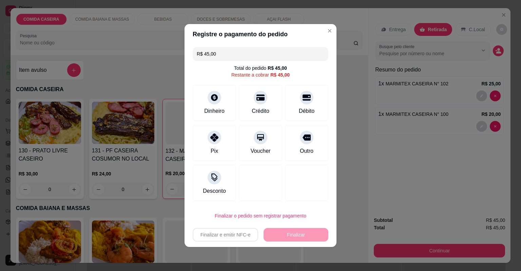
click at [256, 58] on input "R$ 45,00" at bounding box center [261, 54] width 128 height 14
click at [222, 134] on div "Pix" at bounding box center [215, 142] width 48 height 40
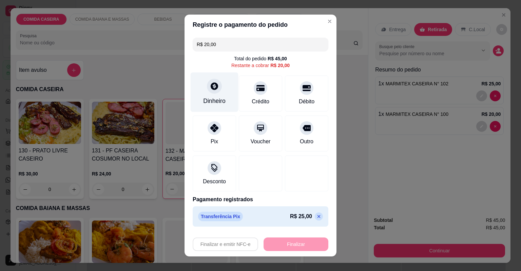
click at [213, 84] on icon at bounding box center [214, 85] width 7 height 7
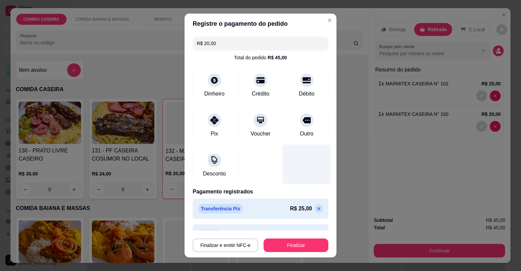
type input "R$ 0,00"
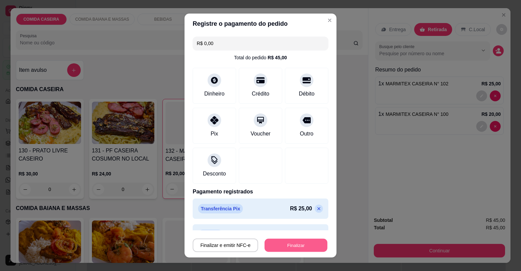
click at [293, 247] on button "Finalizar" at bounding box center [296, 245] width 63 height 13
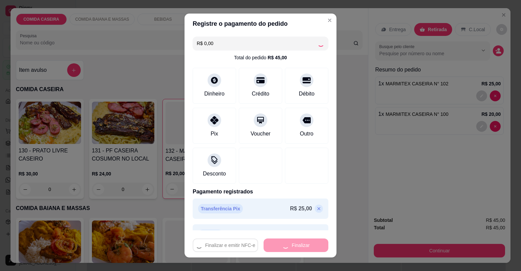
type input "0"
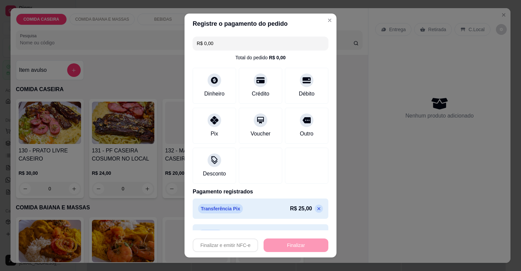
type input "-R$ 45,00"
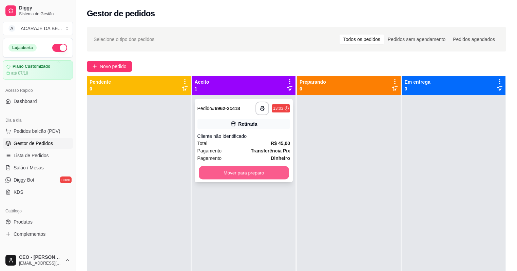
click at [278, 173] on button "Mover para preparo" at bounding box center [244, 173] width 90 height 13
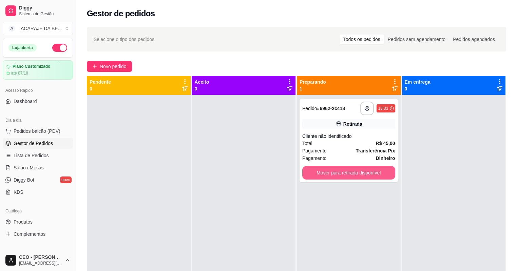
click at [323, 172] on button "Mover para retirada disponível" at bounding box center [348, 173] width 93 height 14
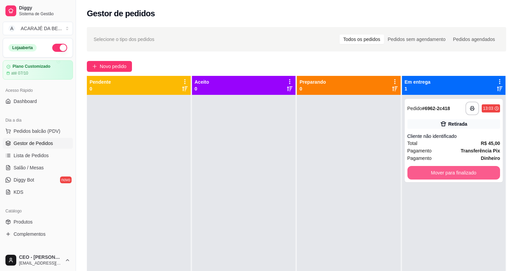
click at [412, 171] on button "Mover para finalizado" at bounding box center [454, 173] width 93 height 14
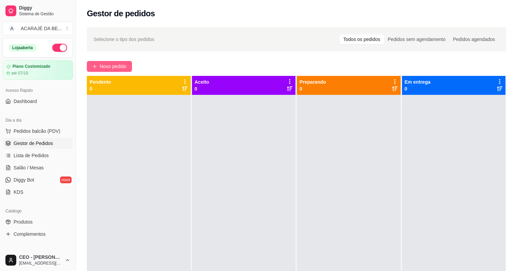
click at [124, 66] on span "Novo pedido" at bounding box center [113, 66] width 27 height 7
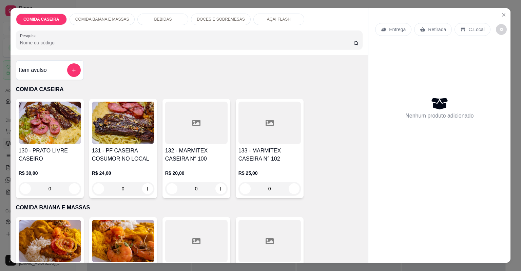
click at [187, 139] on div at bounding box center [196, 123] width 62 height 42
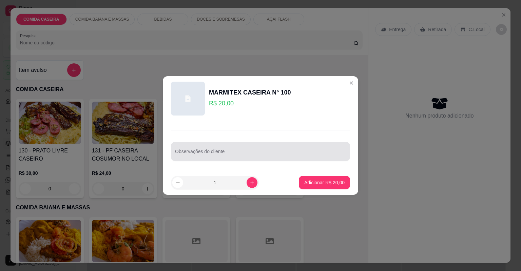
click at [197, 150] on div at bounding box center [260, 152] width 171 height 14
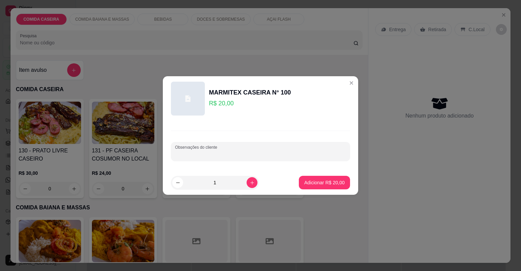
paste input "farofa de bacon arroz pure de batata file de frango"
type input "farofa de bacon arroz pure de batata file de frango"
click at [321, 187] on button "Adicionar R$ 20,00" at bounding box center [324, 183] width 51 height 14
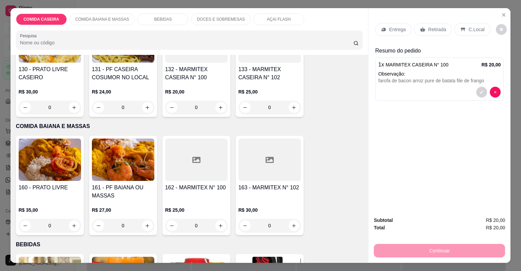
click at [172, 16] on div "BEBIDAS" at bounding box center [162, 20] width 51 height 12
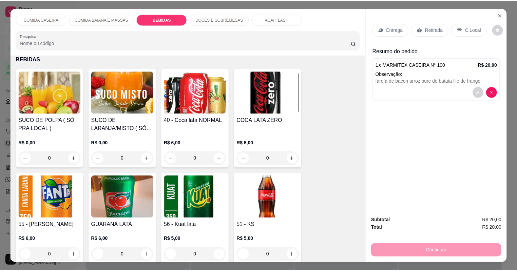
scroll to position [14, 0]
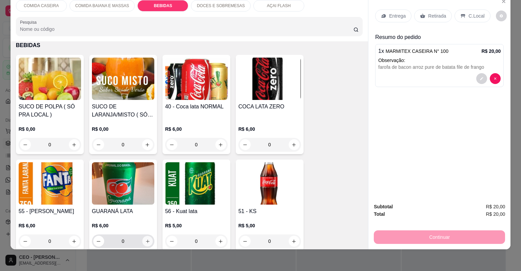
click at [146, 240] on icon "increase-product-quantity" at bounding box center [147, 241] width 5 height 5
type input "1"
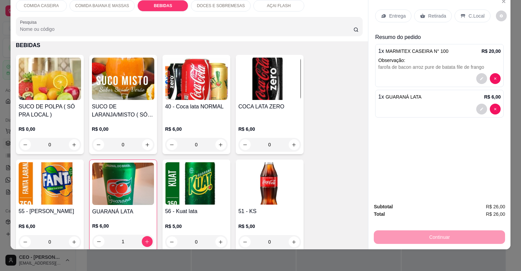
click at [390, 15] on p "Entrega" at bounding box center [397, 16] width 17 height 7
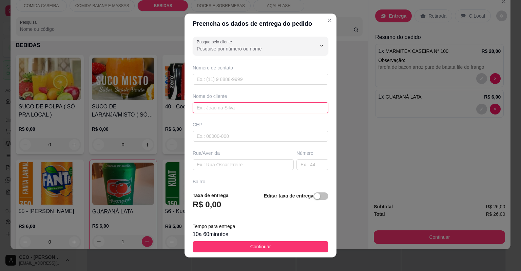
click at [223, 108] on input "text" at bounding box center [261, 107] width 136 height 11
type input "[PERSON_NAME]"
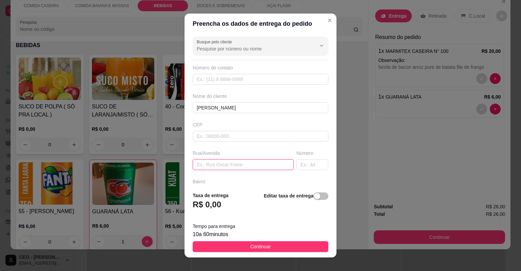
click at [237, 163] on input "text" at bounding box center [243, 164] width 101 height 11
paste input "[STREET_ADDRESS]"
type input "[STREET_ADDRESS]"
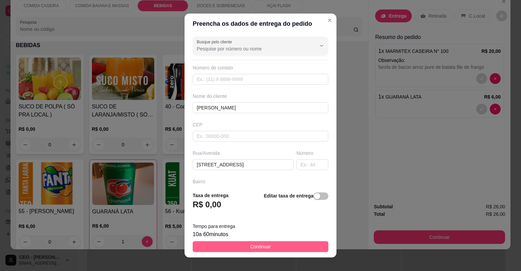
click at [265, 248] on span "Continuar" at bounding box center [260, 246] width 21 height 7
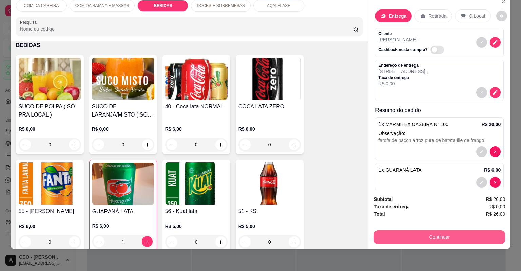
click at [401, 236] on button "Continuar" at bounding box center [439, 238] width 131 height 14
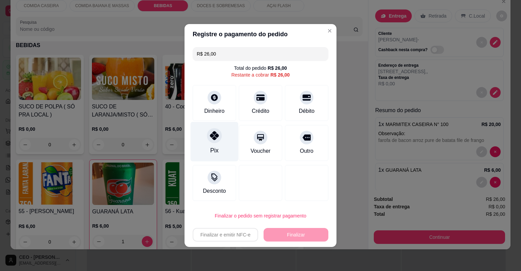
click at [219, 134] on div at bounding box center [214, 135] width 15 height 15
type input "R$ 0,00"
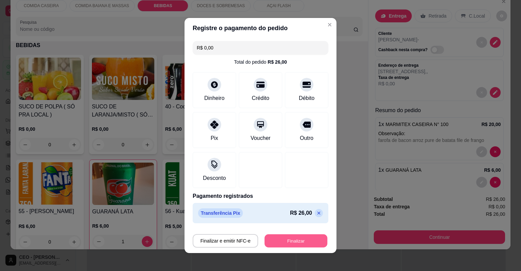
click at [277, 235] on button "Finalizar" at bounding box center [296, 241] width 63 height 13
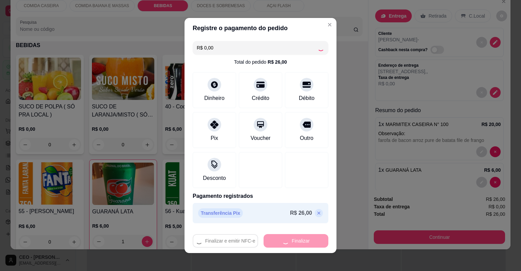
type input "0"
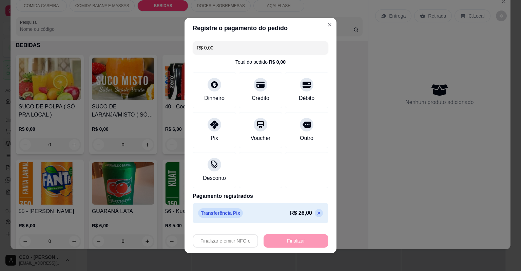
type input "-R$ 26,00"
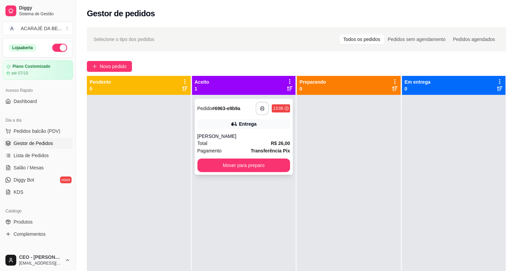
click at [259, 103] on button "button" at bounding box center [262, 108] width 13 height 13
click at [242, 164] on button "Mover para preparo" at bounding box center [244, 165] width 90 height 13
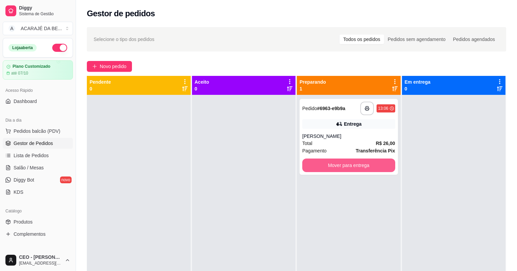
click at [306, 163] on button "Mover para entrega" at bounding box center [348, 166] width 93 height 14
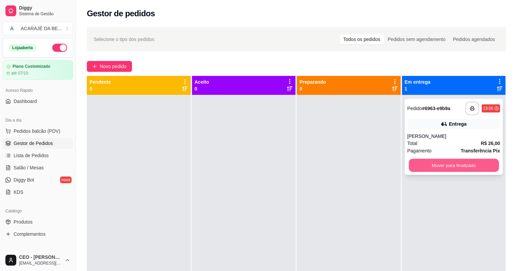
click at [418, 167] on button "Mover para finalizado" at bounding box center [454, 165] width 90 height 13
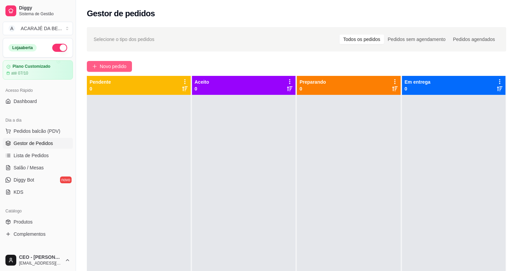
click at [107, 70] on span "Novo pedido" at bounding box center [113, 66] width 27 height 7
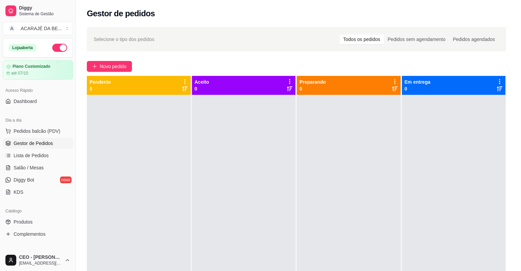
click at [188, 129] on div at bounding box center [196, 123] width 62 height 42
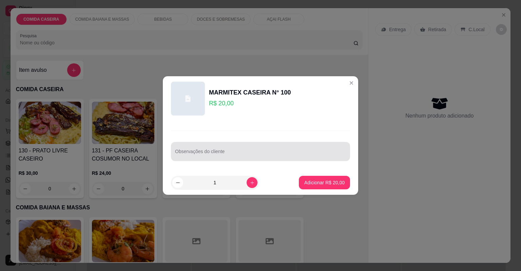
click at [213, 149] on div at bounding box center [260, 152] width 171 height 14
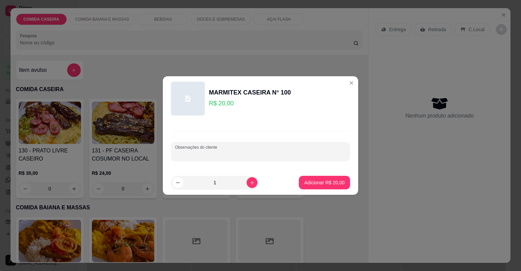
paste input "Feijão tropeiro Macarrão Salada de vinagrete Purê de batata Carnê e calabresa a…"
type input "Feijão tropeiro Macarrão Salada de vinagrete Purê de batata Carnê e calabresa a…"
click at [305, 180] on p "Adicionar R$ 20,00" at bounding box center [324, 183] width 39 height 6
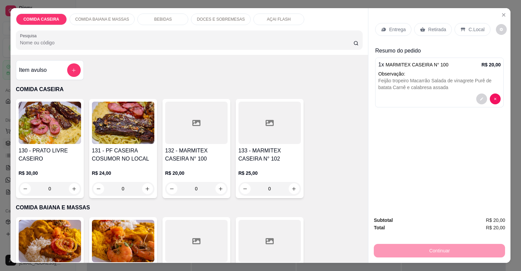
click at [385, 23] on div "Entrega" at bounding box center [393, 29] width 36 height 13
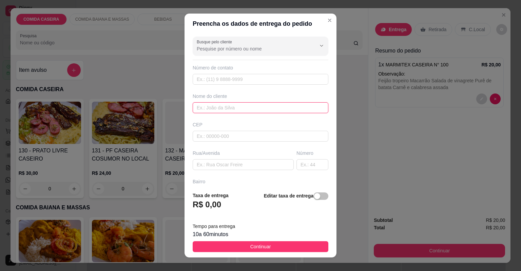
click at [230, 105] on input "text" at bounding box center [261, 107] width 136 height 11
type input "[PERSON_NAME]"
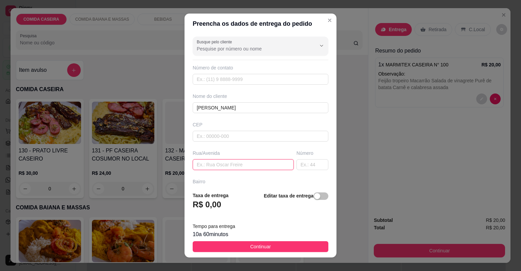
click at [215, 168] on input "text" at bounding box center [243, 164] width 101 height 11
paste input "Barrio glória no fundo da madeireira [GEOGRAPHIC_DATA] prédio verde casa de [PE…"
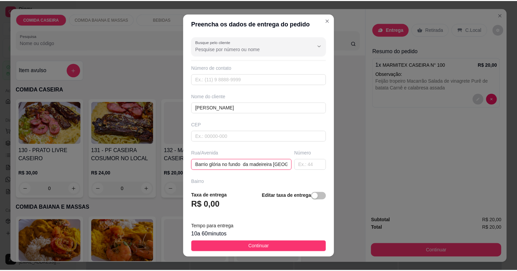
scroll to position [0, 68]
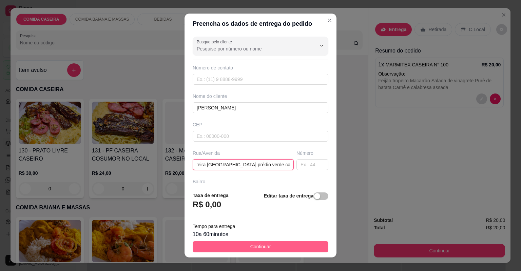
type input "Barrio glória no fundo da madeireira [GEOGRAPHIC_DATA] prédio verde casa de [PE…"
click at [243, 246] on button "Continuar" at bounding box center [261, 247] width 136 height 11
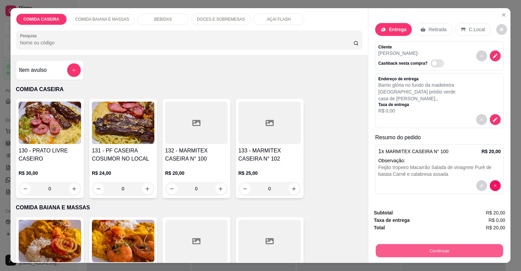
click at [383, 253] on button "Continuar" at bounding box center [439, 251] width 127 height 13
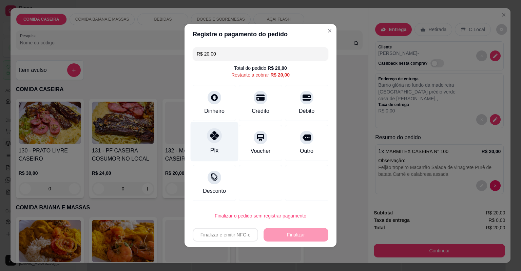
click at [211, 133] on icon at bounding box center [214, 135] width 9 height 9
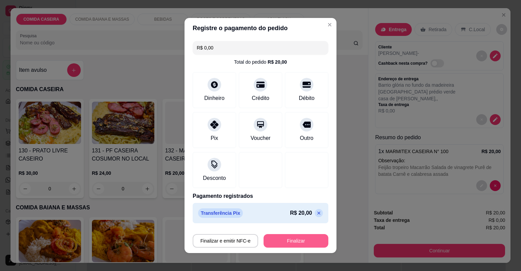
click at [270, 240] on button "Finalizar" at bounding box center [296, 241] width 65 height 14
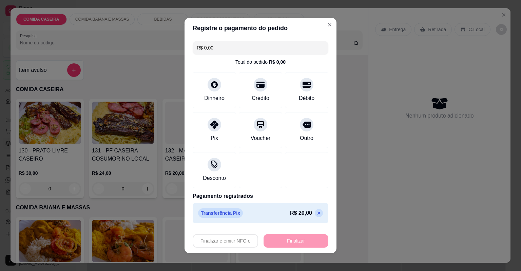
type input "-R$ 20,00"
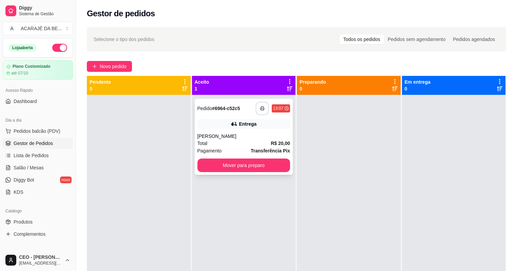
click at [258, 110] on button "button" at bounding box center [262, 108] width 13 height 13
click at [260, 163] on button "Mover para preparo" at bounding box center [243, 166] width 93 height 14
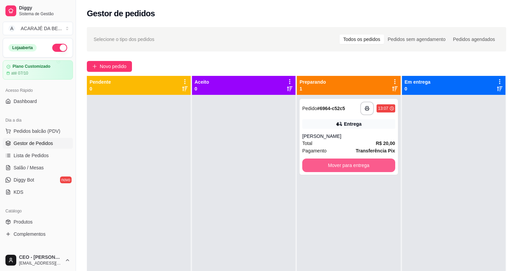
click at [309, 164] on button "Mover para entrega" at bounding box center [348, 166] width 93 height 14
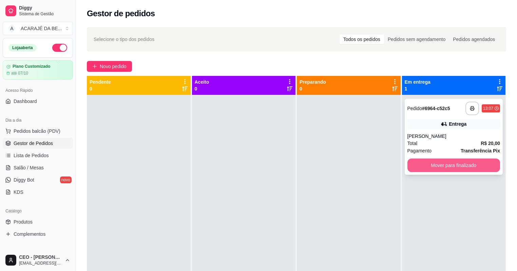
click at [418, 161] on button "Mover para finalizado" at bounding box center [454, 166] width 93 height 14
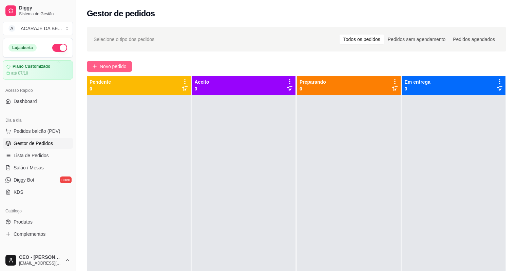
click at [114, 65] on span "Novo pedido" at bounding box center [113, 66] width 27 height 7
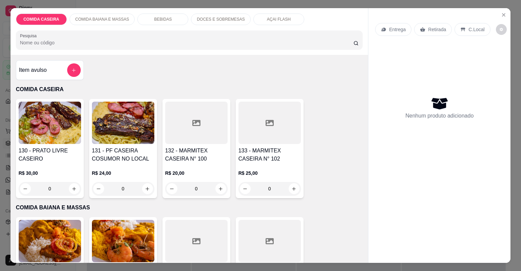
click at [166, 20] on div "BEBIDAS" at bounding box center [162, 20] width 51 height 12
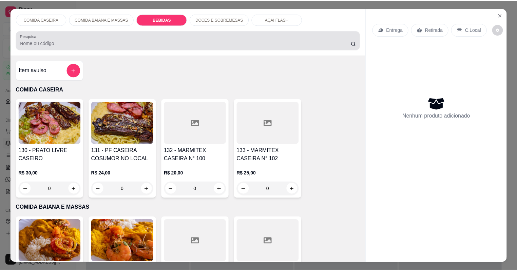
scroll to position [14, 0]
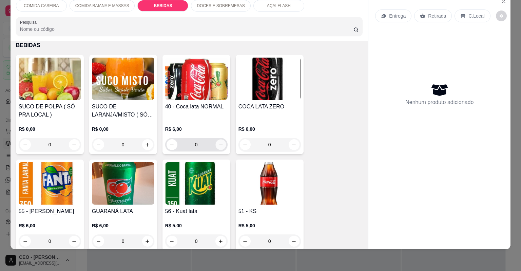
click at [219, 147] on button "increase-product-quantity" at bounding box center [220, 144] width 11 height 11
type input "1"
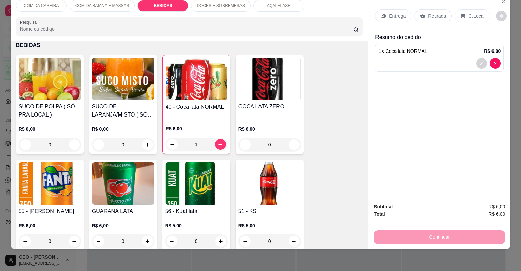
click at [425, 13] on div "Retirada" at bounding box center [433, 16] width 38 height 13
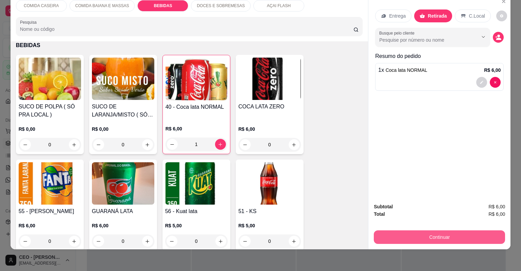
click at [384, 231] on button "Continuar" at bounding box center [439, 238] width 131 height 14
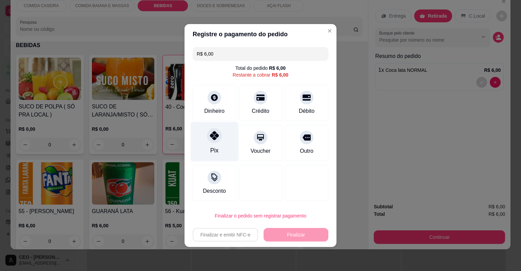
click at [220, 134] on div at bounding box center [214, 135] width 15 height 15
type input "R$ 0,00"
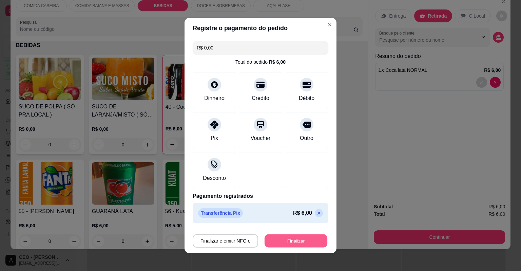
click at [277, 239] on button "Finalizar" at bounding box center [296, 241] width 63 height 13
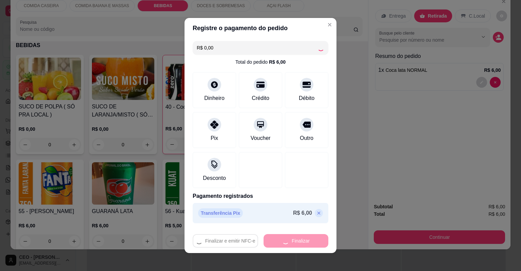
type input "0"
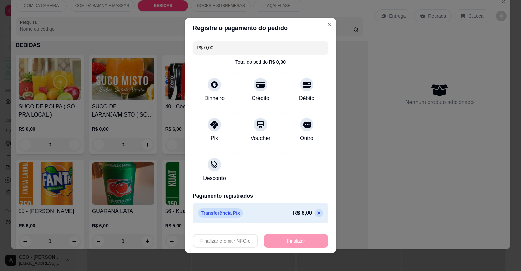
type input "-R$ 6,00"
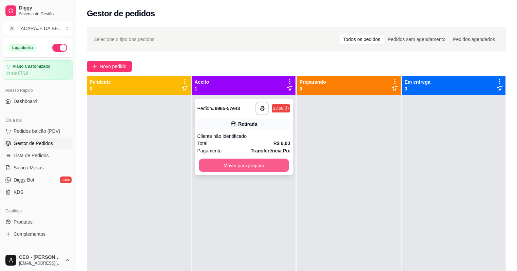
click at [263, 162] on button "Mover para preparo" at bounding box center [244, 165] width 90 height 13
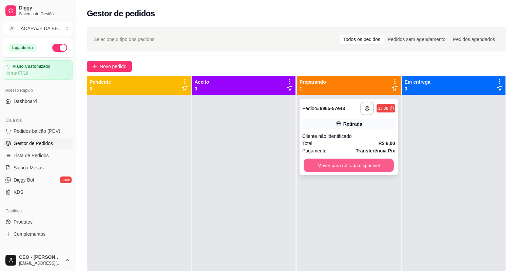
click at [314, 163] on button "Mover para retirada disponível" at bounding box center [349, 165] width 90 height 13
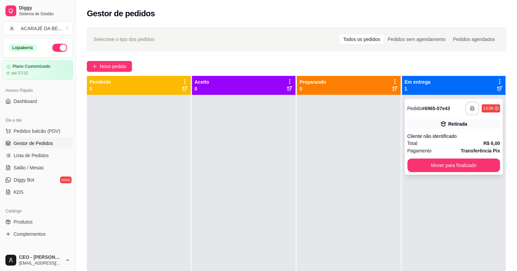
click at [469, 103] on button "button" at bounding box center [473, 109] width 14 height 14
click at [448, 167] on button "Mover para finalizado" at bounding box center [454, 166] width 93 height 14
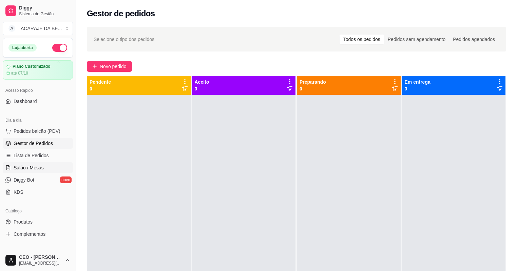
click at [48, 165] on link "Salão / Mesas" at bounding box center [38, 168] width 70 height 11
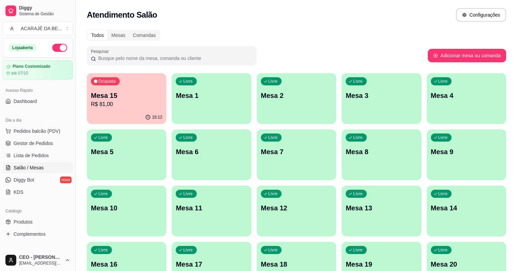
click at [172, 146] on div "Livre Mesa 6" at bounding box center [211, 151] width 79 height 43
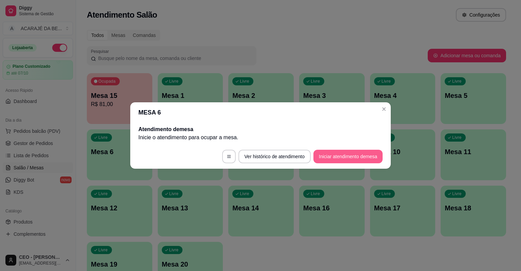
click at [325, 151] on button "Iniciar atendimento de mesa" at bounding box center [348, 157] width 69 height 14
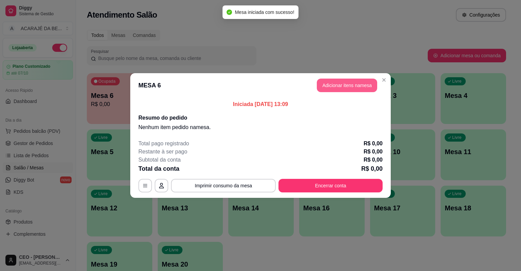
click at [338, 85] on button "Adicionar itens na mesa" at bounding box center [347, 86] width 60 height 14
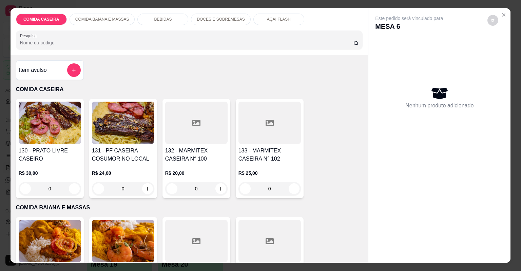
click at [61, 71] on div "Item avulso" at bounding box center [50, 70] width 62 height 14
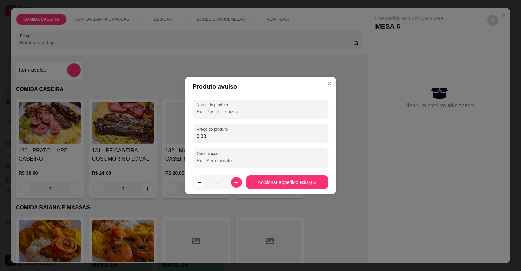
click at [194, 107] on div "Nome do produto" at bounding box center [261, 109] width 136 height 19
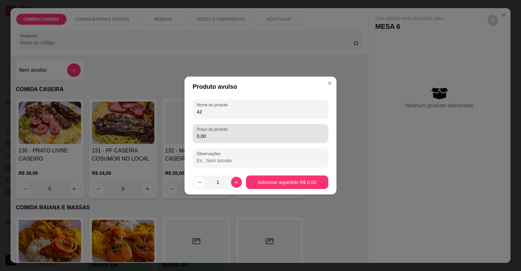
type input "4"
type input "c"
click at [226, 133] on input "0,00" at bounding box center [261, 136] width 128 height 7
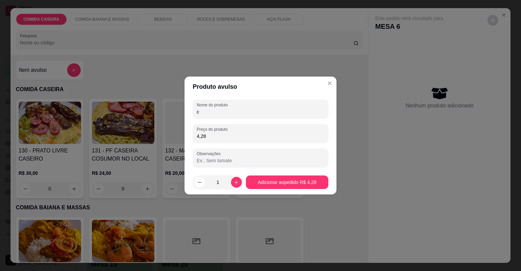
type input "42,83"
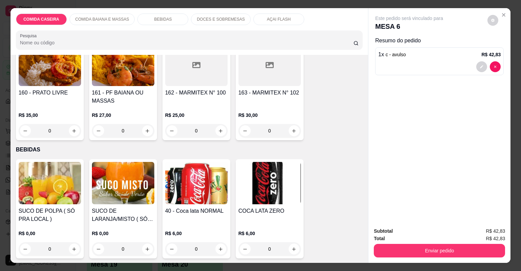
scroll to position [190, 0]
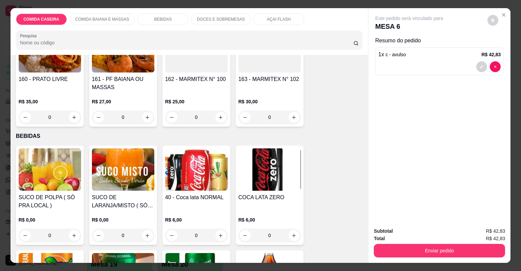
click at [70, 232] on div "0" at bounding box center [50, 236] width 62 height 14
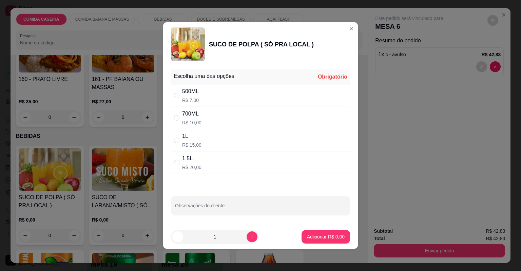
click at [238, 96] on div "500ML R$ 7,00" at bounding box center [260, 95] width 179 height 22
radio input "true"
click at [327, 239] on p "Adicionar R$ 7,00" at bounding box center [325, 237] width 37 height 6
type input "1"
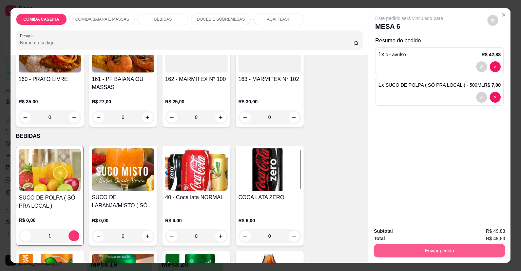
click at [403, 251] on button "Enviar pedido" at bounding box center [439, 251] width 131 height 14
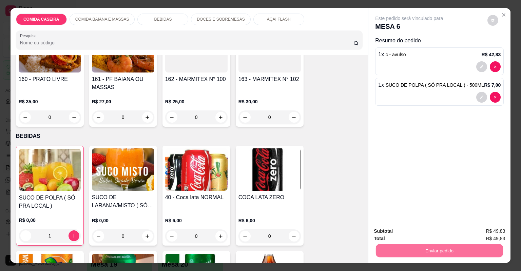
click at [404, 233] on button "Não registrar e enviar pedido" at bounding box center [417, 234] width 71 height 13
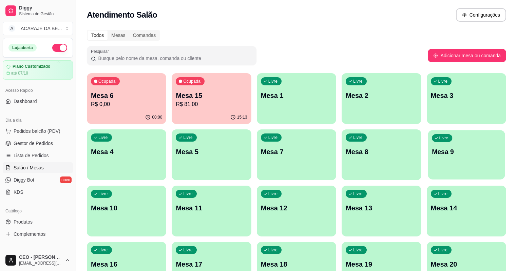
click at [432, 149] on p "Mesa 9" at bounding box center [466, 152] width 69 height 9
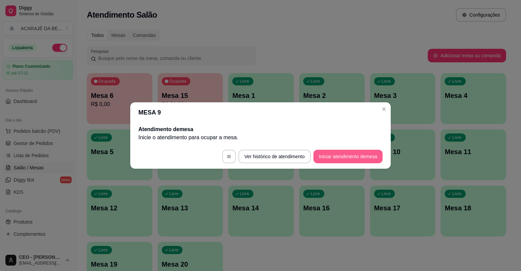
click at [342, 156] on button "Iniciar atendimento de mesa" at bounding box center [348, 157] width 69 height 14
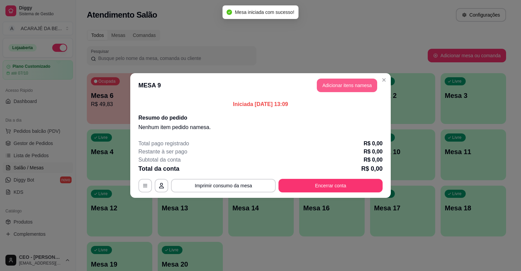
click at [352, 90] on button "Adicionar itens na mesa" at bounding box center [347, 86] width 60 height 14
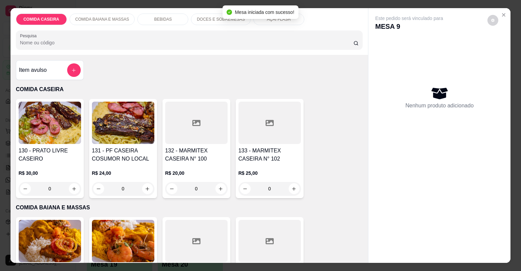
click at [75, 187] on button "increase-product-quantity" at bounding box center [74, 189] width 11 height 11
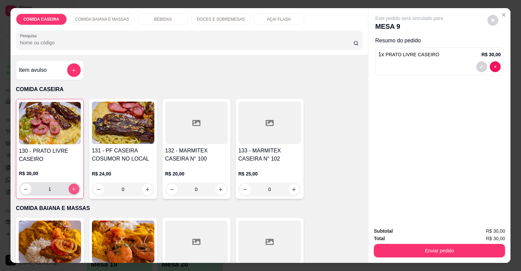
click at [75, 187] on button "increase-product-quantity" at bounding box center [74, 189] width 11 height 11
type input "2"
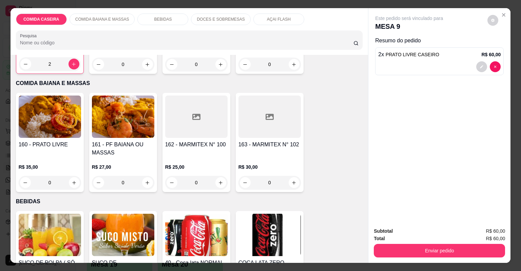
scroll to position [217, 0]
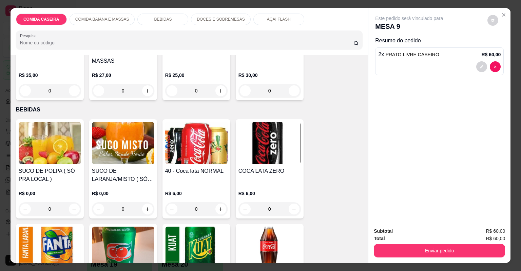
click at [143, 210] on div "0" at bounding box center [123, 210] width 62 height 14
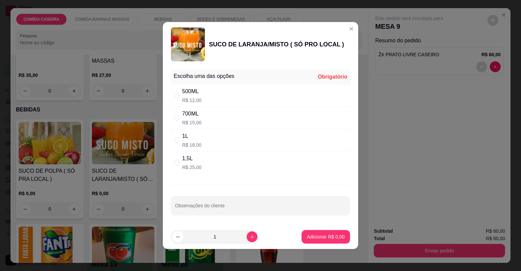
click at [223, 92] on div "500ML R$ 12,00" at bounding box center [260, 95] width 179 height 22
radio input "true"
click at [320, 239] on p "Adicionar R$ 12,00" at bounding box center [324, 237] width 40 height 7
type input "1"
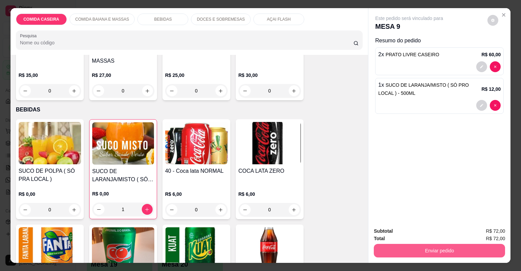
click at [406, 249] on button "Enviar pedido" at bounding box center [439, 251] width 131 height 14
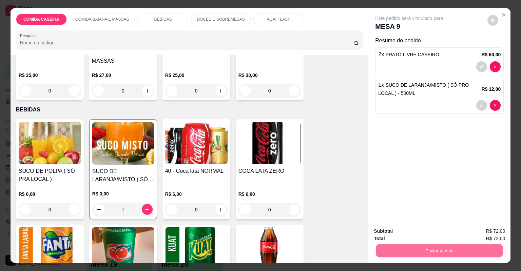
click at [401, 234] on button "Não registrar e enviar pedido" at bounding box center [417, 234] width 71 height 13
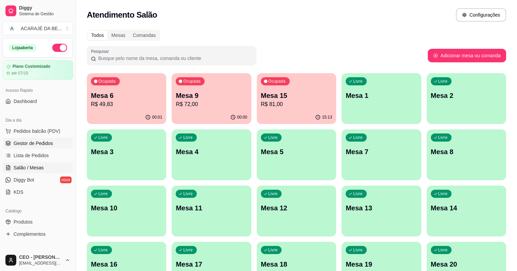
click at [52, 140] on span "Gestor de Pedidos" at bounding box center [33, 143] width 39 height 7
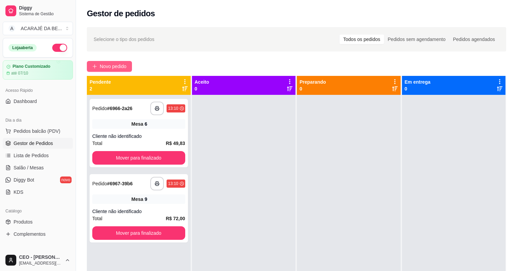
click at [104, 66] on span "Novo pedido" at bounding box center [113, 66] width 27 height 7
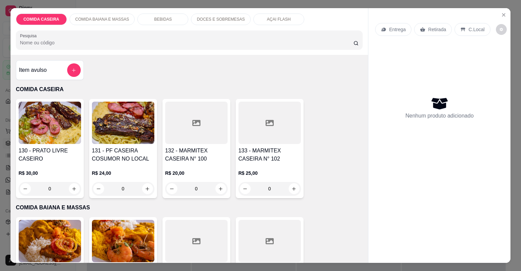
click at [259, 148] on h4 "133 - MARMITEX CASEIRA N° 102" at bounding box center [270, 155] width 62 height 16
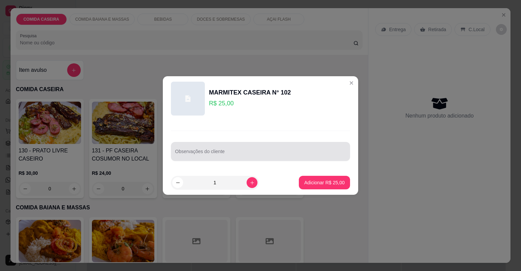
click at [261, 149] on div at bounding box center [260, 152] width 171 height 14
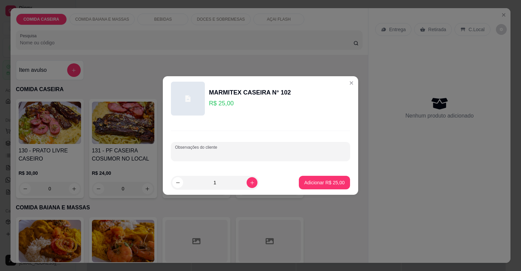
paste input "Feijão tropeiro [PERSON_NAME] de banana Vinagrete Coxão mole"
type input "Feijão tropeiro [PERSON_NAME] de banana Vinagrete Coxão mole"
click at [312, 181] on p "Adicionar R$ 25,00" at bounding box center [324, 183] width 40 height 7
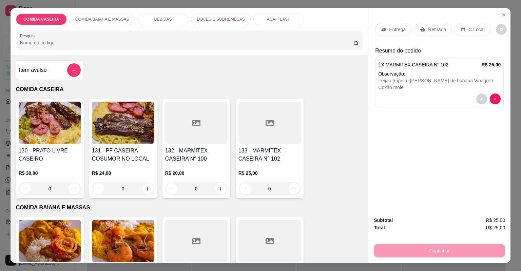
click at [396, 30] on p "Entrega" at bounding box center [397, 29] width 17 height 7
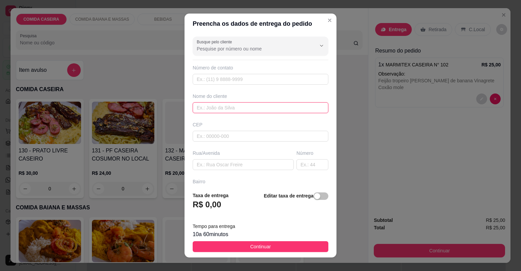
click at [217, 111] on input "text" at bounding box center [261, 107] width 136 height 11
type input "durval"
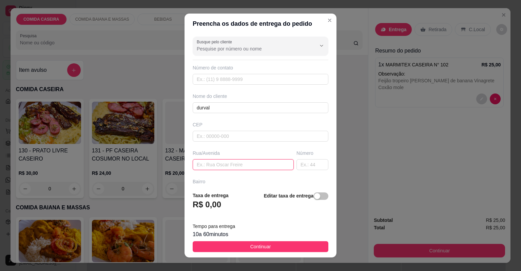
click at [239, 163] on input "text" at bounding box center [243, 164] width 101 height 11
paste input "[PERSON_NAME] N 12"
type input "[PERSON_NAME] N 12"
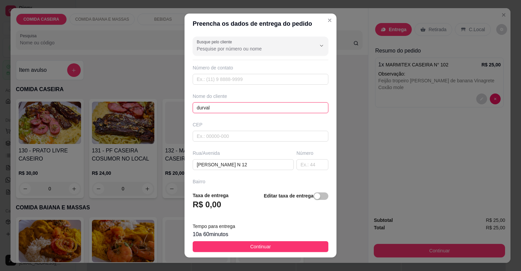
click at [234, 110] on input "durval" at bounding box center [261, 107] width 136 height 11
type input "d"
type input "8"
type input "73981190237"
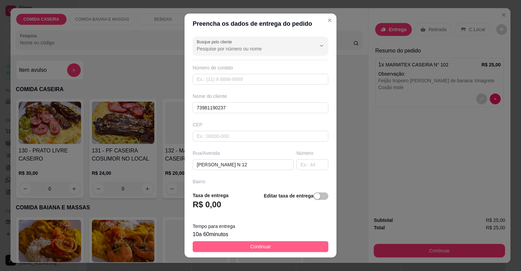
click at [262, 252] on footer "Taxa de entrega R$ 0,00 Editar taxa de entrega Tempo para entrega 10 a 60 minut…" at bounding box center [261, 222] width 152 height 71
click at [262, 248] on span "Continuar" at bounding box center [260, 246] width 21 height 7
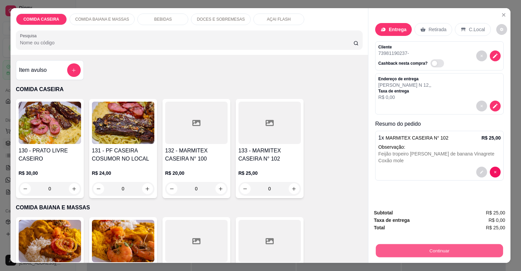
click at [380, 252] on button "Continuar" at bounding box center [439, 251] width 127 height 13
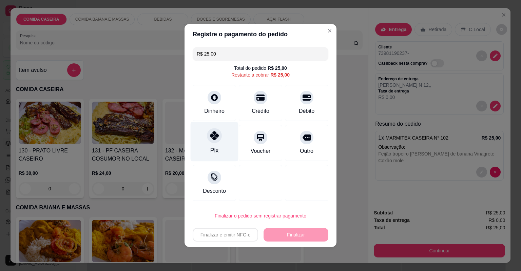
click at [213, 139] on icon at bounding box center [214, 135] width 9 height 9
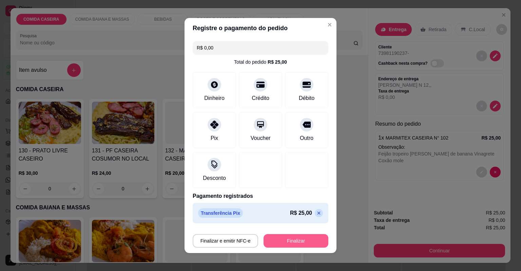
click at [274, 242] on button "Finalizar" at bounding box center [296, 241] width 65 height 14
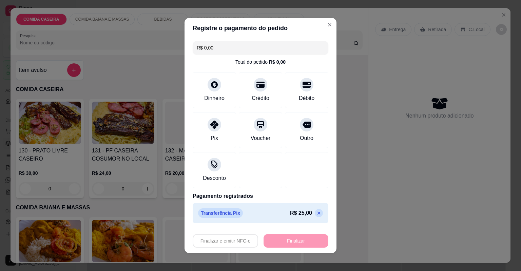
type input "-R$ 25,00"
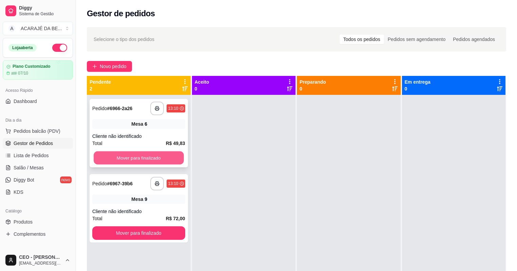
click at [170, 156] on button "Mover para finalizado" at bounding box center [139, 158] width 90 height 13
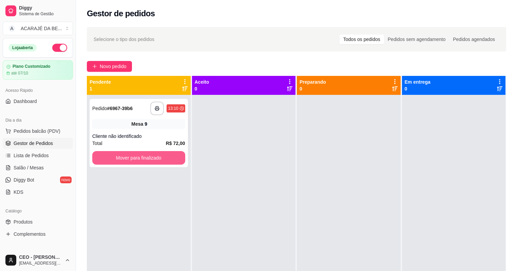
click at [170, 156] on button "Mover para finalizado" at bounding box center [138, 158] width 93 height 14
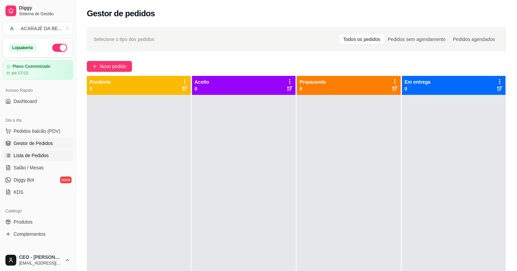
click at [26, 155] on span "Lista de Pedidos" at bounding box center [31, 155] width 35 height 7
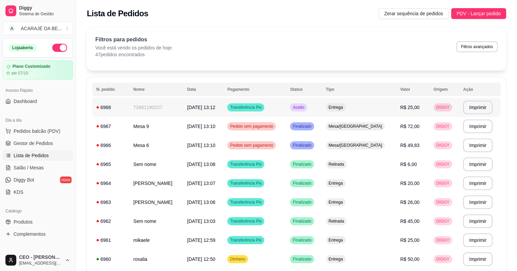
click at [153, 104] on td "73981190237" at bounding box center [156, 107] width 54 height 19
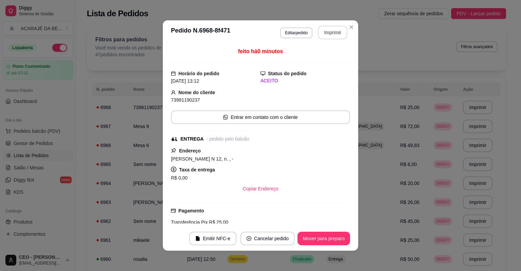
click at [336, 31] on button "Imprimir" at bounding box center [333, 33] width 30 height 14
click at [325, 233] on button "Mover para preparo" at bounding box center [324, 239] width 53 height 14
click at [323, 233] on button "Mover para entrega" at bounding box center [324, 239] width 52 height 14
click at [323, 232] on button "Mover para finalizado" at bounding box center [322, 239] width 56 height 14
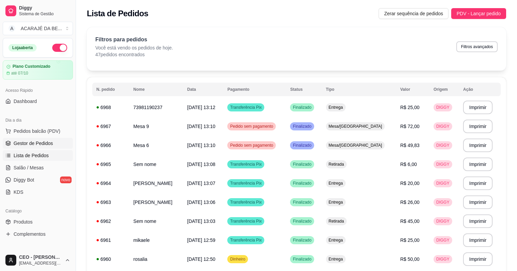
click at [41, 145] on span "Gestor de Pedidos" at bounding box center [33, 143] width 39 height 7
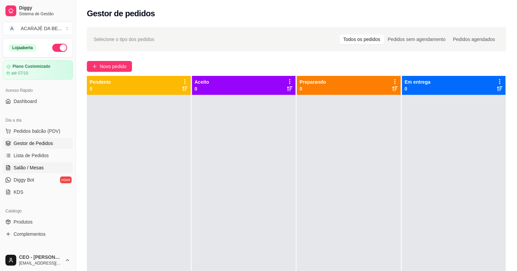
click at [35, 171] on link "Salão / Mesas" at bounding box center [38, 168] width 70 height 11
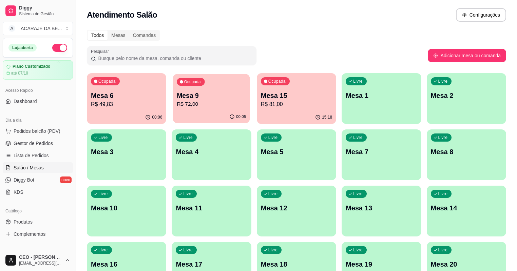
click at [179, 107] on p "R$ 72,00" at bounding box center [211, 104] width 69 height 8
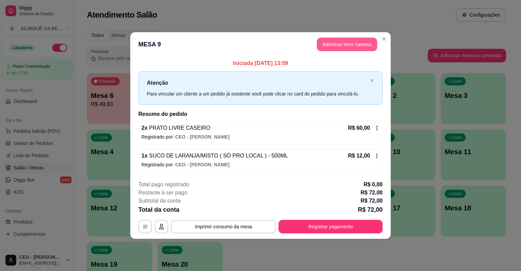
click at [352, 41] on button "Adicionar itens na mesa" at bounding box center [347, 45] width 60 height 14
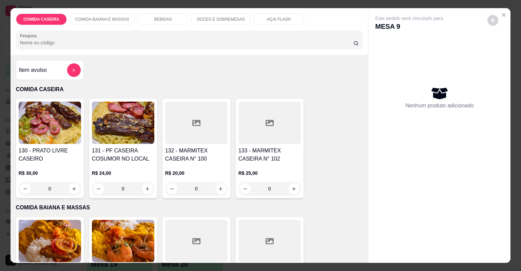
click at [173, 19] on div "BEBIDAS" at bounding box center [162, 20] width 51 height 12
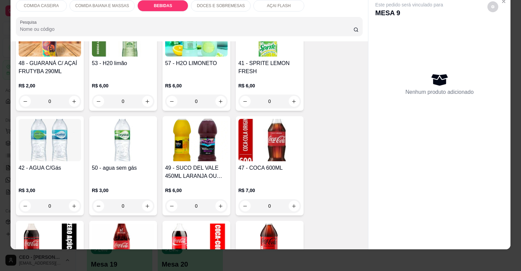
scroll to position [539, 0]
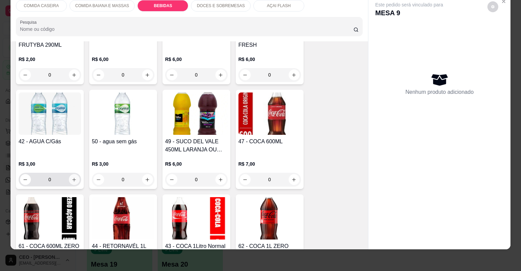
click at [73, 178] on icon "increase-product-quantity" at bounding box center [74, 179] width 5 height 5
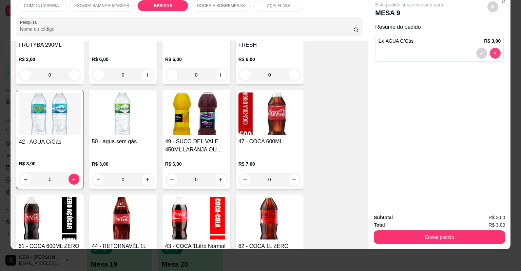
type input "0"
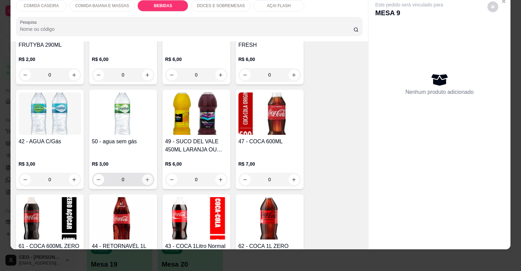
click at [149, 179] on button "increase-product-quantity" at bounding box center [147, 179] width 11 height 11
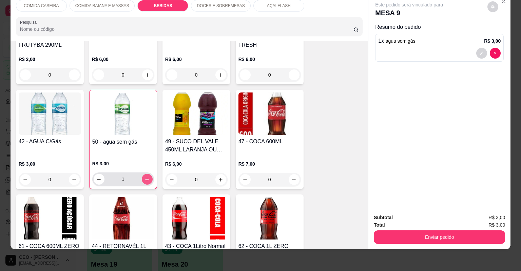
click at [149, 179] on button "increase-product-quantity" at bounding box center [147, 179] width 11 height 11
type input "2"
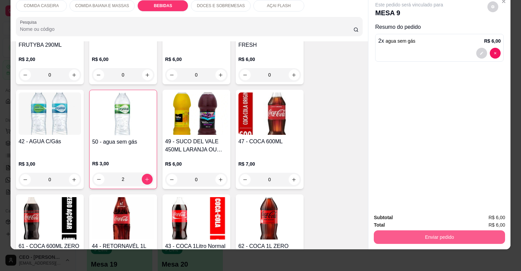
click at [460, 236] on button "Enviar pedido" at bounding box center [439, 238] width 131 height 14
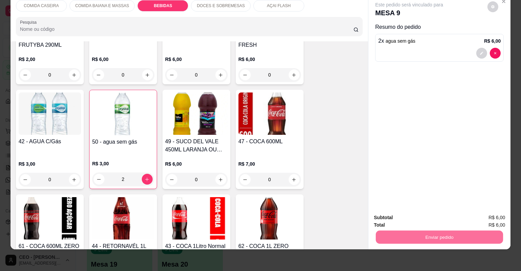
click at [433, 216] on button "Não registrar e enviar pedido" at bounding box center [417, 220] width 71 height 13
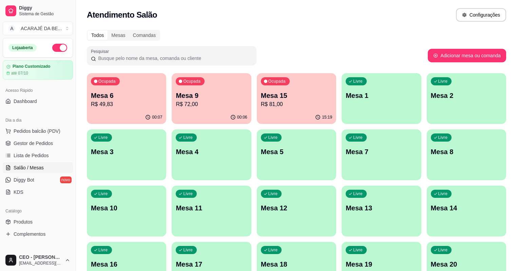
click at [178, 98] on p "Mesa 9" at bounding box center [211, 96] width 71 height 10
click at [251, 186] on div "Livre Mesa 11" at bounding box center [211, 207] width 79 height 43
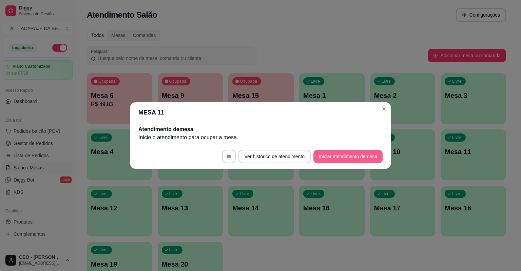
click at [362, 161] on button "Iniciar atendimento de mesa" at bounding box center [348, 157] width 69 height 14
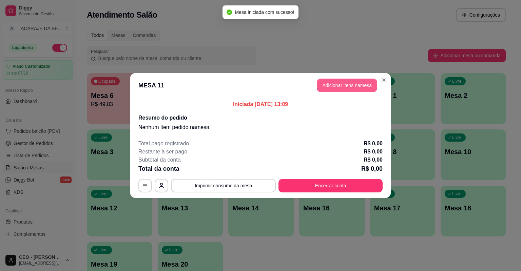
click at [342, 88] on button "Adicionar itens na mesa" at bounding box center [347, 86] width 60 height 14
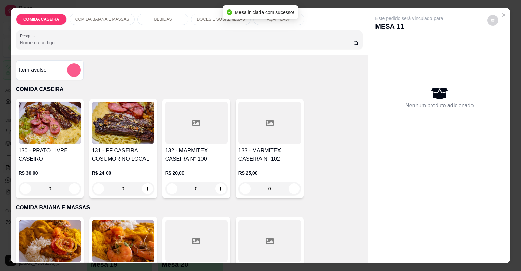
click at [69, 70] on button "add-separate-item" at bounding box center [74, 70] width 14 height 14
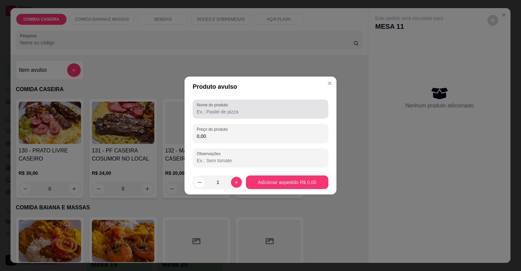
click at [219, 101] on div "Nome do produto" at bounding box center [261, 109] width 136 height 19
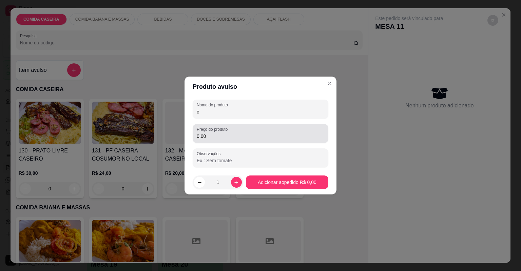
type input "c"
click at [216, 133] on div "0,00" at bounding box center [261, 134] width 128 height 14
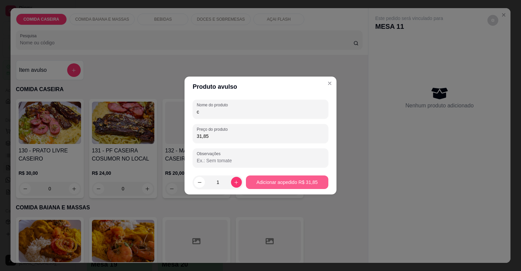
type input "31,85"
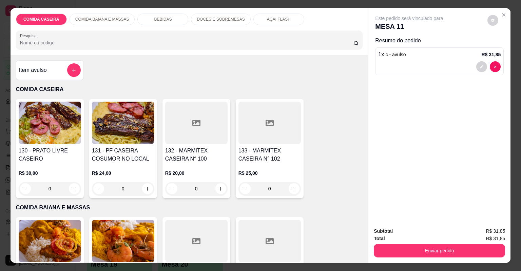
click at [167, 15] on div "BEBIDAS" at bounding box center [162, 20] width 51 height 12
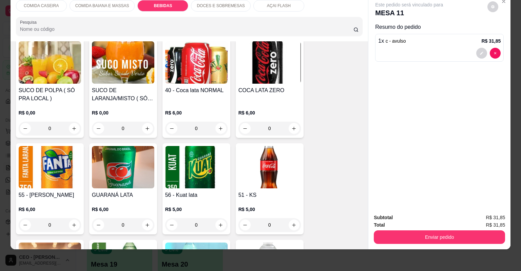
scroll to position [295, 0]
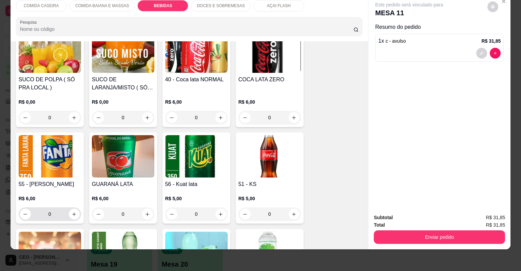
click at [69, 209] on button "increase-product-quantity" at bounding box center [74, 214] width 11 height 11
type input "1"
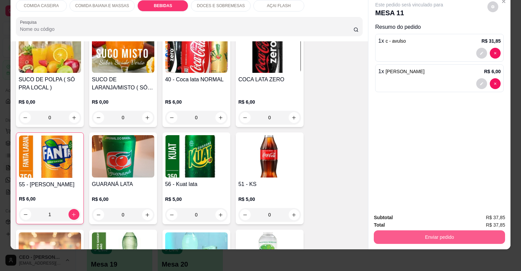
click at [391, 236] on button "Enviar pedido" at bounding box center [439, 238] width 131 height 14
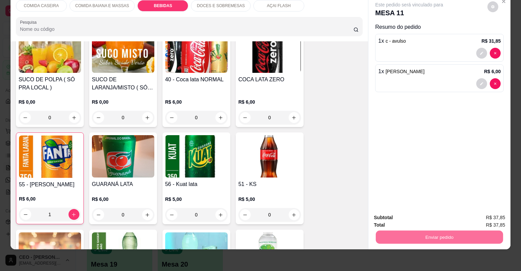
click at [384, 220] on button "Não registrar e enviar pedido" at bounding box center [417, 220] width 69 height 13
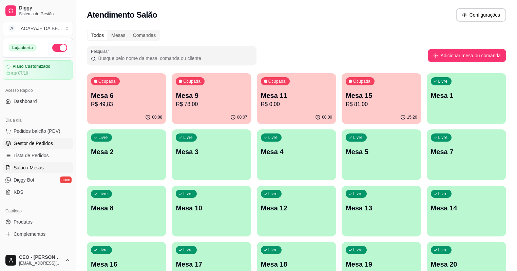
click at [50, 145] on span "Gestor de Pedidos" at bounding box center [33, 143] width 39 height 7
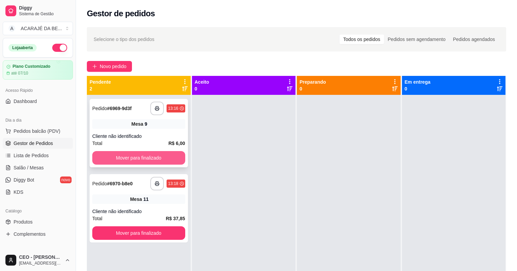
click at [147, 158] on button "Mover para finalizado" at bounding box center [138, 158] width 93 height 14
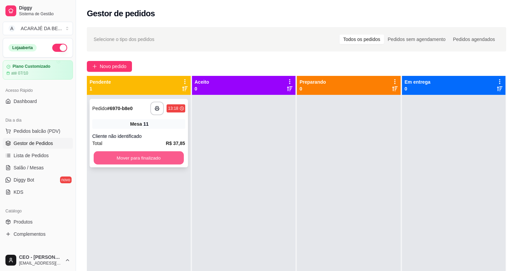
click at [162, 163] on button "Mover para finalizado" at bounding box center [139, 158] width 90 height 13
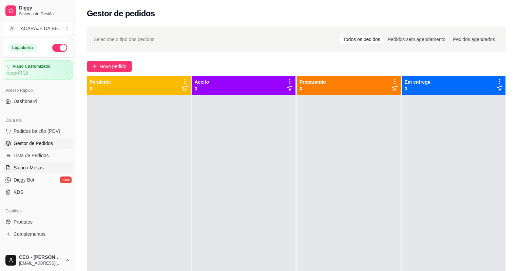
click at [56, 165] on link "Salão / Mesas" at bounding box center [38, 168] width 70 height 11
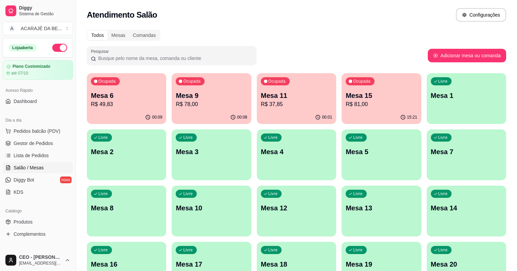
click at [184, 102] on p "R$ 78,00" at bounding box center [211, 104] width 71 height 8
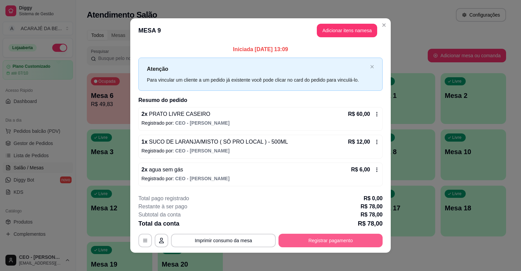
click at [311, 242] on button "Registrar pagamento" at bounding box center [331, 241] width 104 height 14
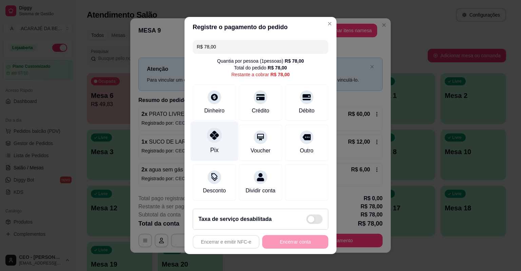
click at [205, 146] on div "Pix" at bounding box center [215, 142] width 48 height 40
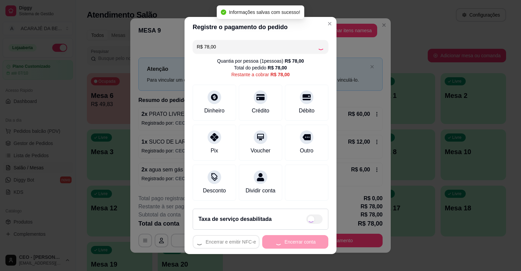
type input "R$ 0,00"
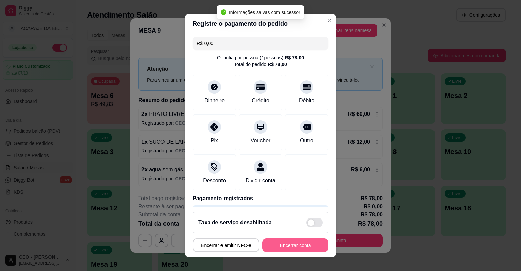
click at [273, 244] on button "Encerrar conta" at bounding box center [295, 246] width 66 height 14
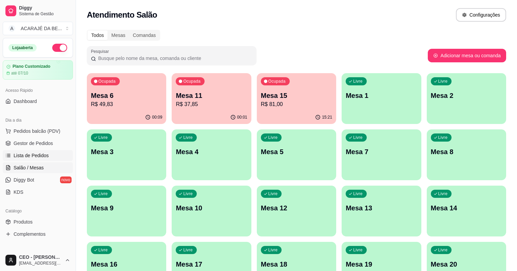
click at [35, 157] on span "Lista de Pedidos" at bounding box center [31, 155] width 35 height 7
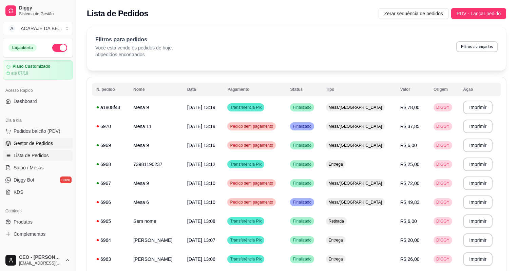
click at [58, 145] on link "Gestor de Pedidos" at bounding box center [38, 143] width 70 height 11
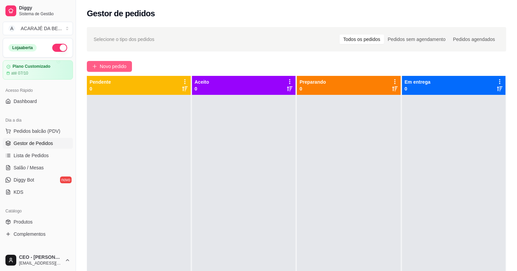
click at [107, 68] on span "Novo pedido" at bounding box center [113, 66] width 27 height 7
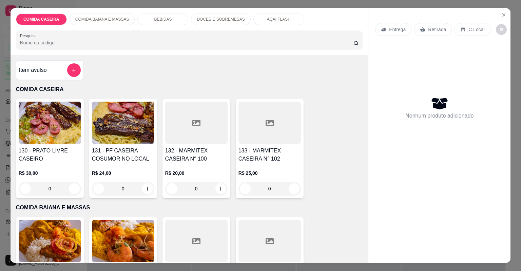
click at [171, 130] on div at bounding box center [196, 123] width 62 height 42
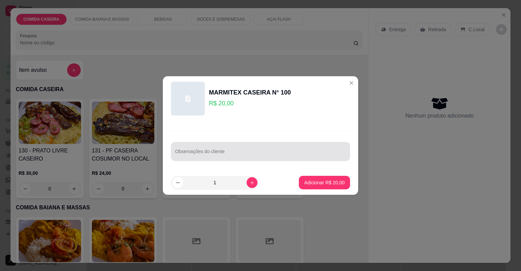
click at [208, 148] on div at bounding box center [260, 152] width 171 height 14
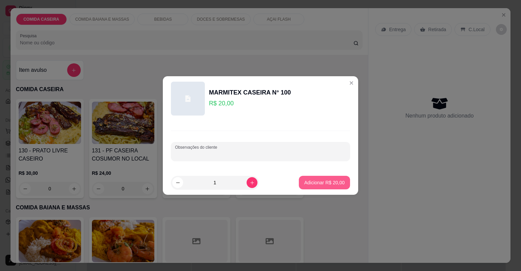
click at [328, 183] on p "Adicionar R$ 20,00" at bounding box center [324, 183] width 40 height 7
type input "1"
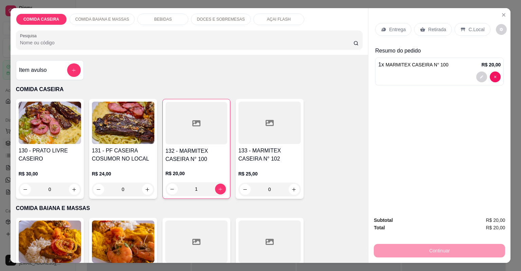
click at [423, 27] on div "Retirada" at bounding box center [433, 29] width 38 height 13
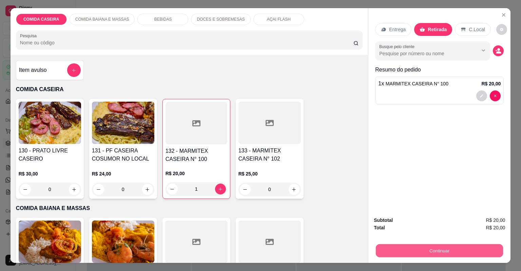
click at [436, 248] on button "Continuar" at bounding box center [439, 251] width 127 height 13
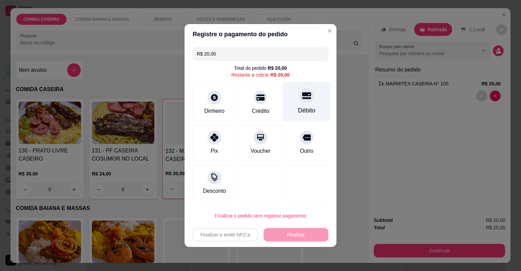
click at [291, 88] on div "Débito" at bounding box center [307, 102] width 48 height 40
type input "R$ 0,00"
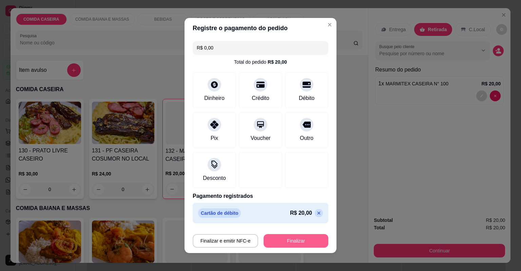
click at [281, 238] on button "Finalizar" at bounding box center [296, 241] width 65 height 14
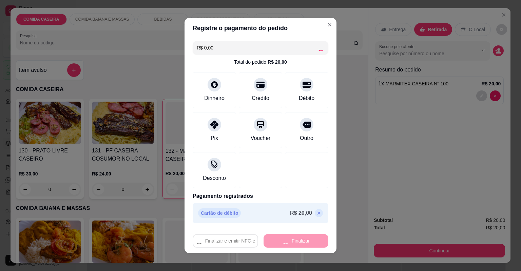
type input "0"
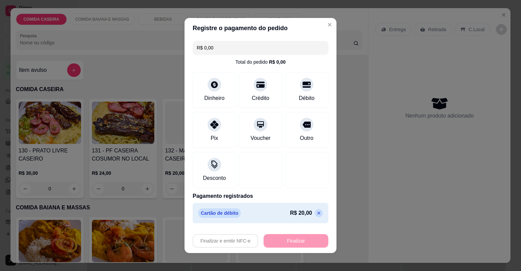
type input "-R$ 20,00"
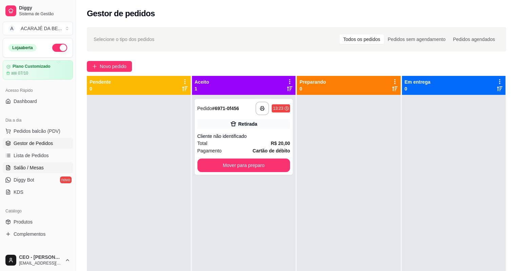
click at [51, 171] on link "Salão / Mesas" at bounding box center [38, 168] width 70 height 11
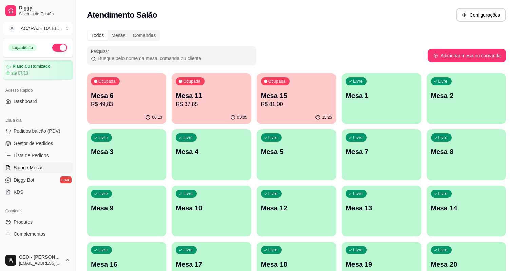
click at [126, 93] on p "Mesa 6" at bounding box center [126, 96] width 71 height 10
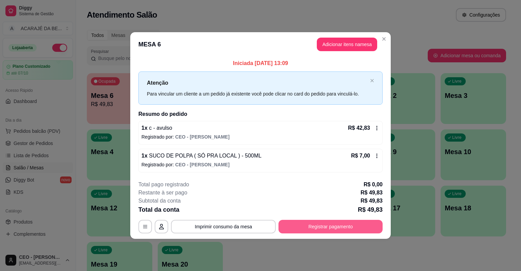
click at [328, 222] on button "Registrar pagamento" at bounding box center [331, 227] width 104 height 14
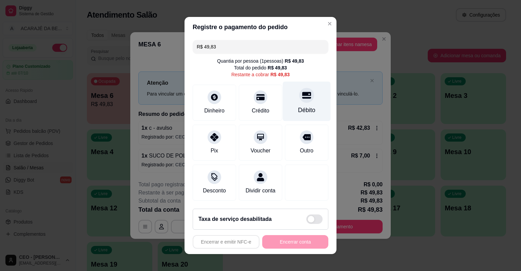
click at [299, 98] on div at bounding box center [306, 95] width 15 height 15
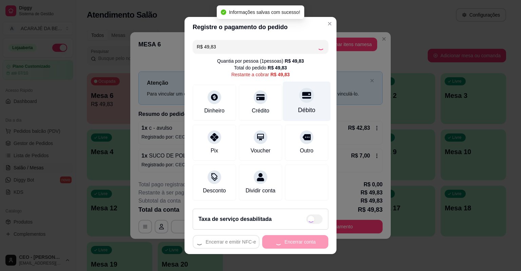
type input "R$ 0,00"
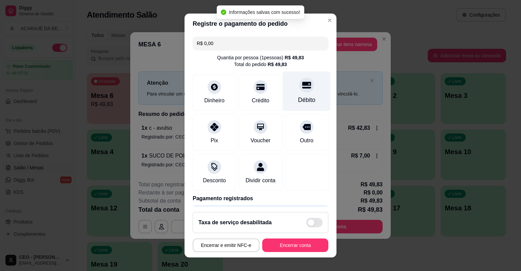
click at [313, 89] on div "Débito" at bounding box center [307, 92] width 48 height 40
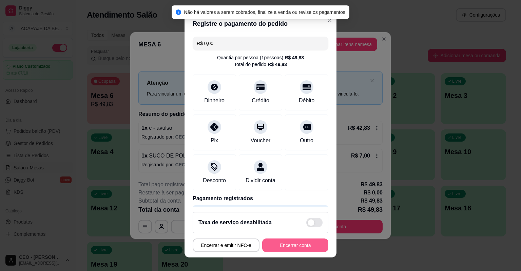
click at [297, 243] on button "Encerrar conta" at bounding box center [295, 246] width 66 height 14
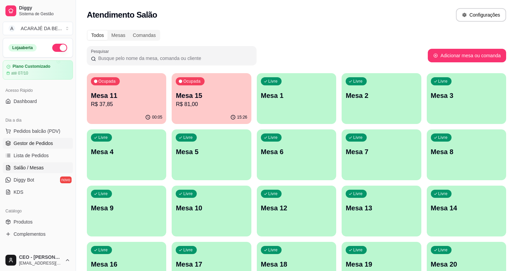
click at [53, 142] on link "Gestor de Pedidos" at bounding box center [38, 143] width 70 height 11
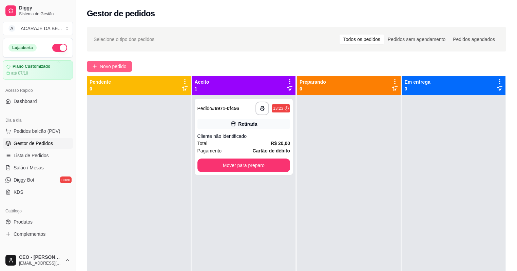
click at [126, 65] on span "Novo pedido" at bounding box center [113, 66] width 27 height 7
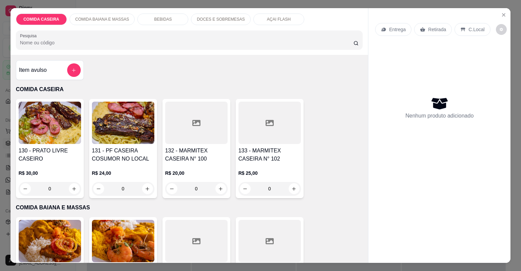
click at [187, 128] on div at bounding box center [196, 123] width 62 height 42
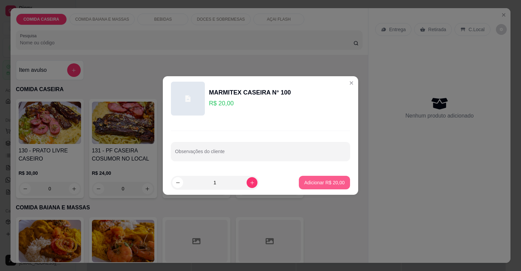
click at [328, 180] on p "Adicionar R$ 20,00" at bounding box center [324, 183] width 40 height 7
type input "1"
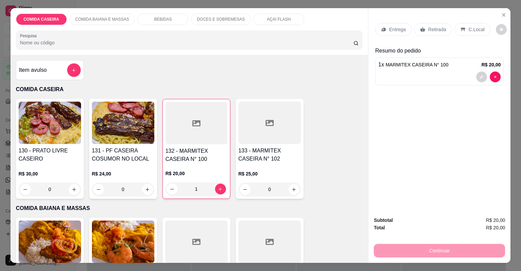
click at [431, 29] on p "Retirada" at bounding box center [437, 29] width 18 height 7
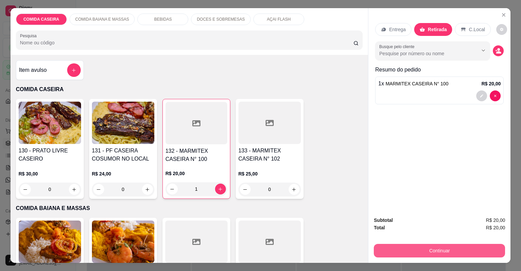
click at [421, 248] on button "Continuar" at bounding box center [439, 251] width 131 height 14
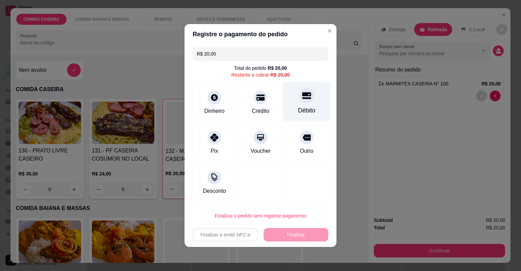
click at [297, 101] on div "Débito" at bounding box center [307, 102] width 48 height 40
type input "R$ 0,00"
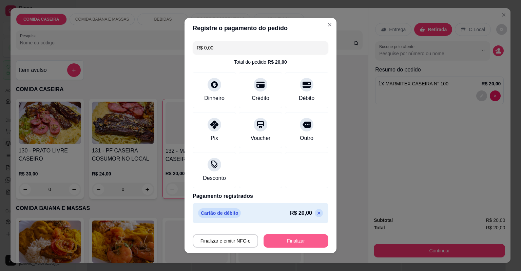
click at [293, 241] on button "Finalizar" at bounding box center [296, 241] width 65 height 14
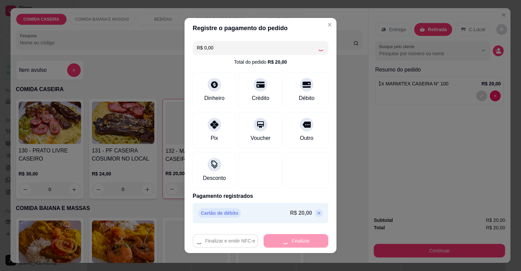
type input "0"
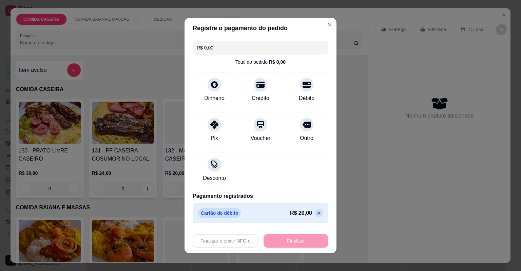
type input "-R$ 20,00"
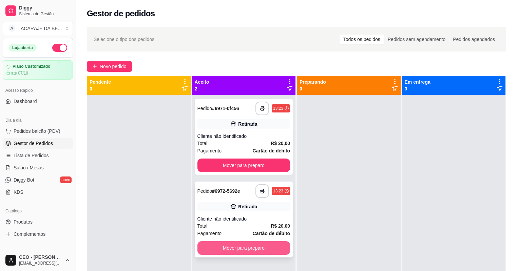
click at [267, 246] on button "Mover para preparo" at bounding box center [243, 249] width 93 height 14
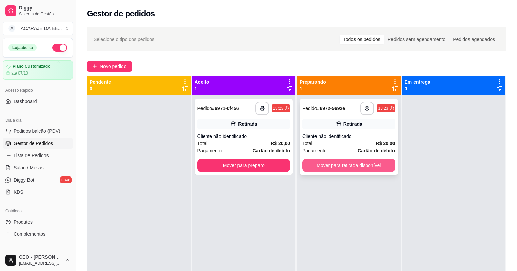
click at [346, 163] on button "Mover para retirada disponível" at bounding box center [348, 166] width 93 height 14
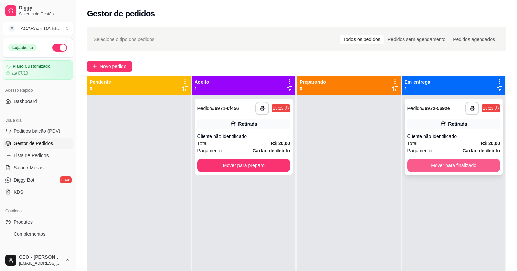
click at [434, 162] on button "Mover para finalizado" at bounding box center [454, 166] width 93 height 14
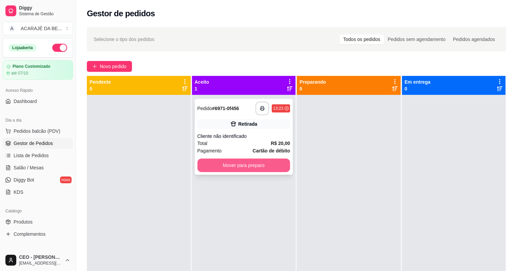
click at [276, 164] on button "Mover para preparo" at bounding box center [243, 166] width 93 height 14
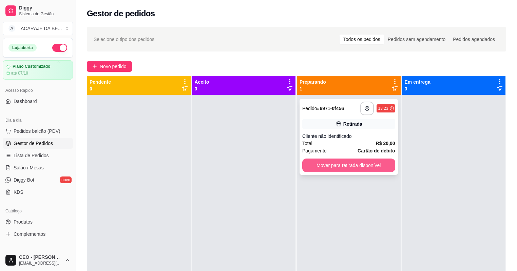
click at [383, 167] on button "Mover para retirada disponível" at bounding box center [348, 166] width 93 height 14
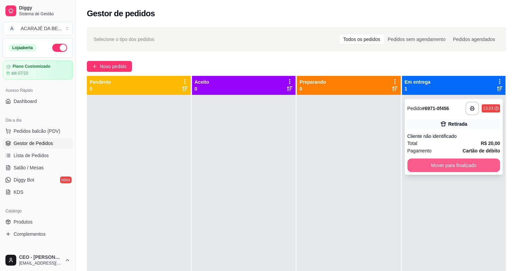
click at [438, 161] on button "Mover para finalizado" at bounding box center [454, 166] width 93 height 14
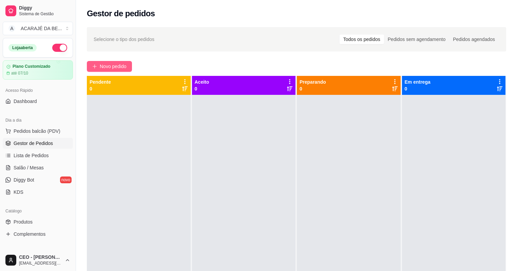
click at [124, 66] on span "Novo pedido" at bounding box center [113, 66] width 27 height 7
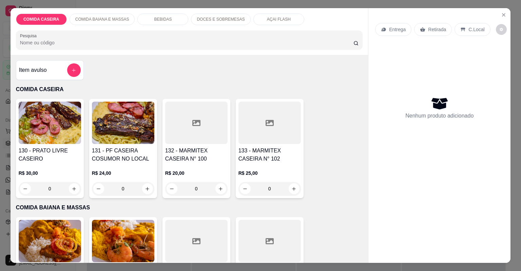
click at [252, 144] on div at bounding box center [270, 123] width 62 height 42
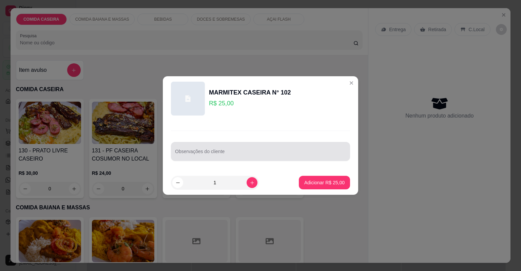
click at [253, 147] on div at bounding box center [260, 152] width 171 height 14
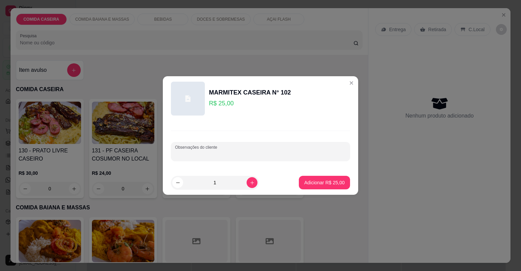
paste input "arroz branco,purê de batata, panqueca de bacalhau, beterraba com maionese, alca…"
click at [269, 153] on input "arroz branco,purê de batata, panqueca de bacalhau, beterraba com maionese, alca…" at bounding box center [260, 154] width 171 height 7
type input "arroz branco,purê de batata, asa, beterraba com maionese, alcatra"
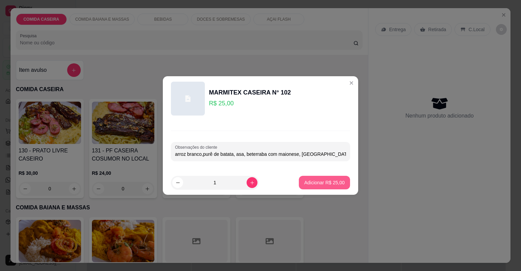
click at [304, 182] on p "Adicionar R$ 25,00" at bounding box center [324, 183] width 40 height 7
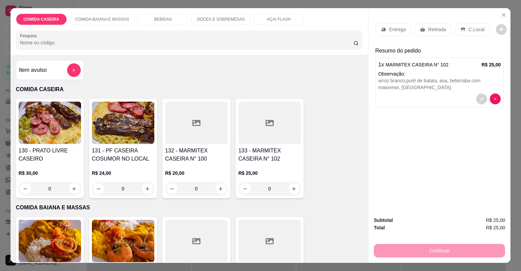
click at [271, 133] on div at bounding box center [270, 123] width 62 height 42
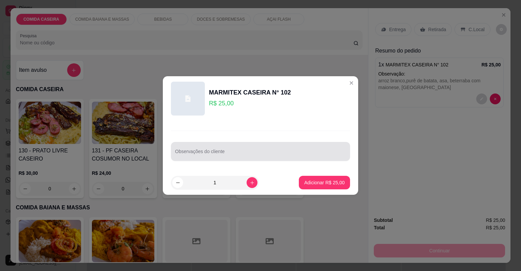
click at [232, 144] on div "Observações do cliente" at bounding box center [260, 151] width 179 height 19
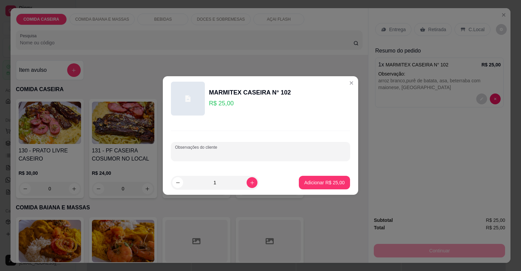
paste input "feijão tropeiro,arroz,farofa,purê de batata, beterraba com maionese,panqueca de…"
click at [327, 154] on input "feijão tropeiro,arroz,farofa,purê de batata, beterraba com maionese,panqueca de…" at bounding box center [260, 154] width 171 height 7
type input "feijão tropeiro,arroz,farofa,purê de batata, beterraba com maionese,asa,alcatra"
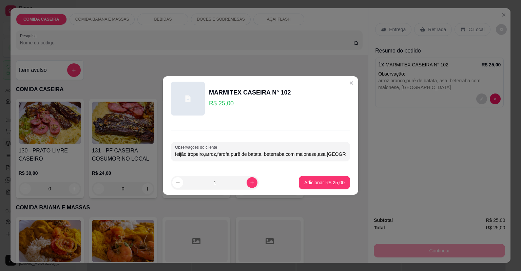
click at [324, 175] on footer "1 Adicionar R$ 25,00" at bounding box center [260, 183] width 195 height 24
click at [334, 183] on p "Adicionar R$ 25,00" at bounding box center [324, 183] width 40 height 7
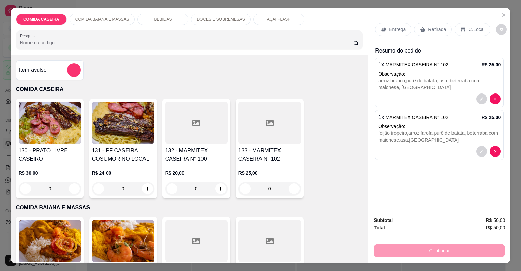
click at [390, 30] on p "Entrega" at bounding box center [397, 29] width 17 height 7
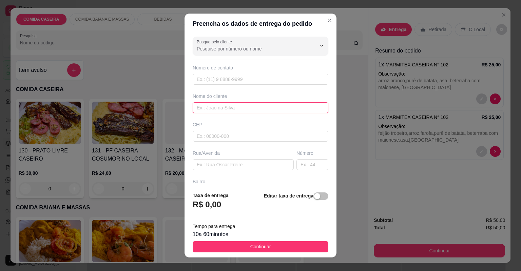
click at [261, 109] on input "text" at bounding box center [261, 107] width 136 height 11
type input "tais"
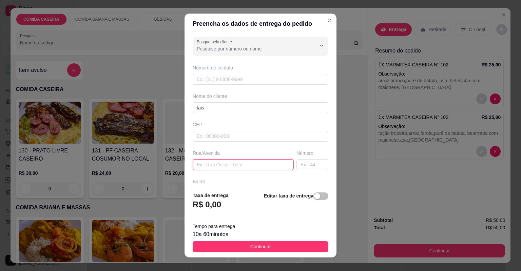
click at [261, 165] on input "text" at bounding box center [243, 164] width 101 height 11
paste input "rua do colégio Luiz Viana"
paste input "Ao lado da igreja assembléia aliança com Deus"
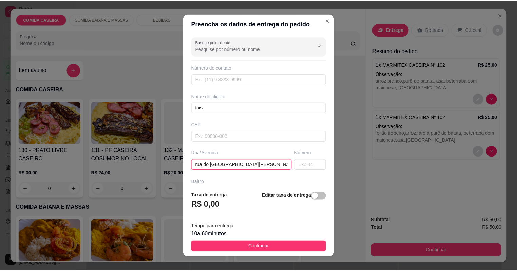
scroll to position [0, 75]
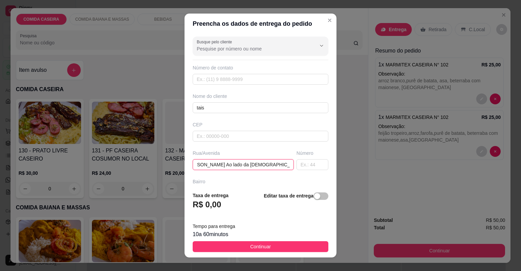
type input "rua do colégio Luiz Viana 131 Ao lado da igreja assembléia aliança com Deus"
click at [277, 246] on button "Continuar" at bounding box center [261, 247] width 136 height 11
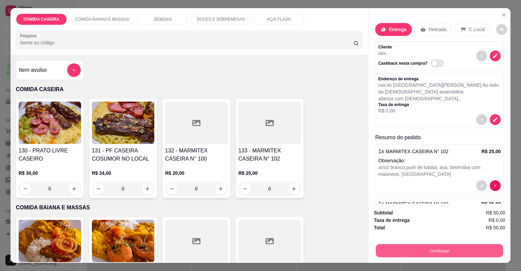
click at [376, 246] on button "Continuar" at bounding box center [439, 251] width 127 height 13
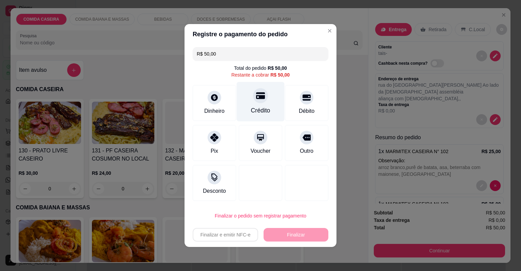
click at [243, 109] on div "Crédito" at bounding box center [261, 102] width 48 height 40
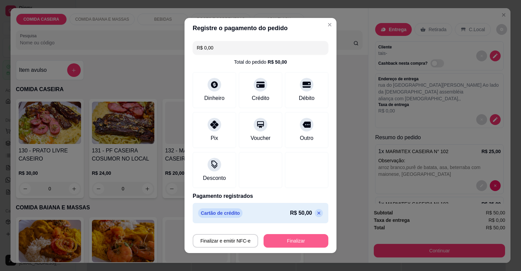
click at [303, 240] on button "Finalizar" at bounding box center [296, 241] width 65 height 14
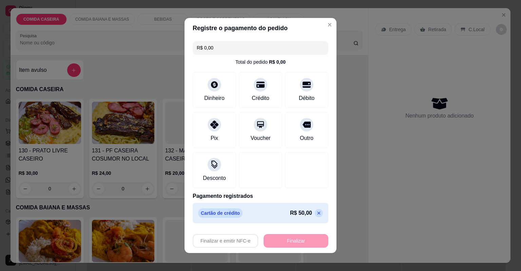
type input "-R$ 50,00"
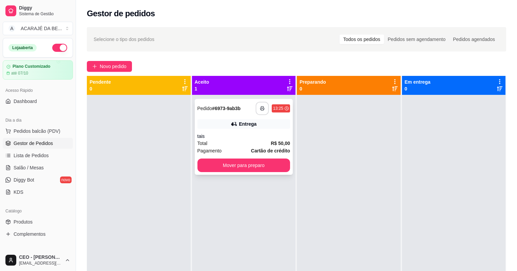
click at [261, 104] on button "button" at bounding box center [262, 108] width 13 height 13
click at [263, 169] on button "Mover para preparo" at bounding box center [243, 166] width 93 height 14
click at [264, 167] on button "Mover para preparo" at bounding box center [243, 166] width 93 height 14
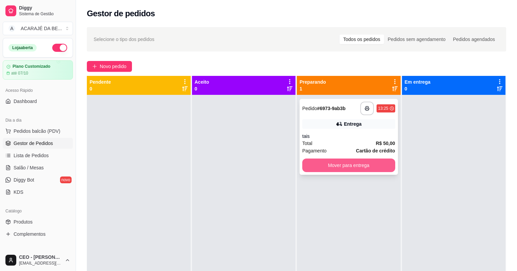
click at [338, 161] on button "Mover para entrega" at bounding box center [348, 166] width 93 height 14
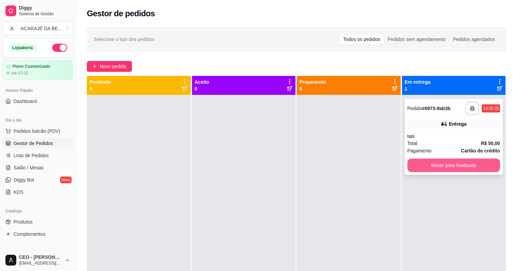
click at [416, 166] on button "Mover para finalizado" at bounding box center [454, 166] width 93 height 14
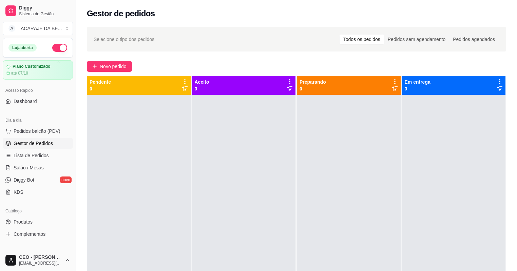
drag, startPoint x: 208, startPoint y: 164, endPoint x: 172, endPoint y: 144, distance: 40.9
click at [172, 144] on div at bounding box center [139, 230] width 104 height 271
click at [52, 168] on link "Salão / Mesas" at bounding box center [38, 168] width 70 height 11
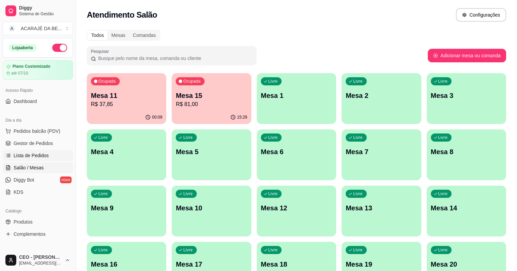
click at [43, 155] on span "Lista de Pedidos" at bounding box center [31, 155] width 35 height 7
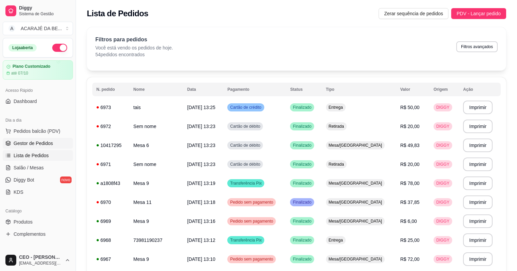
click at [27, 147] on link "Gestor de Pedidos" at bounding box center [38, 143] width 70 height 11
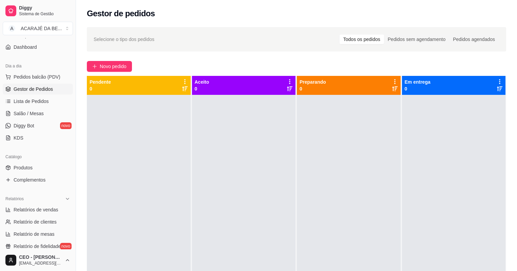
scroll to position [109, 0]
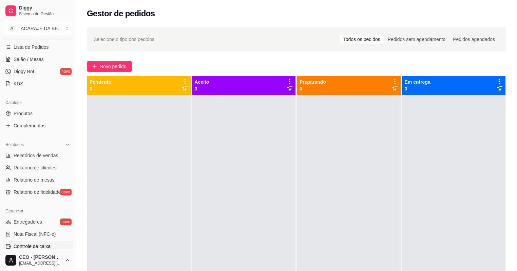
click at [45, 241] on link "Controle de caixa" at bounding box center [38, 246] width 70 height 11
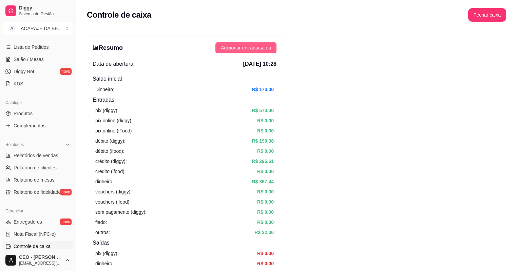
click at [251, 47] on span "Adicionar entrada/saída" at bounding box center [246, 47] width 50 height 7
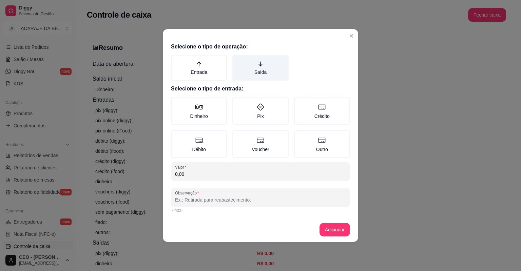
click at [250, 75] on label "Saída" at bounding box center [260, 68] width 56 height 26
click at [238, 60] on button "Saída" at bounding box center [234, 57] width 5 height 5
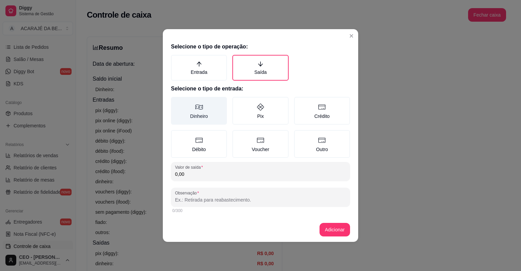
click at [212, 107] on label "Dinheiro" at bounding box center [199, 111] width 56 height 28
click at [176, 102] on button "Dinheiro" at bounding box center [173, 99] width 5 height 5
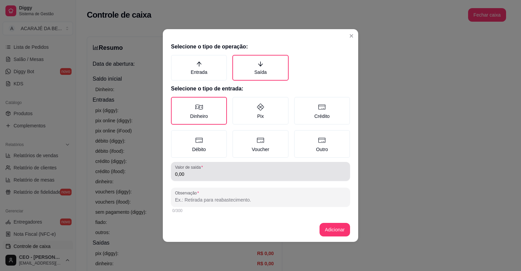
click at [205, 172] on input "0,00" at bounding box center [260, 174] width 171 height 7
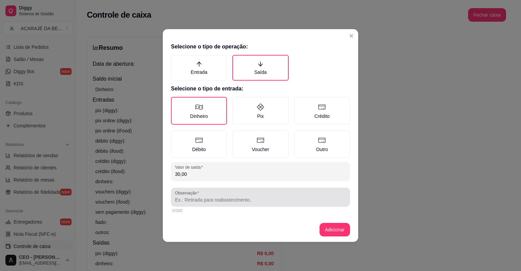
type input "30,00"
click at [216, 195] on div at bounding box center [260, 198] width 171 height 14
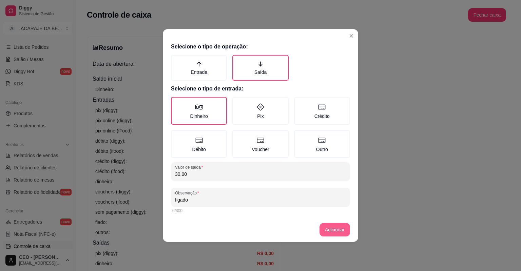
type input "figado"
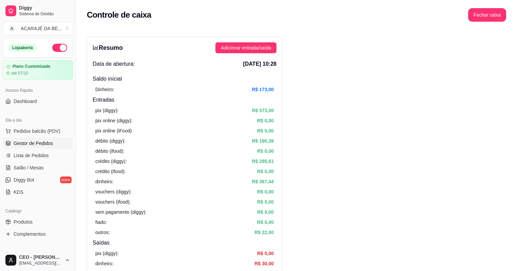
click at [60, 144] on link "Gestor de Pedidos" at bounding box center [38, 143] width 70 height 11
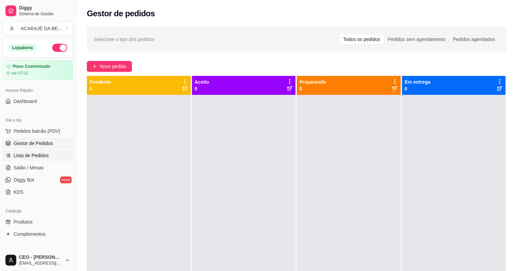
click at [36, 155] on span "Lista de Pedidos" at bounding box center [31, 155] width 35 height 7
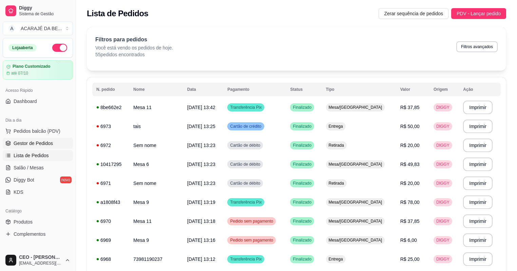
click at [45, 144] on span "Gestor de Pedidos" at bounding box center [33, 143] width 39 height 7
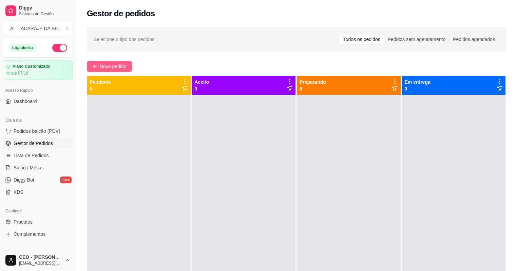
click at [118, 65] on span "Novo pedido" at bounding box center [113, 66] width 27 height 7
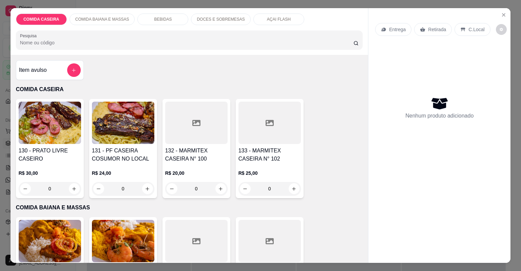
click at [186, 124] on div at bounding box center [196, 123] width 62 height 42
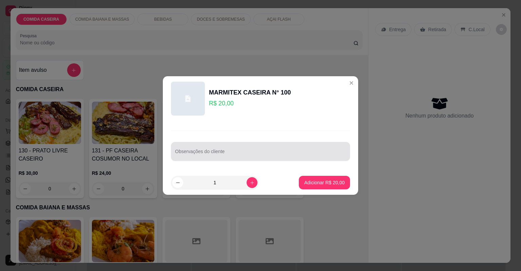
click at [207, 160] on div "Observações do cliente" at bounding box center [260, 151] width 179 height 19
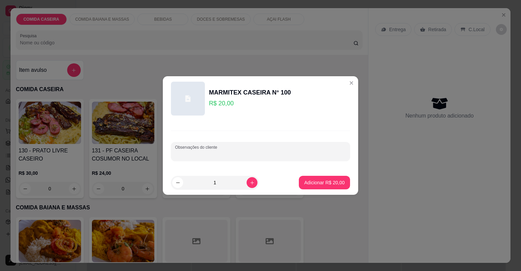
paste input "Carne cozida Arroz Feijão de caldo Beterraba Alface"
type input "Carne cozida Arroz Feijão de caldo Beterraba Alface"
click at [306, 178] on button "Adicionar R$ 20,00" at bounding box center [324, 183] width 51 height 14
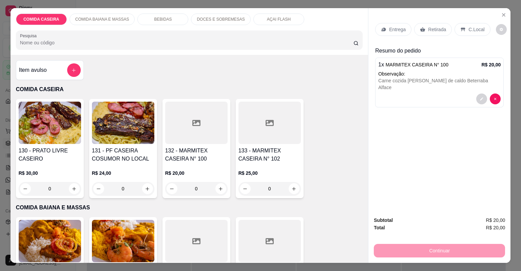
click at [397, 25] on div "Entrega" at bounding box center [393, 29] width 36 height 13
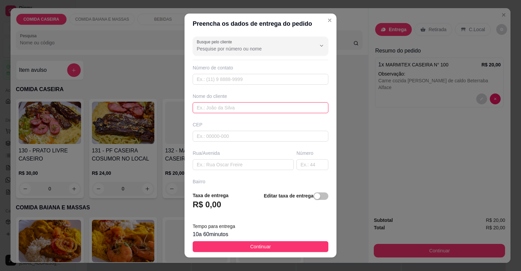
click at [237, 107] on input "text" at bounding box center [261, 107] width 136 height 11
type input "dayana"
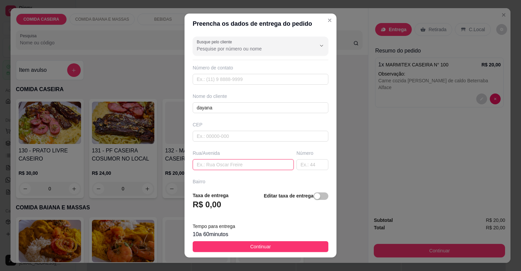
click at [238, 167] on input "text" at bounding box center [243, 164] width 101 height 11
paste input "ROTARY Bairro 👉CENTRO 🏠Casa de cor 👉ROSA e BRANCA"
type input "ROTARY Bairro 👉CENTRO 🏠Casa de cor 👉ROSA e BRANCA"
click at [298, 166] on input "text" at bounding box center [313, 164] width 32 height 11
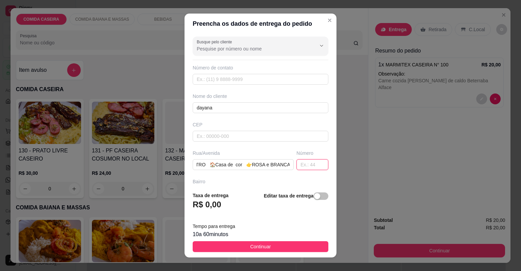
scroll to position [0, 0]
type input "64"
click at [274, 165] on input "ROTARY Bairro 👉CENTRO 🏠Casa de cor 👉ROSA e BRANCA" at bounding box center [243, 164] width 101 height 11
paste input "🏋 rua da academia🏋🏻 de ( Chico )."
type input "ROTARY Bairro 👉CENTRO 🏠Casa de cor 👉ROSA e BRANCA 🏋 rua da academia🏋🏻 de ( Chic…"
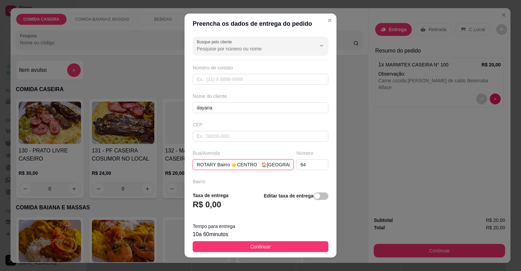
scroll to position [0, 128]
click at [289, 246] on button "Continuar" at bounding box center [261, 247] width 136 height 11
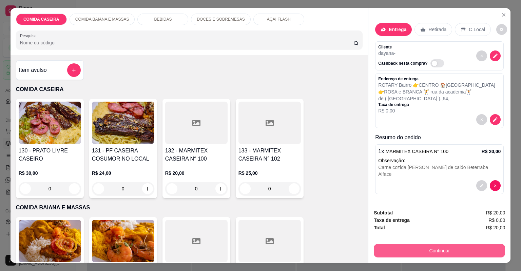
click at [380, 247] on button "Continuar" at bounding box center [439, 251] width 131 height 14
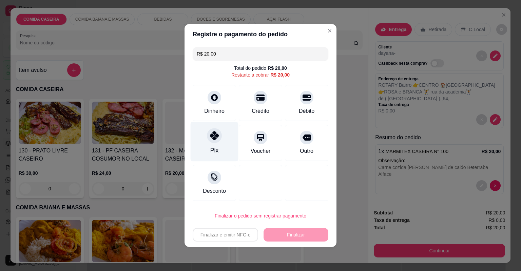
click at [224, 151] on div "Pix" at bounding box center [215, 142] width 48 height 40
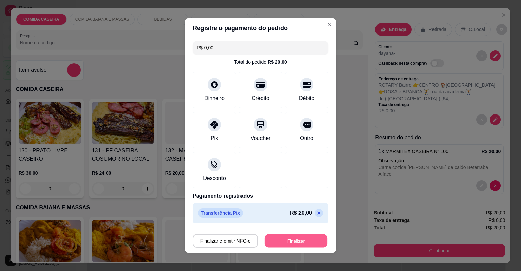
click at [288, 240] on button "Finalizar" at bounding box center [296, 241] width 63 height 13
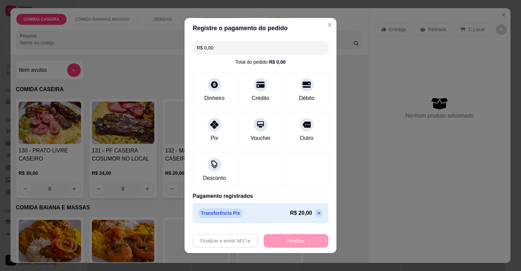
type input "-R$ 20,00"
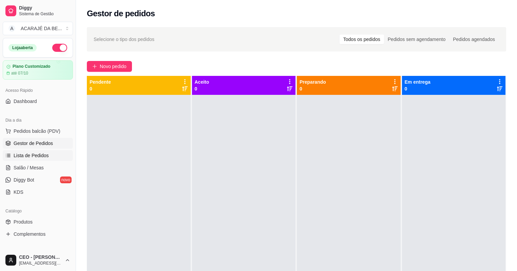
click at [39, 155] on span "Lista de Pedidos" at bounding box center [31, 155] width 35 height 7
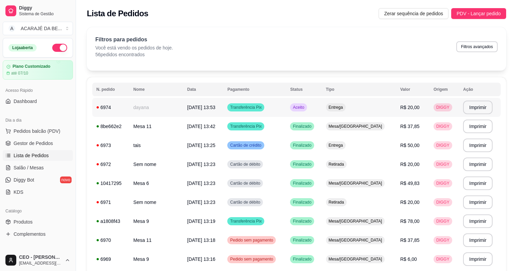
click at [224, 101] on td "10/09/25 às 13:53" at bounding box center [203, 107] width 40 height 19
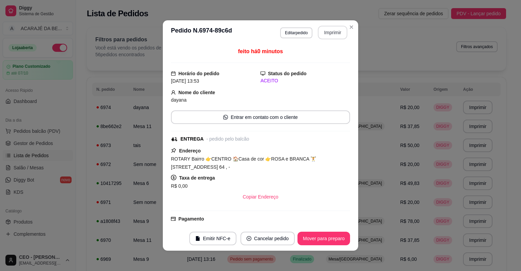
click at [327, 29] on button "Imprimir" at bounding box center [333, 33] width 30 height 14
click at [325, 240] on button "Mover para preparo" at bounding box center [324, 239] width 53 height 14
click at [326, 238] on button "Mover para entrega" at bounding box center [324, 239] width 52 height 14
click at [326, 235] on button "Mover para finalizado" at bounding box center [322, 239] width 56 height 14
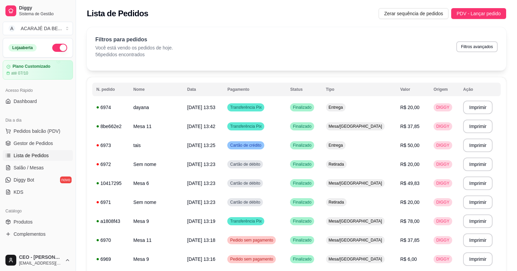
click at [36, 147] on span "Gestor de Pedidos" at bounding box center [33, 143] width 39 height 7
click at [37, 145] on span "Gestor de Pedidos" at bounding box center [33, 143] width 39 height 7
click at [37, 144] on span "Gestor de Pedidos" at bounding box center [33, 143] width 39 height 7
click at [39, 142] on span "Gestor de Pedidos" at bounding box center [33, 143] width 39 height 7
click at [39, 141] on span "Gestor de Pedidos" at bounding box center [33, 143] width 39 height 7
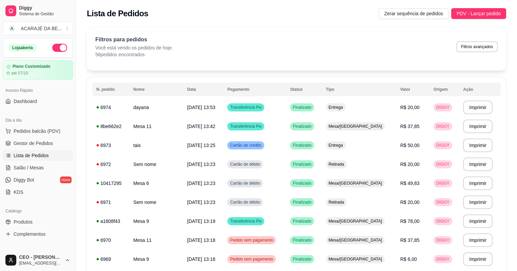
click at [39, 141] on span "Gestor de Pedidos" at bounding box center [33, 143] width 39 height 7
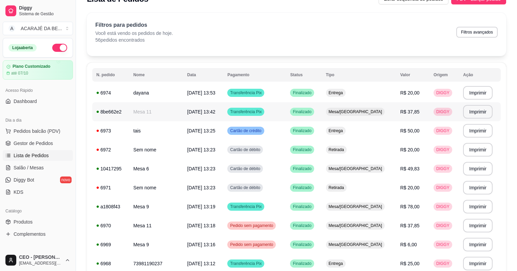
scroll to position [64, 0]
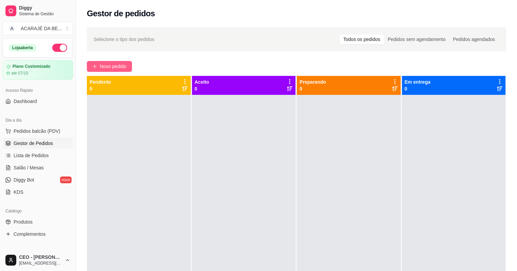
click at [115, 68] on span "Novo pedido" at bounding box center [113, 66] width 27 height 7
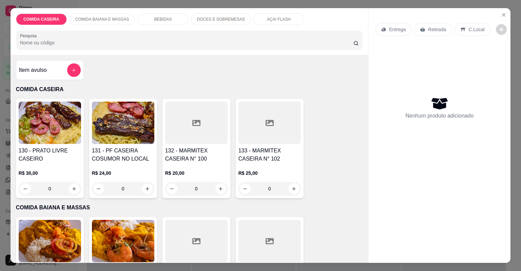
click at [201, 130] on div at bounding box center [196, 123] width 62 height 42
click at [224, 150] on div at bounding box center [260, 152] width 171 height 14
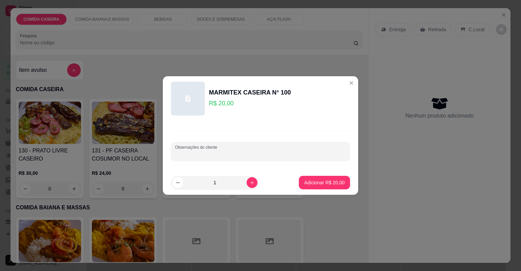
paste input "feijão tropeiro macarrão alho e óleo"
type input "feijão tropeiro macarrão alho e óleo"
click at [321, 181] on p "Adicionar R$ 20,00" at bounding box center [324, 183] width 39 height 6
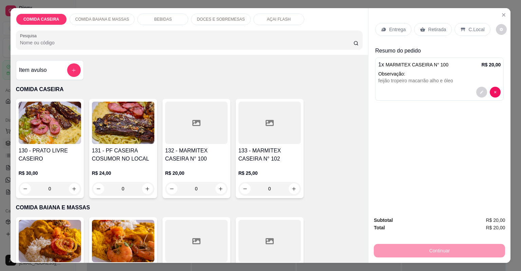
click at [384, 29] on icon at bounding box center [383, 29] width 5 height 5
click at [476, 91] on button "decrease-product-quantity" at bounding box center [481, 92] width 11 height 11
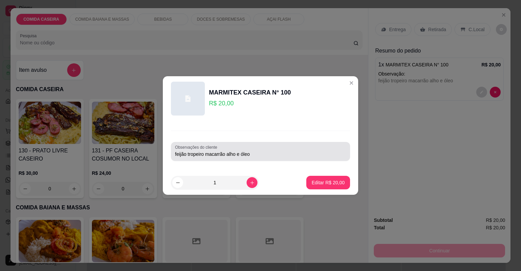
click at [305, 151] on input "feijão tropeiro macarrão alho e óleo" at bounding box center [260, 154] width 171 height 7
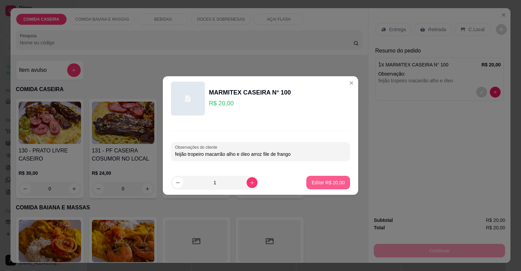
type input "feijão tropeiro macarrão alho e óleo arroz file de frango"
click at [315, 184] on p "Editar R$ 20,00" at bounding box center [328, 183] width 33 height 7
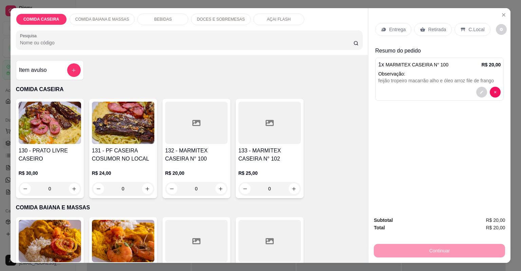
click at [392, 29] on p "Entrega" at bounding box center [397, 29] width 17 height 7
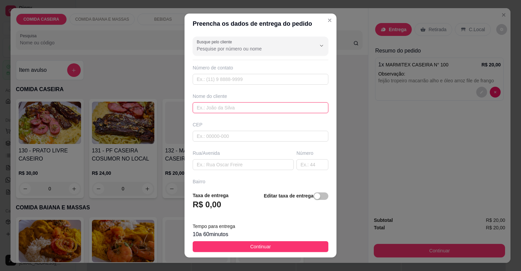
click at [271, 109] on input "text" at bounding box center [261, 107] width 136 height 11
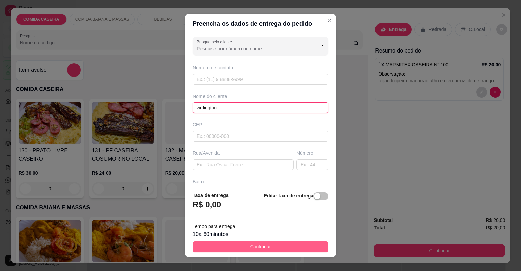
type input "welington"
click at [288, 246] on button "Continuar" at bounding box center [261, 247] width 136 height 11
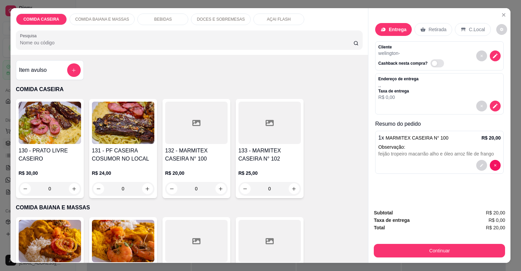
click at [385, 25] on div "Entrega" at bounding box center [393, 29] width 37 height 13
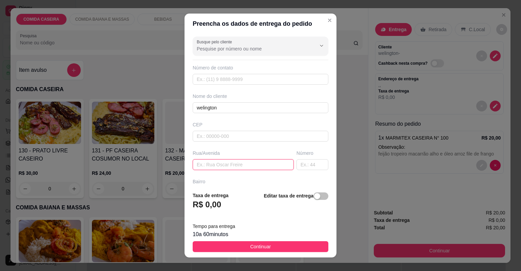
click at [261, 165] on input "text" at bounding box center [243, 164] width 101 height 11
paste input "Rua Landulfo Alves camamuzinho"
paste input "Depois do posto médico"
type input "Rua Landulfo Alves camamuzinho Depois do posto médico"
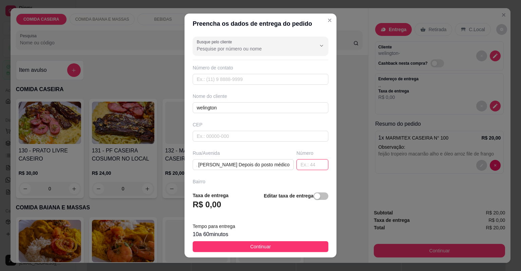
click at [299, 166] on input "text" at bounding box center [313, 164] width 32 height 11
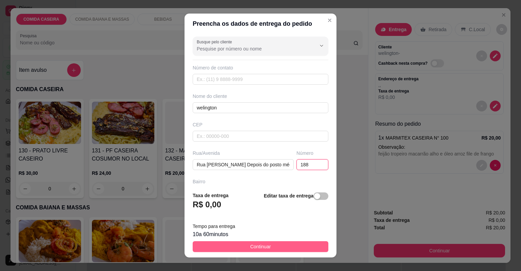
type input "188"
click at [290, 247] on button "Continuar" at bounding box center [261, 247] width 136 height 11
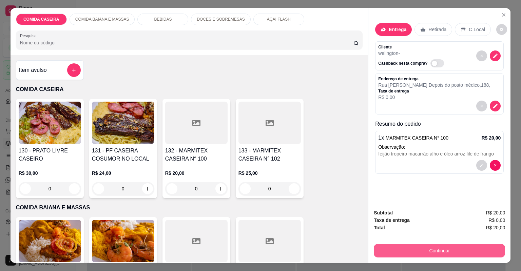
click at [398, 250] on button "Continuar" at bounding box center [439, 251] width 131 height 14
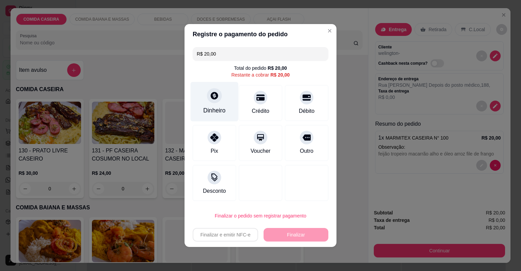
click at [204, 101] on div "Dinheiro" at bounding box center [215, 102] width 48 height 40
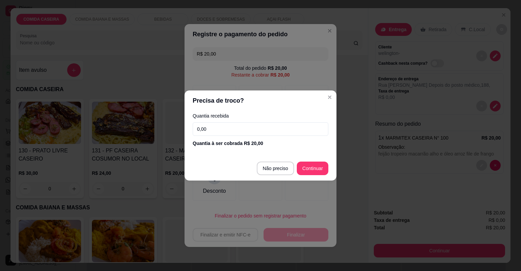
click at [233, 128] on input "0,00" at bounding box center [261, 129] width 136 height 14
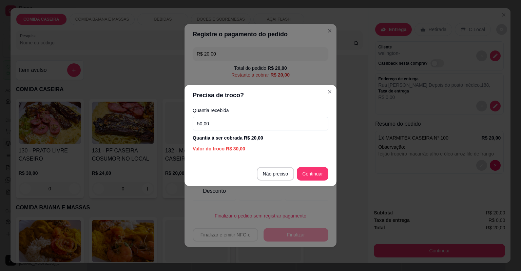
type input "50,00"
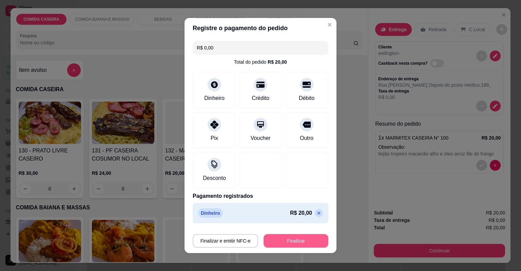
click at [299, 237] on button "Finalizar" at bounding box center [296, 241] width 65 height 14
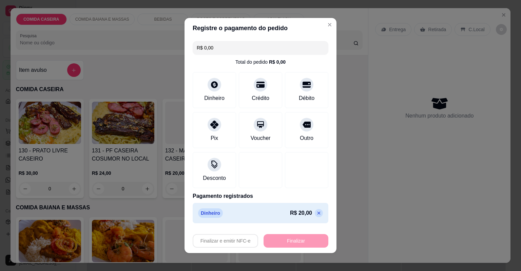
type input "-R$ 20,00"
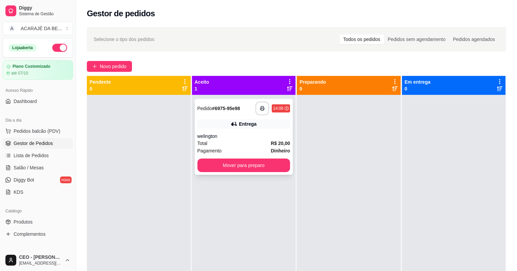
click at [262, 100] on div "**********" at bounding box center [244, 137] width 98 height 76
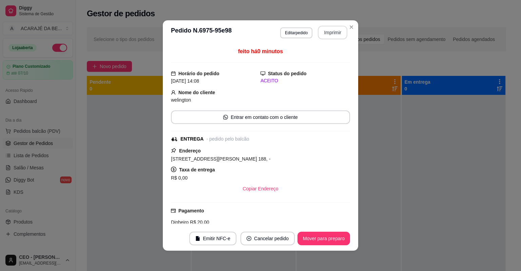
click at [327, 27] on button "Imprimir" at bounding box center [333, 33] width 30 height 14
click at [315, 236] on button "Mover para preparo" at bounding box center [324, 239] width 53 height 14
click at [315, 236] on div "Mover para preparo" at bounding box center [319, 239] width 62 height 14
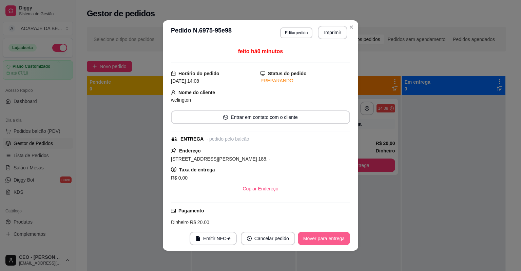
click at [315, 236] on button "Mover para entrega" at bounding box center [324, 239] width 52 height 14
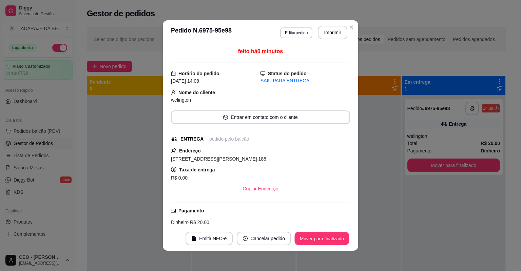
click at [320, 238] on button "Mover para finalizado" at bounding box center [322, 238] width 55 height 13
click at [282, 238] on button "Cancelar pedido" at bounding box center [254, 239] width 54 height 14
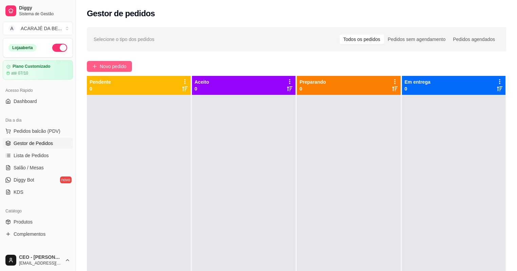
click at [121, 65] on span "Novo pedido" at bounding box center [113, 66] width 27 height 7
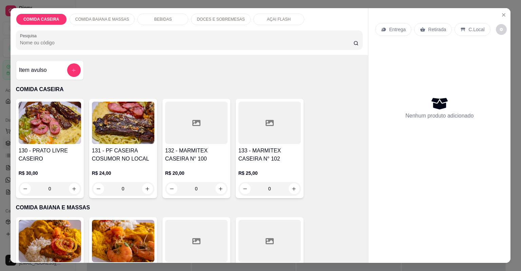
click at [208, 134] on div at bounding box center [196, 123] width 62 height 42
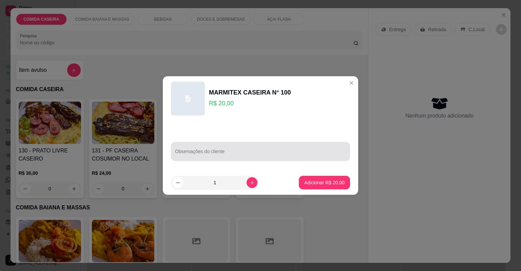
click at [231, 150] on div at bounding box center [260, 152] width 171 height 14
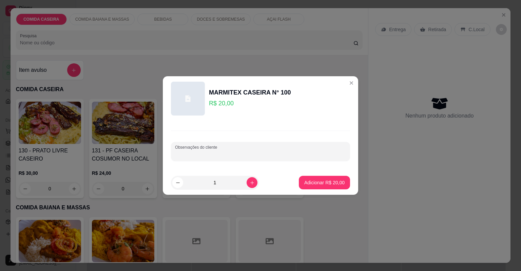
click at [217, 152] on input "Observações do cliente" at bounding box center [260, 154] width 171 height 7
paste input "quero uma marmita pequena com: arroz, purê de batata, feijão tropeiro, vinagret…"
type input "quero uma marmita pequena com: arroz, purê de batata, feijão tropeiro, vinagret…"
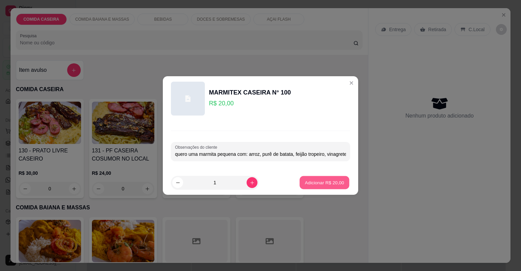
click at [327, 183] on p "Adicionar R$ 20,00" at bounding box center [324, 183] width 39 height 6
click at [327, 183] on div "130 - PRATO LIVRE CASEIRO R$ 30,00 0 131 - PF CASEIRA COSUMOR NO LOCAL R$ 24,00…" at bounding box center [189, 148] width 347 height 99
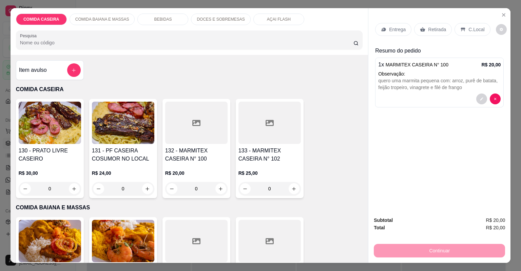
click at [394, 29] on p "Entrega" at bounding box center [397, 29] width 17 height 7
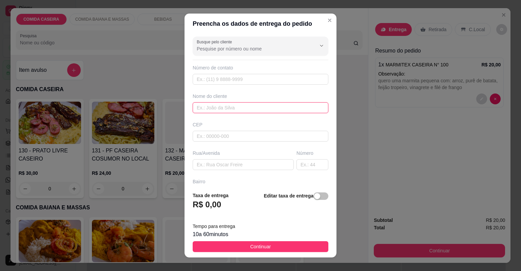
click at [225, 109] on input "text" at bounding box center [261, 107] width 136 height 11
type input "maria eduarda"
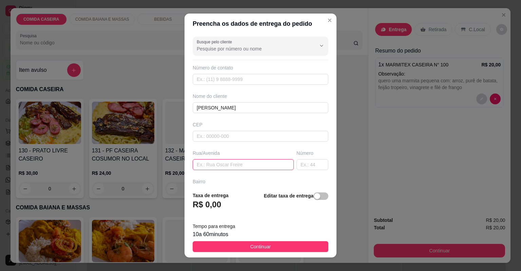
click at [217, 164] on input "text" at bounding box center [243, 164] width 101 height 11
click at [201, 163] on input "text" at bounding box center [243, 164] width 101 height 11
paste input "e a entrega é aqui no posto de saúde do bairro glória"
paste input "perto do posto samarino"
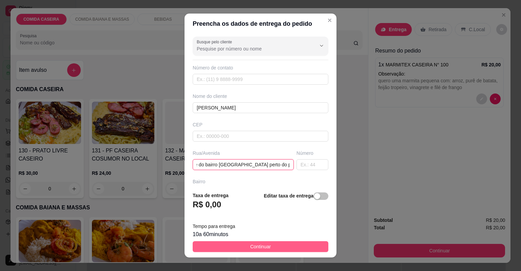
type input "e a entrega é aqui no posto de saúde do bairro glória perto do posto samarino"
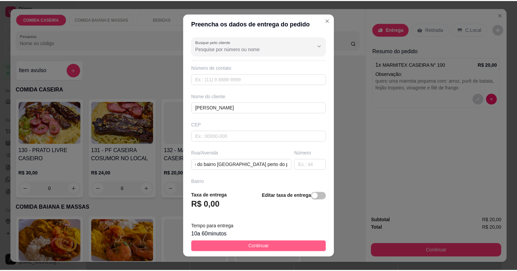
scroll to position [0, 0]
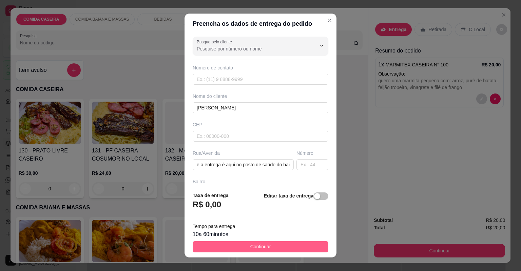
click at [255, 244] on span "Continuar" at bounding box center [260, 246] width 21 height 7
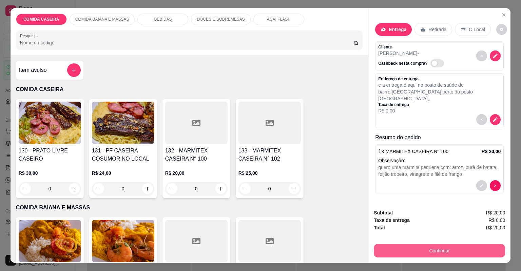
click at [415, 250] on button "Continuar" at bounding box center [439, 251] width 131 height 14
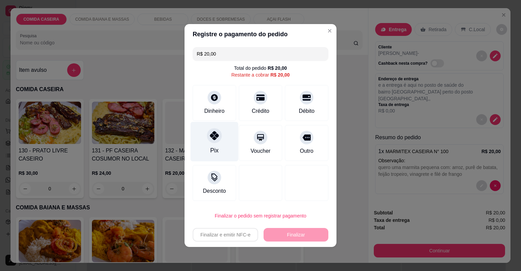
click at [210, 151] on div "Pix" at bounding box center [214, 150] width 8 height 9
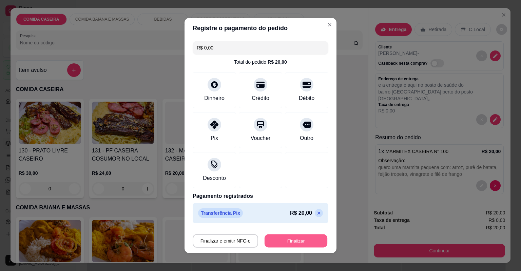
click at [291, 239] on button "Finalizar" at bounding box center [296, 241] width 63 height 13
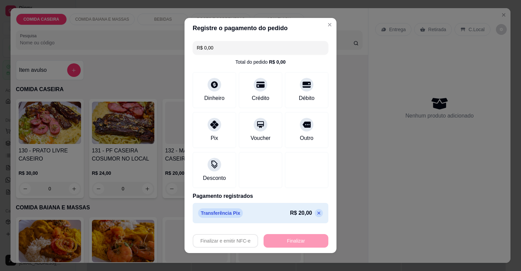
type input "-R$ 20,00"
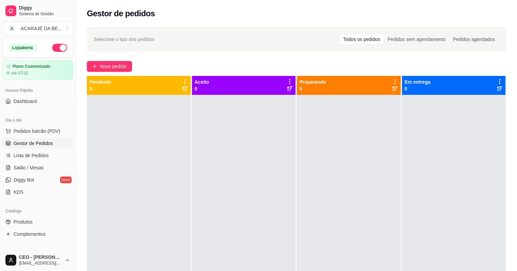
click at [45, 142] on span "Gestor de Pedidos" at bounding box center [33, 143] width 39 height 7
click at [45, 152] on span "Lista de Pedidos" at bounding box center [31, 155] width 35 height 7
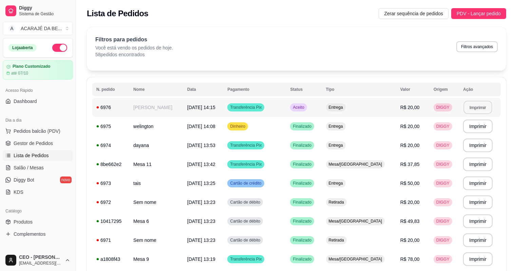
click at [477, 108] on button "Imprimir" at bounding box center [478, 107] width 29 height 13
click at [25, 148] on link "Gestor de Pedidos" at bounding box center [38, 143] width 70 height 11
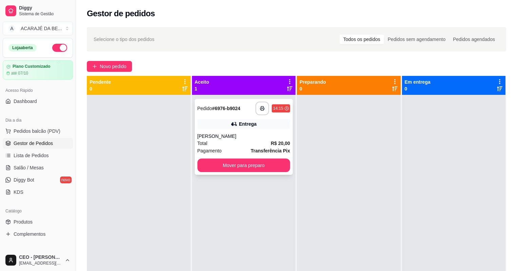
click at [268, 139] on div "maria eduarda" at bounding box center [243, 136] width 93 height 7
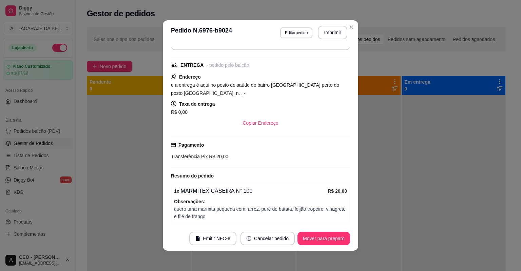
scroll to position [81, 0]
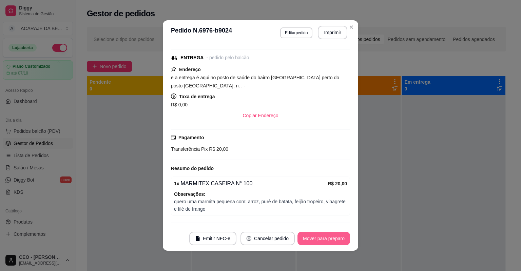
click at [327, 240] on button "Mover para preparo" at bounding box center [324, 239] width 53 height 14
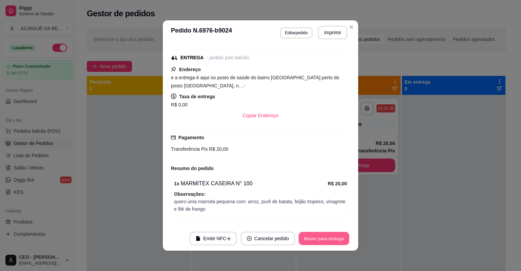
click at [327, 240] on button "Mover para entrega" at bounding box center [324, 238] width 51 height 13
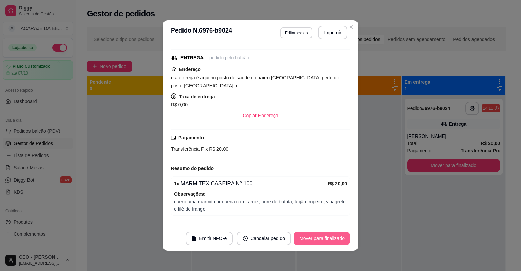
click at [339, 240] on button "Mover para finalizado" at bounding box center [322, 239] width 56 height 14
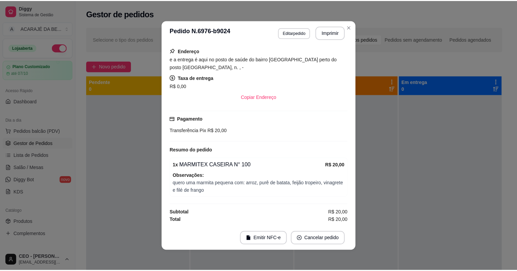
scroll to position [52, 0]
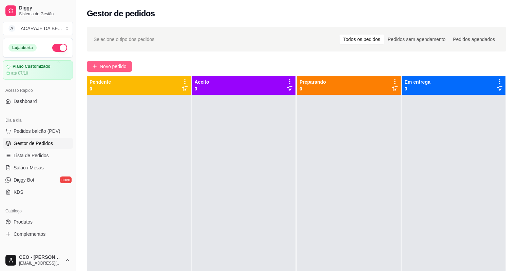
click at [117, 68] on span "Novo pedido" at bounding box center [113, 66] width 27 height 7
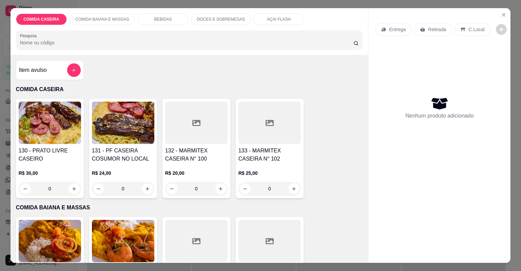
click at [195, 121] on icon at bounding box center [196, 123] width 8 height 6
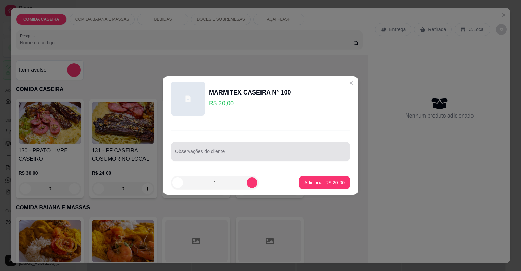
click at [233, 151] on div at bounding box center [260, 152] width 171 height 14
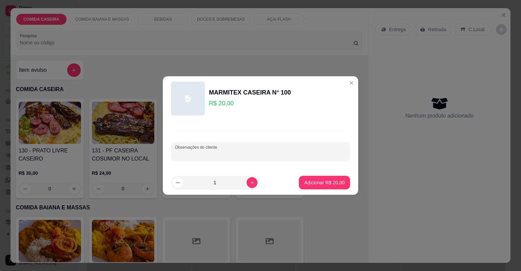
paste input "feijão tropeiro, arroz, farofa, chuchu,alcatra, linguiça mista"
type input "feijão tropeiro, arroz, farofa, chuchu,alcatra, linguiça mista"
click at [320, 187] on button "Adicionar R$ 20,00" at bounding box center [325, 182] width 50 height 13
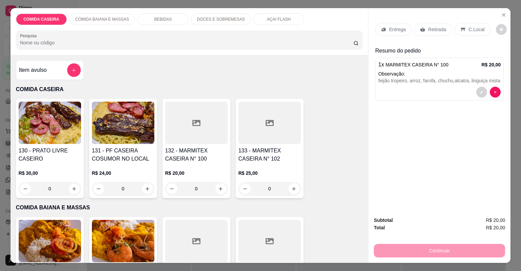
click at [389, 26] on p "Entrega" at bounding box center [397, 29] width 17 height 7
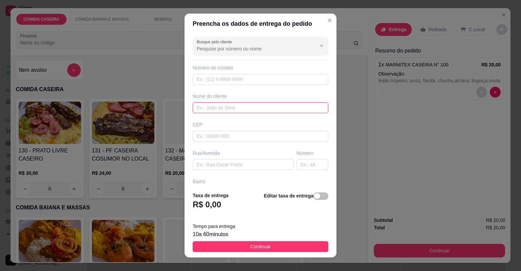
click at [266, 107] on input "text" at bounding box center [261, 107] width 136 height 11
type input "casia"
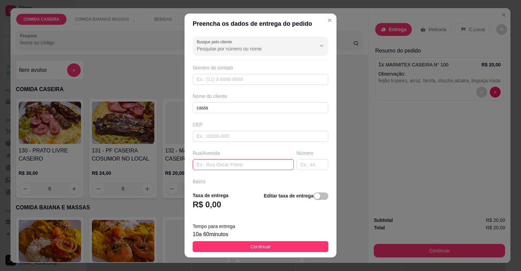
click at [241, 168] on input "text" at bounding box center [243, 164] width 101 height 11
click at [296, 246] on button "Continuar" at bounding box center [261, 247] width 136 height 11
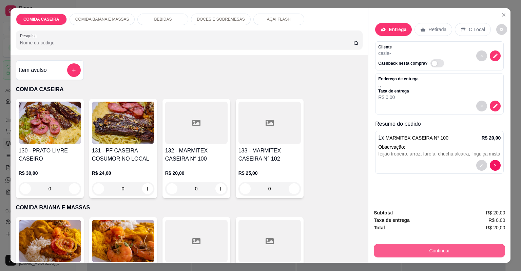
click at [437, 254] on button "Continuar" at bounding box center [439, 251] width 131 height 14
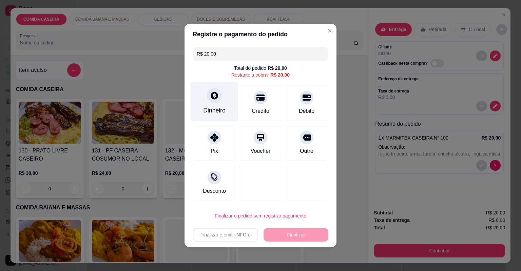
click at [222, 111] on div "Dinheiro" at bounding box center [214, 110] width 22 height 9
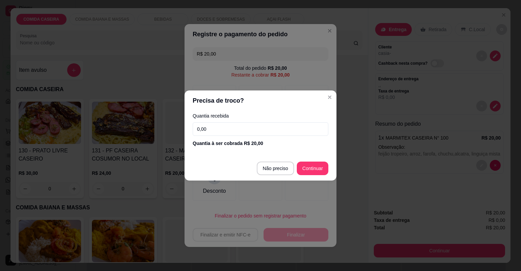
click at [241, 125] on input "0,00" at bounding box center [261, 129] width 136 height 14
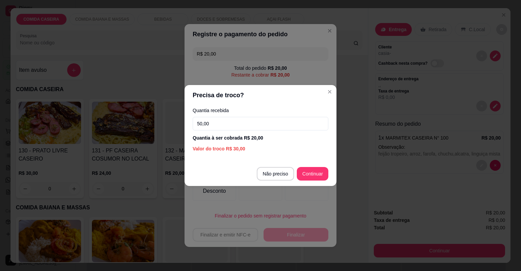
type input "50,00"
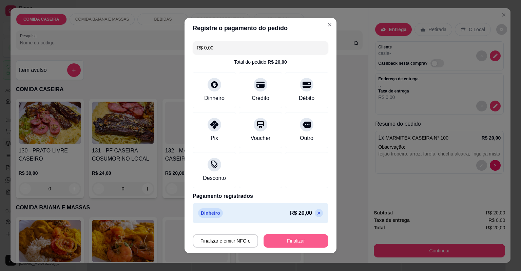
click at [300, 247] on button "Finalizar" at bounding box center [296, 241] width 65 height 14
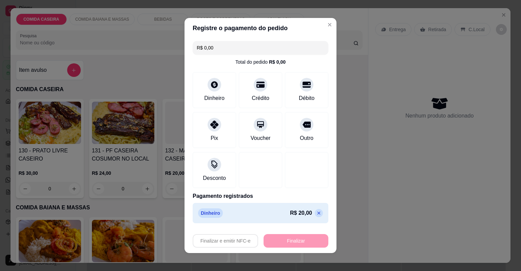
type input "-R$ 20,00"
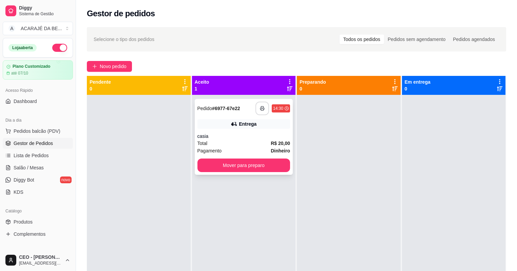
click at [262, 106] on icon "button" at bounding box center [262, 108] width 5 height 5
click at [217, 163] on button "Mover para preparo" at bounding box center [243, 166] width 93 height 14
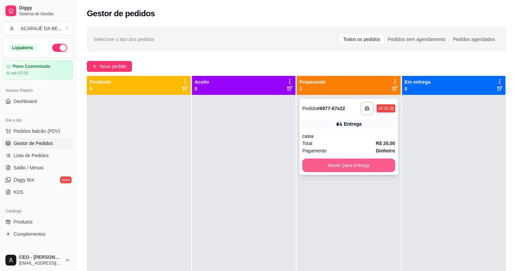
click at [314, 162] on button "Mover para entrega" at bounding box center [348, 166] width 93 height 14
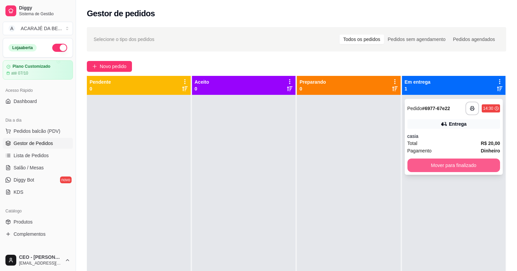
click at [412, 164] on button "Mover para finalizado" at bounding box center [454, 166] width 93 height 14
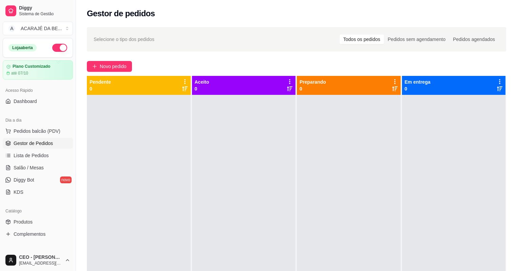
click at [230, 144] on div at bounding box center [244, 230] width 104 height 271
click at [314, 150] on div at bounding box center [349, 230] width 104 height 271
click at [421, 120] on div at bounding box center [454, 230] width 104 height 271
drag, startPoint x: 360, startPoint y: 116, endPoint x: 328, endPoint y: 117, distance: 32.3
click at [360, 116] on div at bounding box center [349, 230] width 104 height 271
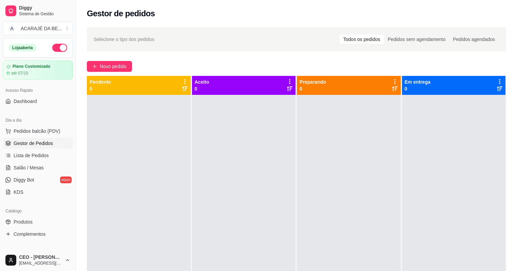
click at [262, 117] on div at bounding box center [244, 230] width 104 height 271
click at [157, 123] on div at bounding box center [139, 230] width 104 height 271
drag, startPoint x: 222, startPoint y: 124, endPoint x: 422, endPoint y: 165, distance: 205.2
click at [222, 124] on div at bounding box center [244, 230] width 104 height 271
click at [361, 147] on div at bounding box center [349, 230] width 104 height 271
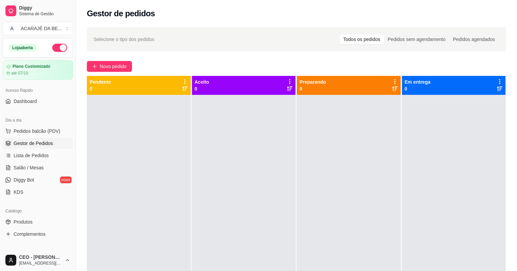
click at [488, 139] on div at bounding box center [454, 230] width 104 height 271
click at [119, 133] on div at bounding box center [139, 230] width 104 height 271
click at [210, 120] on div at bounding box center [244, 230] width 104 height 271
click at [302, 121] on div at bounding box center [349, 230] width 104 height 271
click at [421, 102] on div at bounding box center [454, 230] width 104 height 271
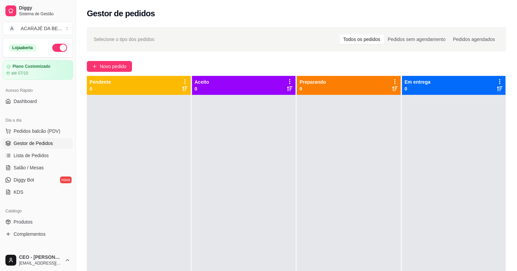
click at [270, 132] on div at bounding box center [244, 230] width 104 height 271
click at [305, 122] on div at bounding box center [349, 230] width 104 height 271
click at [279, 124] on div at bounding box center [244, 230] width 104 height 271
click at [163, 111] on div at bounding box center [139, 230] width 104 height 271
click at [276, 146] on div at bounding box center [244, 230] width 104 height 271
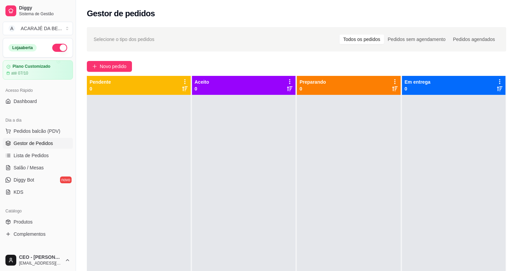
click at [56, 48] on button "button" at bounding box center [59, 48] width 15 height 8
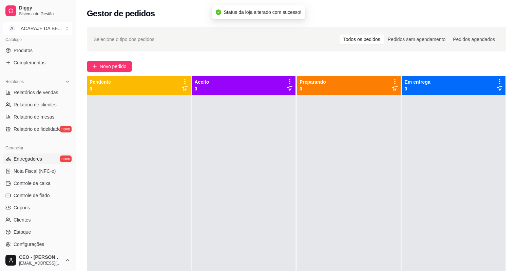
scroll to position [216, 0]
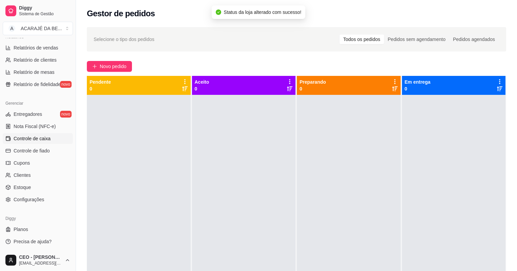
click at [46, 138] on span "Controle de caixa" at bounding box center [32, 138] width 37 height 7
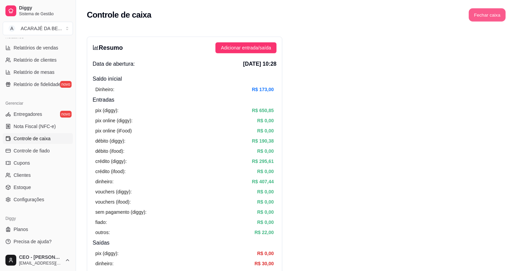
click at [487, 16] on button "Fechar caixa" at bounding box center [487, 14] width 37 height 13
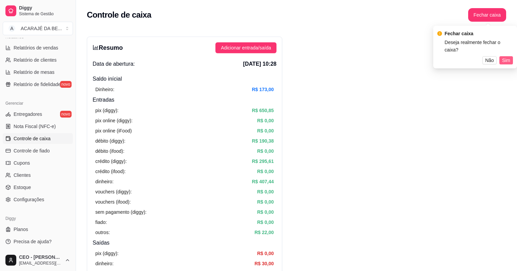
click at [509, 57] on span "Sim" at bounding box center [506, 60] width 8 height 7
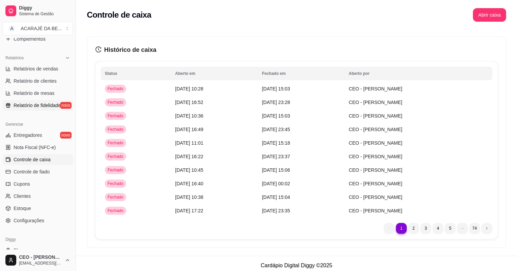
scroll to position [189, 0]
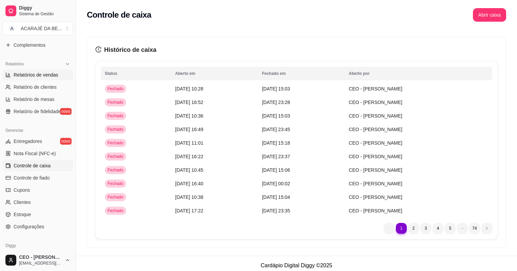
click at [51, 76] on span "Relatórios de vendas" at bounding box center [36, 75] width 45 height 7
select select "ALL"
select select "0"
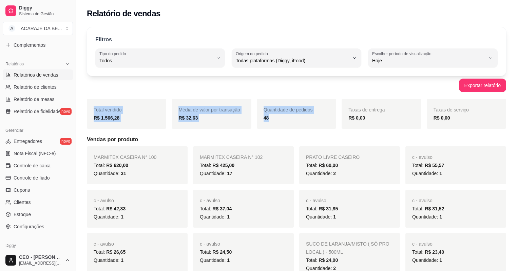
drag, startPoint x: 94, startPoint y: 109, endPoint x: 320, endPoint y: 118, distance: 226.5
click at [320, 118] on div "Total vendido R$ 1.566,28 Média de valor por transação R$ 32,63 Quantidade de p…" at bounding box center [296, 114] width 419 height 30
copy div "Total vendido R$ 1.566,28 Média de valor por transação R$ 32,63 Quantidade de p…"
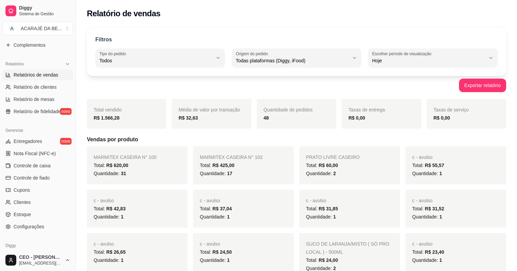
click at [50, 170] on link "Controle de caixa" at bounding box center [38, 166] width 70 height 11
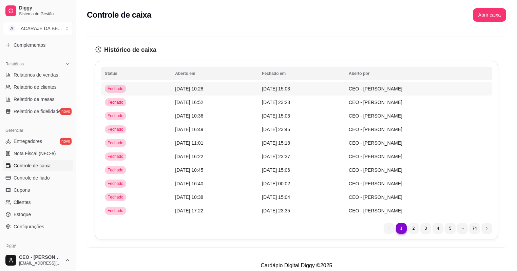
click at [210, 88] on td "10/09/25 às 10:28" at bounding box center [214, 89] width 87 height 14
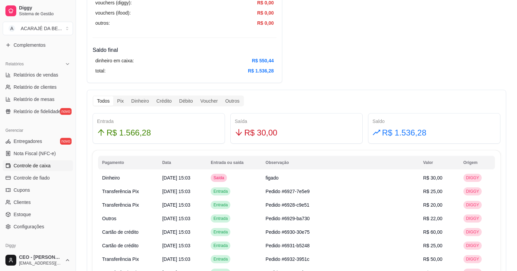
scroll to position [353, 0]
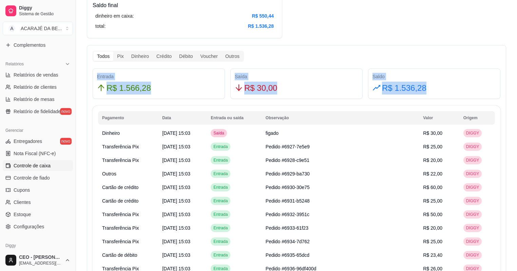
drag, startPoint x: 96, startPoint y: 78, endPoint x: 452, endPoint y: 94, distance: 356.0
click at [452, 94] on div "Entrada R$ 1.566,28 Saída R$ 30,00 Saldo R$ 1.536,28" at bounding box center [296, 84] width 413 height 31
copy div "Entrada R$ 1.566,28 Saída R$ 30,00 Saldo R$ 1.536,28"
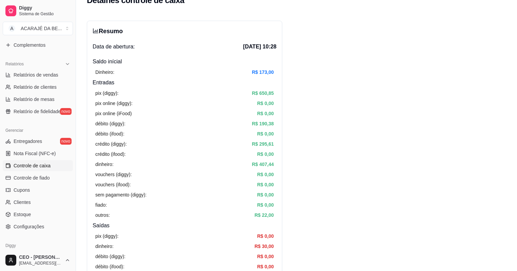
scroll to position [0, 0]
